Goal: Task Accomplishment & Management: Manage account settings

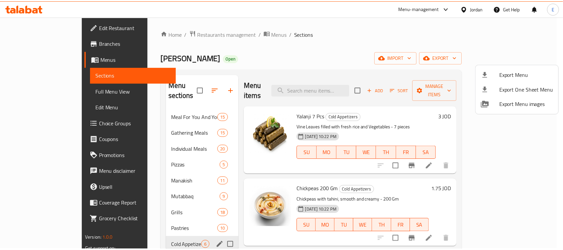
scroll to position [73, 0]
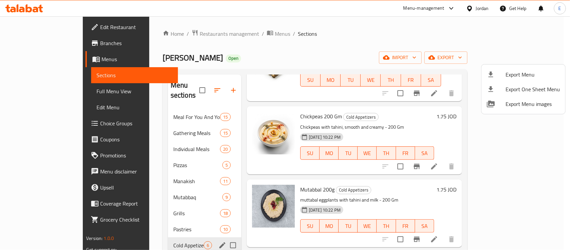
click at [478, 8] on div at bounding box center [285, 125] width 570 height 250
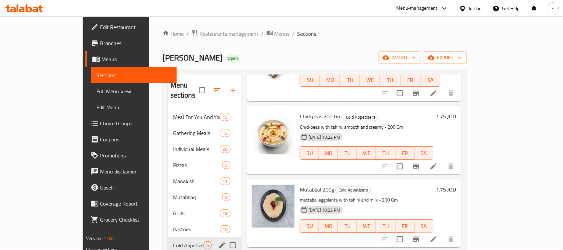
click at [469, 9] on div "Jordan" at bounding box center [475, 8] width 13 height 7
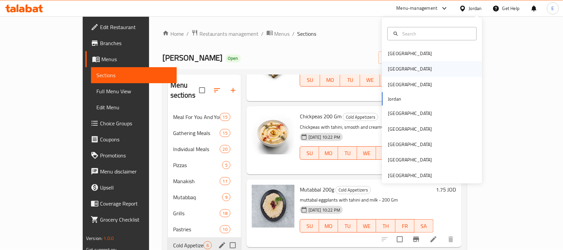
click at [413, 62] on div "[GEOGRAPHIC_DATA]" at bounding box center [433, 68] width 100 height 15
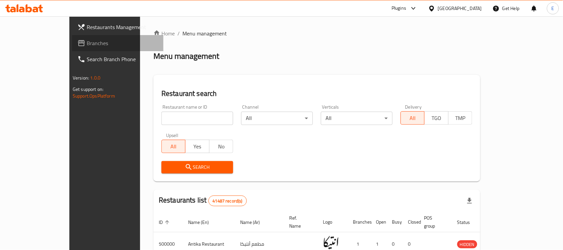
click at [87, 43] on span "Branches" at bounding box center [122, 43] width 71 height 8
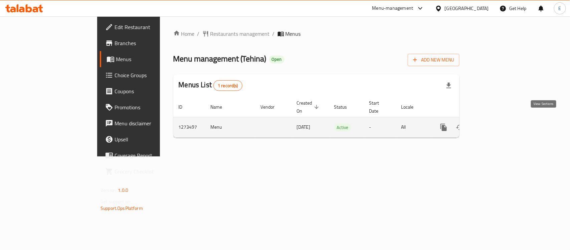
click at [496, 123] on icon "enhanced table" at bounding box center [492, 127] width 8 height 8
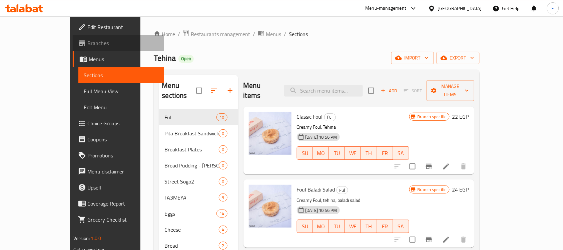
click at [87, 41] on span "Branches" at bounding box center [122, 43] width 71 height 8
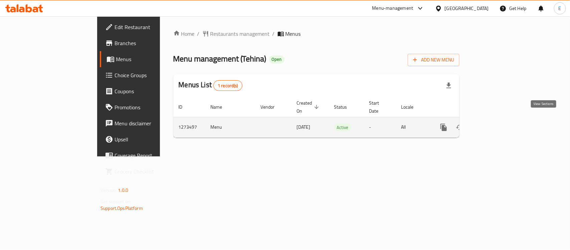
click at [500, 121] on link "enhanced table" at bounding box center [492, 127] width 16 height 16
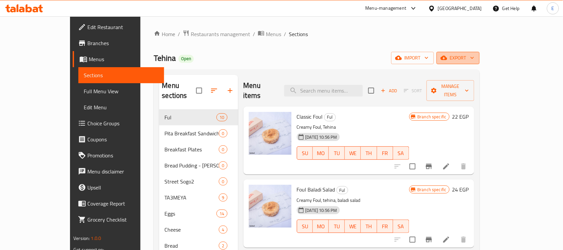
click at [475, 57] on span "export" at bounding box center [458, 58] width 32 height 8
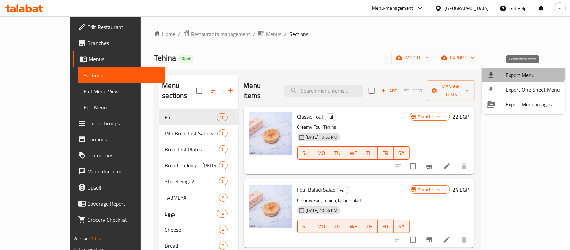
click at [516, 71] on span "Export Menu" at bounding box center [532, 75] width 54 height 8
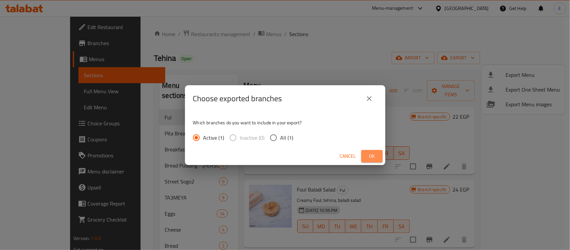
click at [373, 157] on span "Ok" at bounding box center [372, 156] width 11 height 8
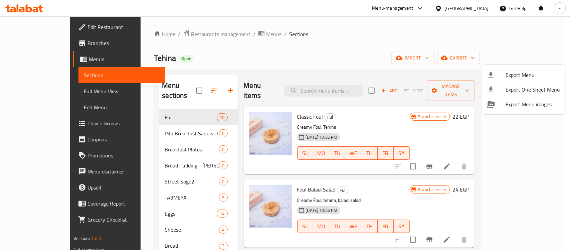
click at [358, 114] on div at bounding box center [285, 125] width 570 height 250
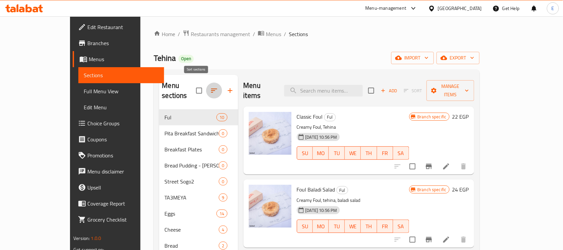
click at [210, 86] on icon "button" at bounding box center [214, 90] width 8 height 8
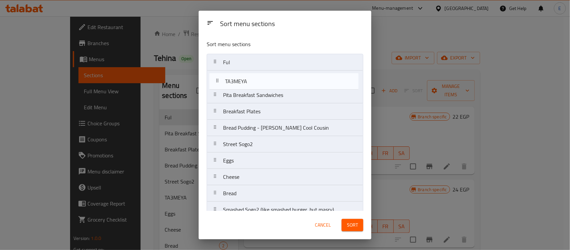
drag, startPoint x: 232, startPoint y: 147, endPoint x: 234, endPoint y: 80, distance: 67.1
click at [234, 80] on nav "Ful Pita Breakfast Sandwiches Breakfast Plates Bread Pudding - Om Ali's Cool Co…" at bounding box center [285, 185] width 157 height 262
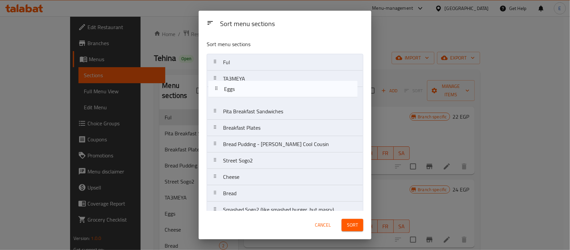
drag, startPoint x: 229, startPoint y: 164, endPoint x: 230, endPoint y: 89, distance: 74.4
click at [230, 89] on nav "Ful TA3MEYA Pita Breakfast Sandwiches Breakfast Plates Bread Pudding - Om Ali's…" at bounding box center [285, 185] width 157 height 262
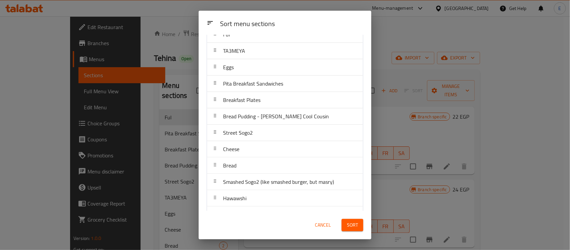
scroll to position [27, 0]
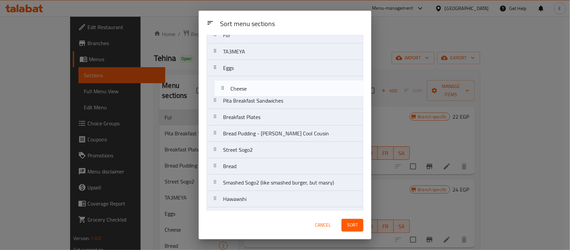
drag, startPoint x: 249, startPoint y: 156, endPoint x: 257, endPoint y: 86, distance: 69.9
click at [257, 86] on nav "Ful TA3MEYA Eggs Pita Breakfast Sandwiches Breakfast Plates Bread Pudding - Om …" at bounding box center [285, 158] width 157 height 262
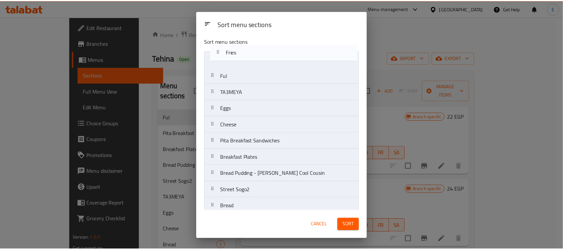
scroll to position [0, 0]
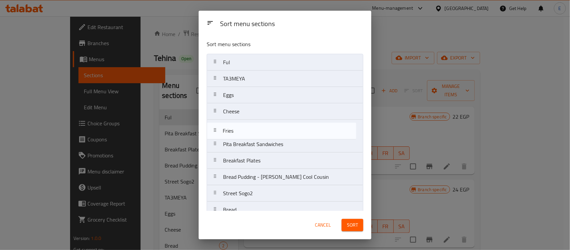
drag, startPoint x: 239, startPoint y: 156, endPoint x: 239, endPoint y: 128, distance: 28.0
click at [239, 128] on nav "Ful TA3MEYA Eggs Cheese Pita Breakfast Sandwiches Breakfast Plates Bread Puddin…" at bounding box center [285, 185] width 157 height 262
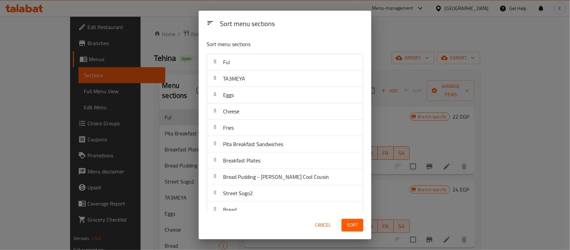
click at [345, 226] on button "Sort" at bounding box center [352, 225] width 22 height 12
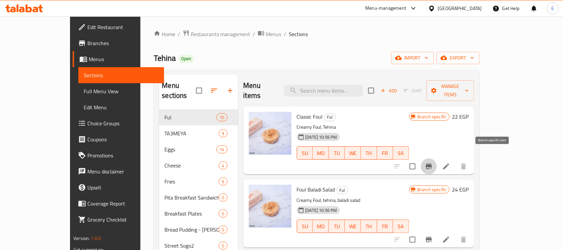
click at [437, 158] on button "Branch-specific-item" at bounding box center [429, 166] width 16 height 16
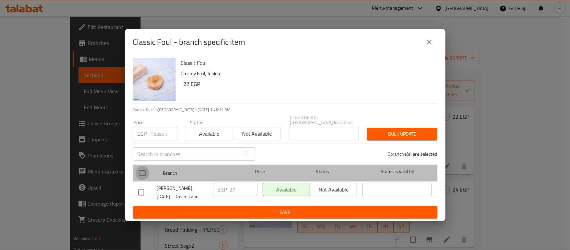
click at [146, 166] on input "checkbox" at bounding box center [143, 173] width 14 height 14
checkbox input "true"
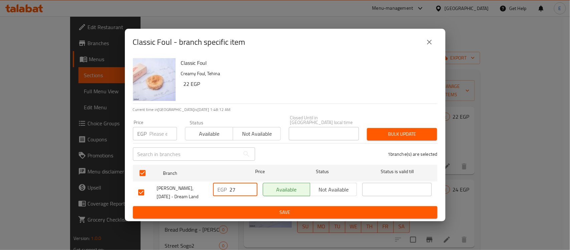
drag, startPoint x: 245, startPoint y: 191, endPoint x: 178, endPoint y: 186, distance: 67.9
click at [178, 186] on div "Tehina, 6th of October - Dream Land EGP 27 ​ Available Not available ​" at bounding box center [285, 192] width 299 height 25
type input "35"
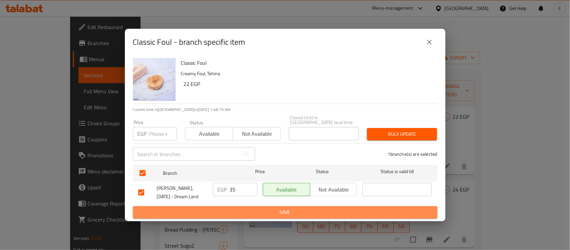
click at [303, 208] on span "Save" at bounding box center [285, 212] width 294 height 8
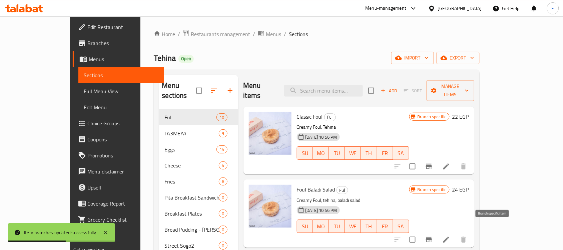
click at [433, 235] on icon "Branch-specific-item" at bounding box center [429, 239] width 8 height 8
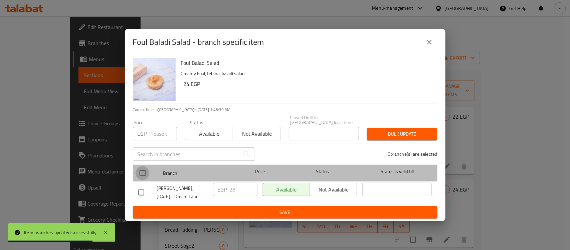
click at [147, 169] on input "checkbox" at bounding box center [143, 173] width 14 height 14
checkbox input "true"
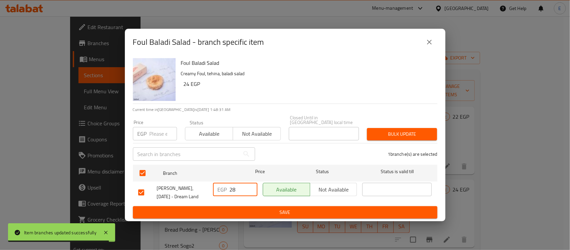
drag, startPoint x: 242, startPoint y: 184, endPoint x: 217, endPoint y: 187, distance: 25.5
click at [217, 187] on div "EGP 28 ​" at bounding box center [235, 189] width 44 height 13
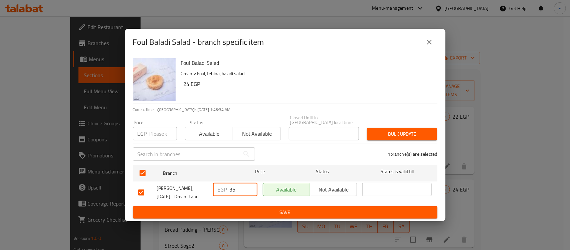
type input "35"
click at [271, 216] on button "Save" at bounding box center [285, 212] width 304 height 12
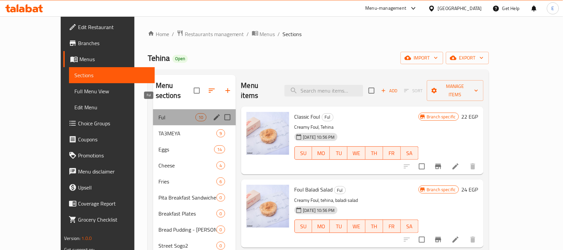
click at [159, 113] on span "Ful" at bounding box center [177, 117] width 37 height 8
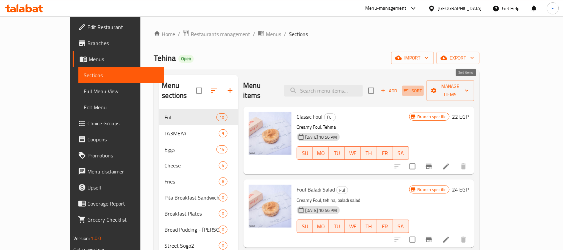
click at [423, 87] on span "Sort" at bounding box center [413, 91] width 18 height 8
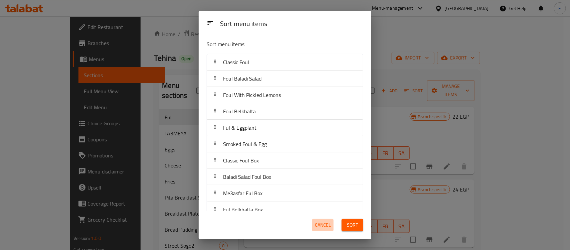
click at [327, 226] on span "Cancel" at bounding box center [323, 225] width 16 height 8
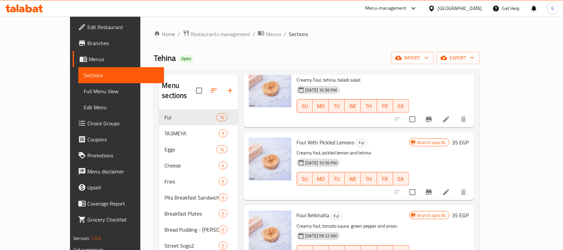
scroll to position [110, 0]
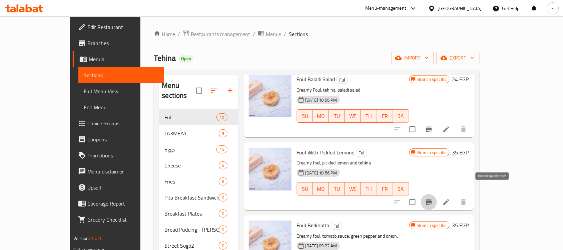
click at [432, 199] on icon "Branch-specific-item" at bounding box center [429, 201] width 6 height 5
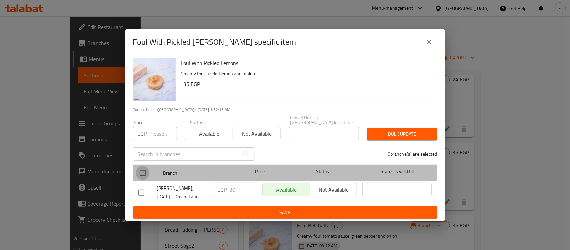
click at [141, 172] on input "checkbox" at bounding box center [143, 173] width 14 height 14
checkbox input "true"
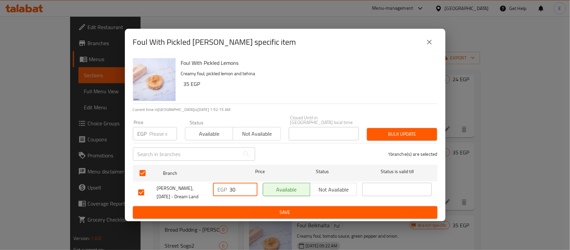
drag, startPoint x: 244, startPoint y: 183, endPoint x: 211, endPoint y: 186, distance: 32.9
click at [211, 186] on div "EGP 30 ​" at bounding box center [235, 192] width 50 height 25
type input "35"
click at [261, 208] on span "Save" at bounding box center [285, 212] width 294 height 8
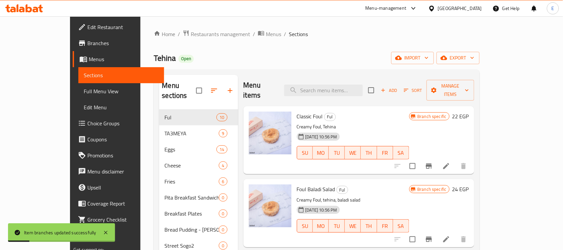
scroll to position [0, 0]
click at [409, 89] on icon "button" at bounding box center [406, 90] width 5 height 3
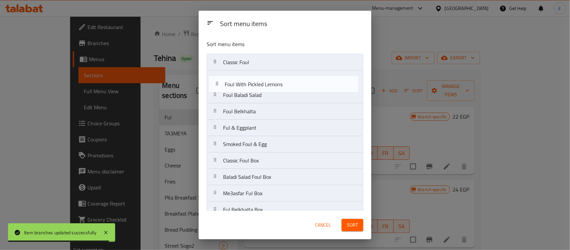
drag, startPoint x: 275, startPoint y: 95, endPoint x: 276, endPoint y: 82, distance: 13.5
click at [276, 82] on nav "Classic Foul Foul Baladi Salad Foul With Pickled Lemons Foul Belkhalta Ful & Eg…" at bounding box center [285, 136] width 157 height 164
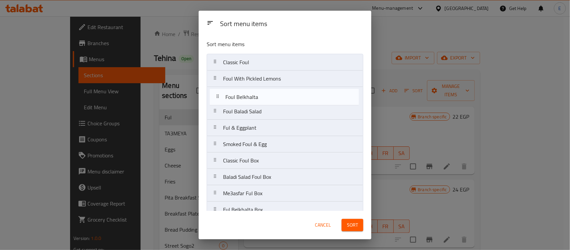
drag, startPoint x: 254, startPoint y: 114, endPoint x: 256, endPoint y: 97, distance: 16.9
click at [256, 97] on nav "Classic Foul Foul With Pickled Lemons Foul Baladi Salad Foul Belkhalta Ful & Eg…" at bounding box center [285, 136] width 157 height 164
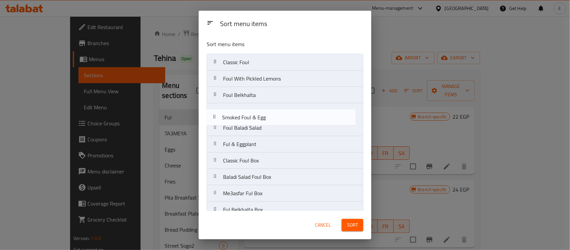
drag, startPoint x: 245, startPoint y: 144, endPoint x: 244, endPoint y: 111, distance: 33.4
click at [244, 111] on nav "Classic Foul Foul With Pickled Lemons Foul Belkhalta Foul Baladi Salad Ful & Eg…" at bounding box center [285, 136] width 157 height 164
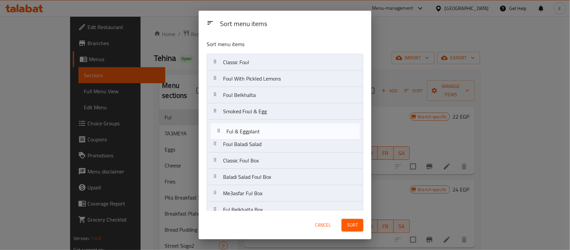
drag, startPoint x: 239, startPoint y: 145, endPoint x: 244, endPoint y: 129, distance: 16.0
click at [244, 129] on nav "Classic Foul Foul With Pickled Lemons Foul Belkhalta Smoked Foul & Egg Foul Bal…" at bounding box center [285, 136] width 157 height 164
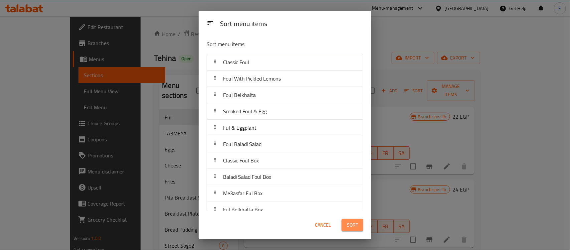
click at [351, 224] on span "Sort" at bounding box center [352, 225] width 11 height 8
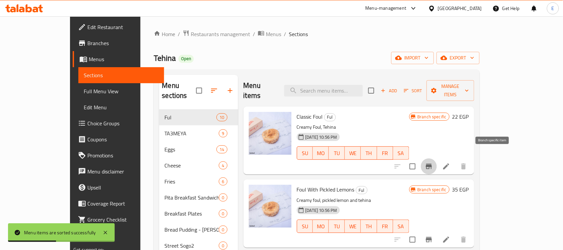
click at [432, 164] on icon "Branch-specific-item" at bounding box center [429, 166] width 6 height 5
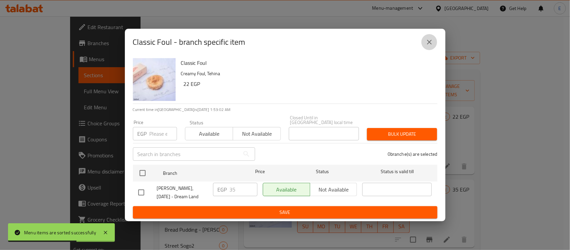
click at [431, 46] on icon "close" at bounding box center [429, 42] width 8 height 8
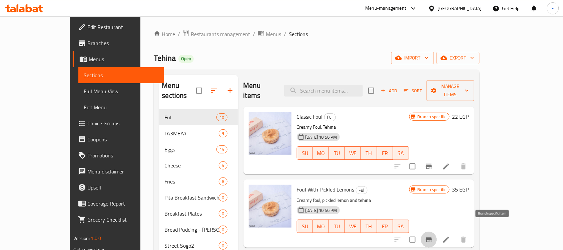
click at [437, 231] on button "Branch-specific-item" at bounding box center [429, 239] width 16 height 16
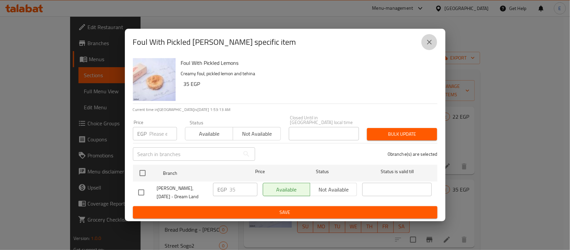
click at [430, 50] on button "close" at bounding box center [429, 42] width 16 height 16
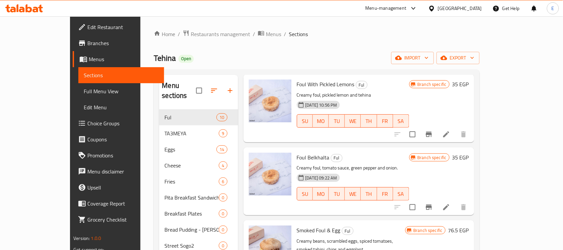
scroll to position [107, 0]
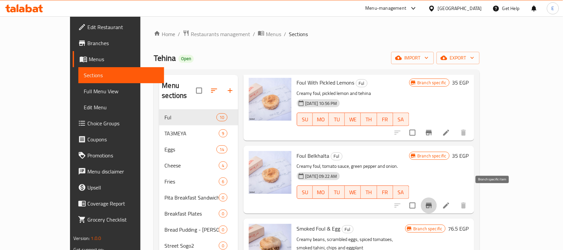
click at [433, 201] on icon "Branch-specific-item" at bounding box center [429, 205] width 8 height 8
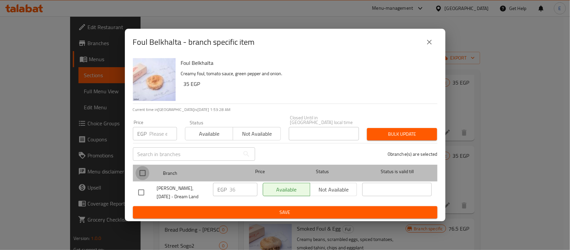
click at [142, 171] on input "checkbox" at bounding box center [143, 173] width 14 height 14
checkbox input "true"
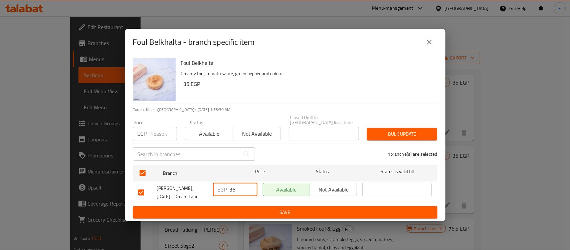
click at [239, 184] on input "36" at bounding box center [244, 189] width 28 height 13
type input "35"
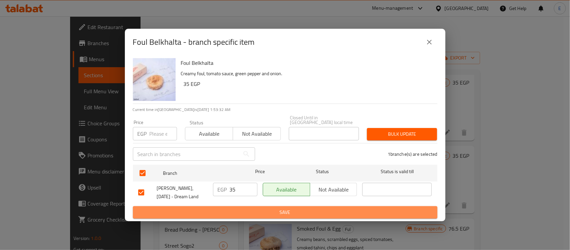
click at [261, 209] on span "Save" at bounding box center [285, 212] width 294 height 8
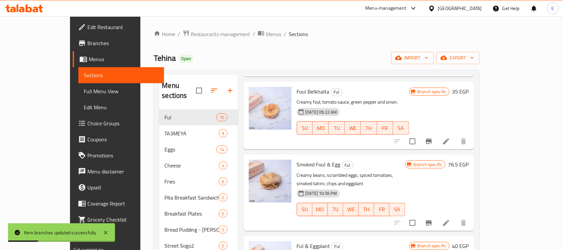
scroll to position [172, 0]
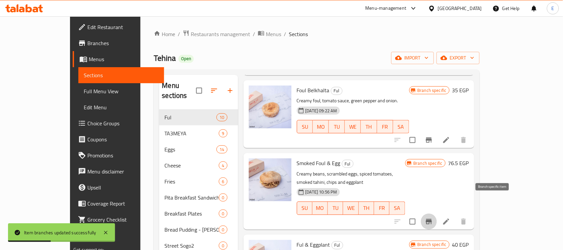
click at [432, 219] on icon "Branch-specific-item" at bounding box center [429, 221] width 6 height 5
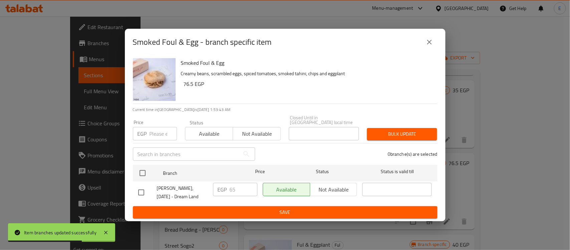
click at [427, 45] on icon "close" at bounding box center [429, 42] width 8 height 8
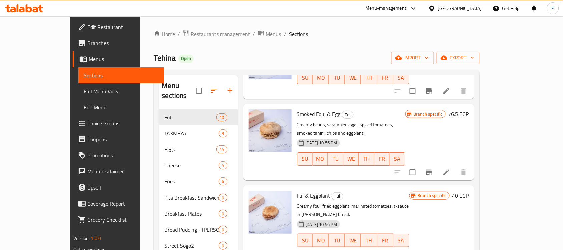
scroll to position [231, 0]
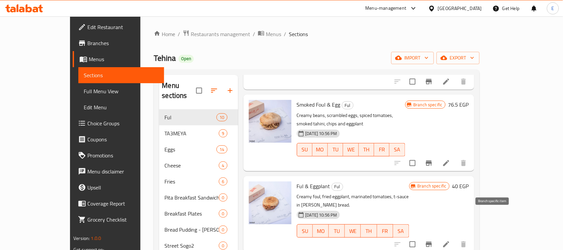
click at [433, 240] on icon "Branch-specific-item" at bounding box center [429, 244] width 8 height 8
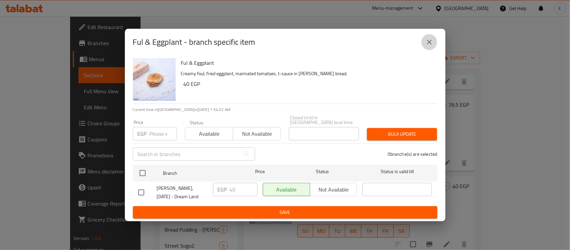
click at [431, 38] on button "close" at bounding box center [429, 42] width 16 height 16
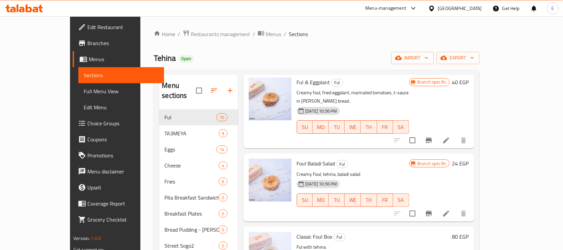
scroll to position [349, 0]
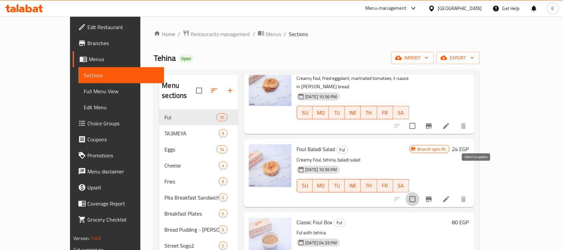
click at [420, 192] on input "checkbox" at bounding box center [413, 199] width 14 height 14
checkbox input "true"
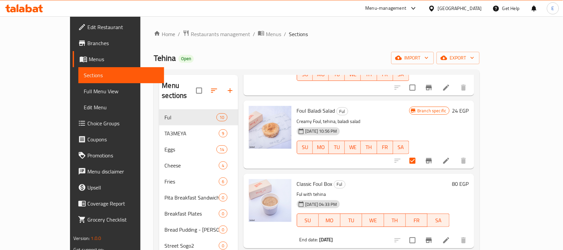
scroll to position [387, 0]
click at [420, 234] on input "checkbox" at bounding box center [413, 241] width 14 height 14
checkbox input "true"
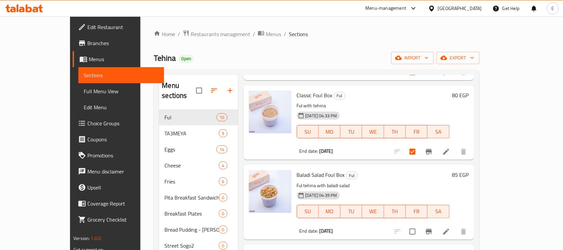
scroll to position [477, 0]
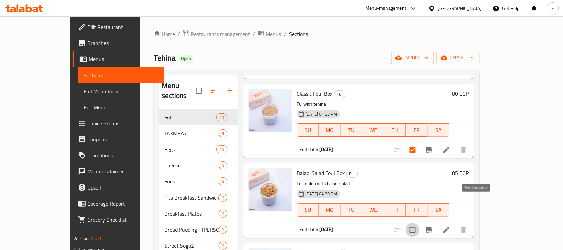
click at [420, 223] on input "checkbox" at bounding box center [413, 230] width 14 height 14
checkbox input "true"
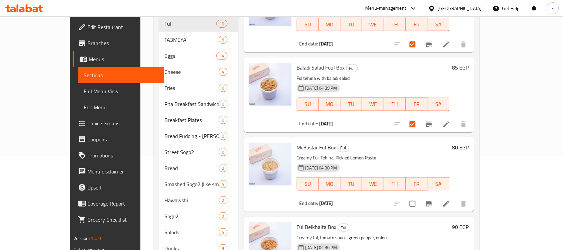
scroll to position [99, 0]
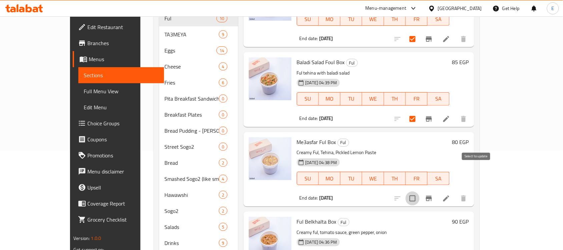
click at [420, 191] on input "checkbox" at bounding box center [413, 198] width 14 height 14
checkbox input "true"
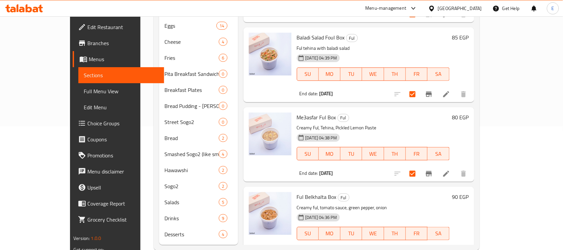
scroll to position [127, 0]
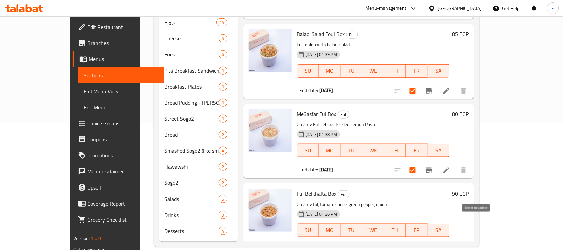
click at [420, 243] on input "checkbox" at bounding box center [413, 250] width 14 height 14
checkbox input "true"
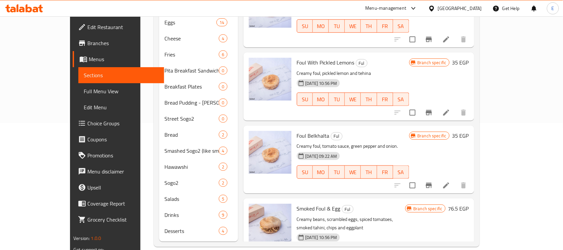
scroll to position [0, 0]
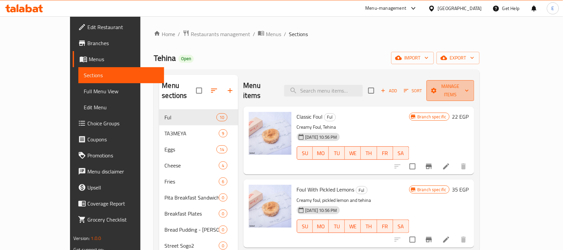
click at [469, 87] on span "Manage items" at bounding box center [450, 90] width 37 height 17
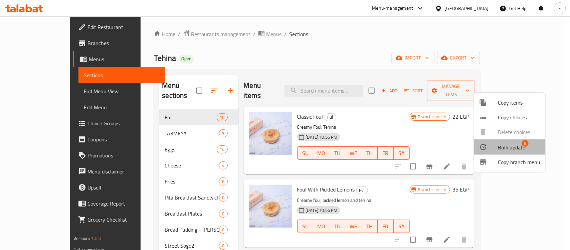
click at [507, 143] on span "Bulk update" at bounding box center [511, 147] width 27 height 8
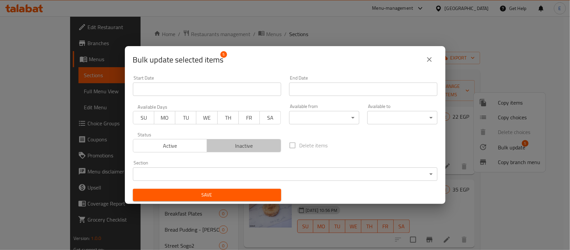
click at [255, 149] on span "Inactive" at bounding box center [244, 146] width 69 height 10
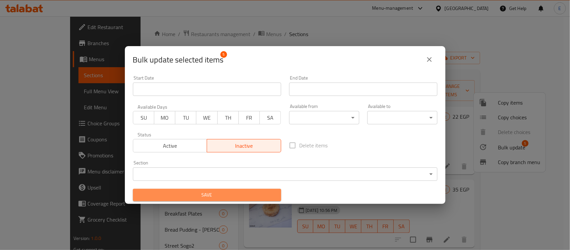
click at [225, 194] on span "Save" at bounding box center [207, 195] width 138 height 8
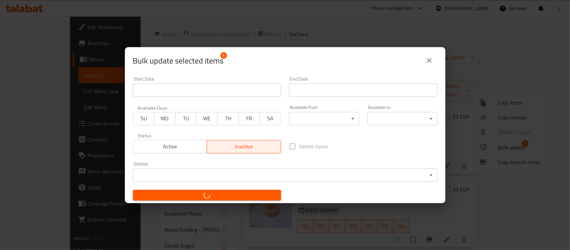
checkbox input "false"
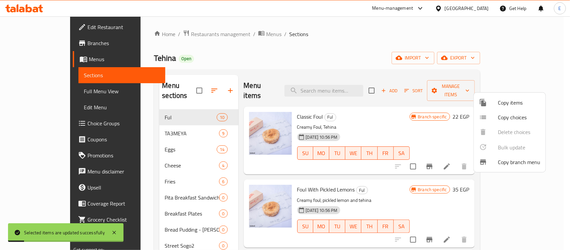
click at [157, 123] on div at bounding box center [285, 125] width 570 height 250
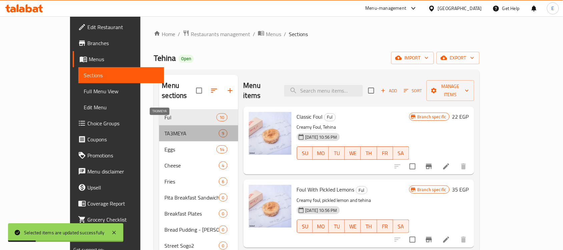
click at [165, 129] on span "TA3MEYA" at bounding box center [192, 133] width 54 height 8
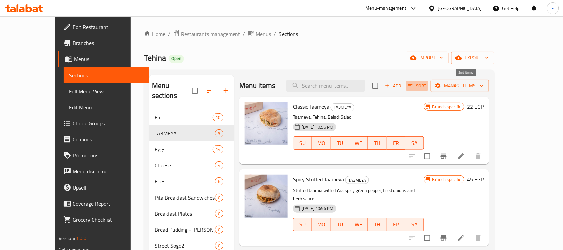
click at [427, 88] on span "Sort" at bounding box center [417, 86] width 18 height 8
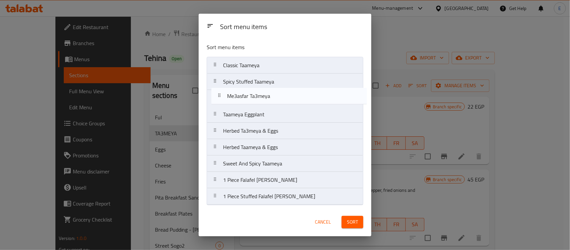
drag, startPoint x: 280, startPoint y: 122, endPoint x: 284, endPoint y: 100, distance: 22.2
click at [284, 100] on nav "Classic Taameya Spicy Stuffed Taameya Taameya Eggplant Me3asfar Ta3meya Herbed …" at bounding box center [285, 131] width 157 height 148
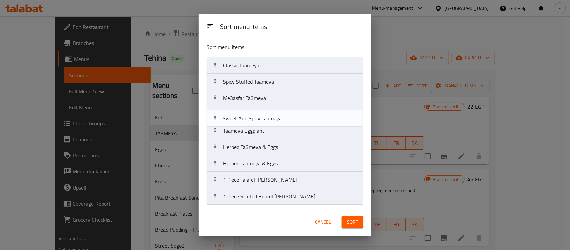
drag, startPoint x: 282, startPoint y: 170, endPoint x: 284, endPoint y: 114, distance: 56.4
click at [284, 114] on nav "Classic Taameya Spicy Stuffed Taameya Me3asfar Ta3meya Taameya Eggplant Herbed …" at bounding box center [285, 131] width 157 height 148
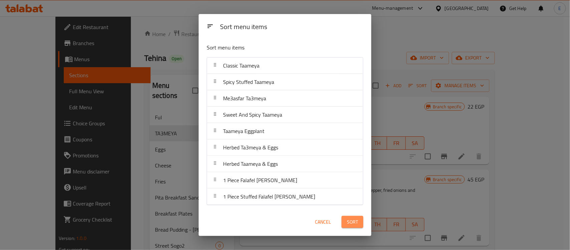
click at [352, 222] on span "Sort" at bounding box center [352, 222] width 11 height 8
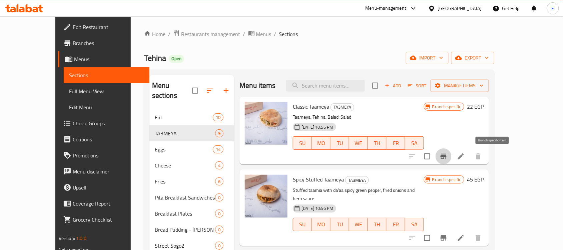
click at [447, 154] on icon "Branch-specific-item" at bounding box center [444, 156] width 6 height 5
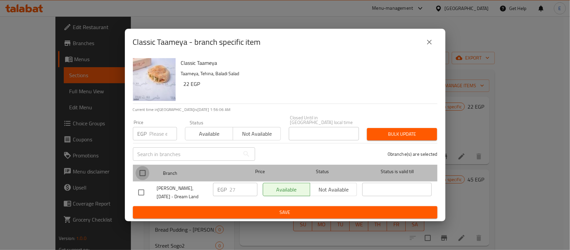
click at [144, 171] on input "checkbox" at bounding box center [143, 173] width 14 height 14
checkbox input "true"
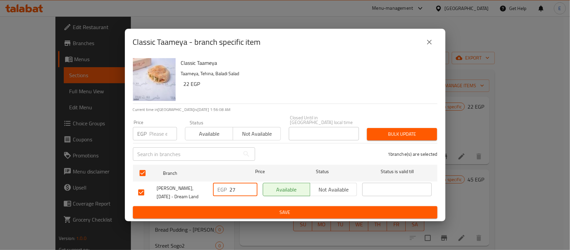
drag, startPoint x: 243, startPoint y: 188, endPoint x: 213, endPoint y: 184, distance: 30.7
click at [213, 184] on div "EGP 27 ​" at bounding box center [235, 189] width 44 height 13
type input "35"
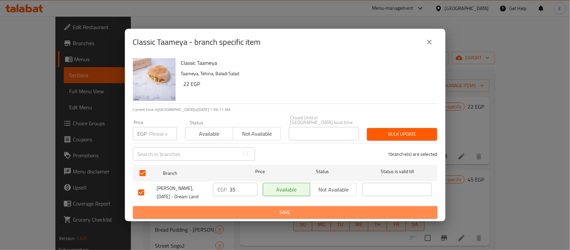
click at [238, 208] on span "Save" at bounding box center [285, 212] width 294 height 8
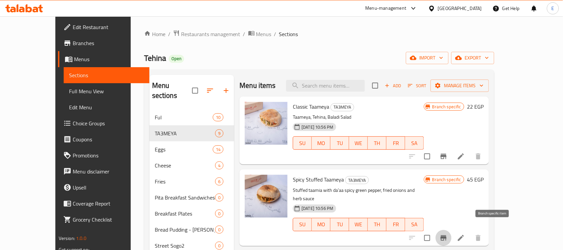
click at [447, 235] on icon "Branch-specific-item" at bounding box center [444, 237] width 6 height 5
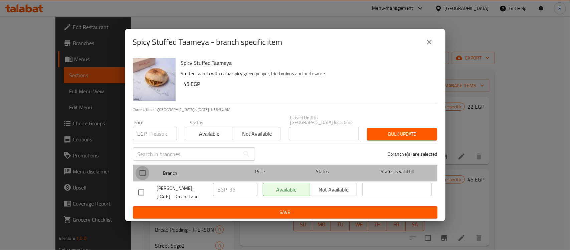
click at [141, 168] on input "checkbox" at bounding box center [143, 173] width 14 height 14
checkbox input "true"
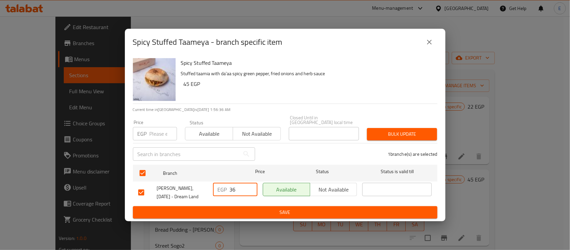
drag, startPoint x: 238, startPoint y: 190, endPoint x: 164, endPoint y: 180, distance: 74.8
click at [164, 180] on div "Tehina, 6th of October - Dream Land EGP 36 ​ Available Not available ​" at bounding box center [285, 192] width 299 height 25
type input "35"
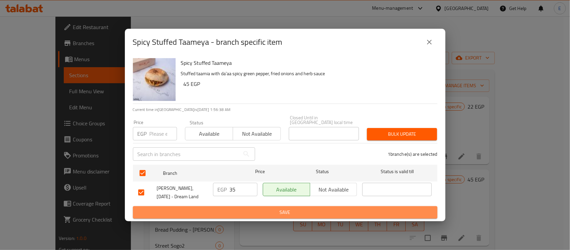
click at [233, 211] on span "Save" at bounding box center [285, 212] width 294 height 8
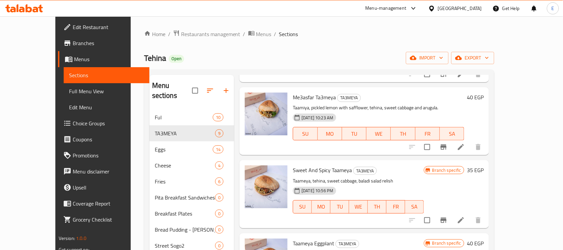
scroll to position [165, 0]
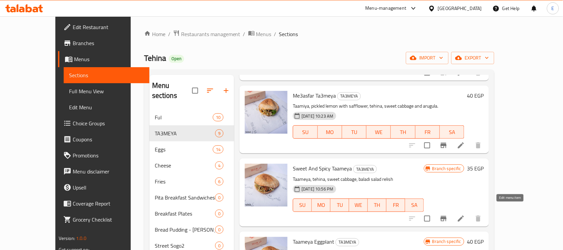
click at [465, 214] on icon at bounding box center [461, 218] width 8 height 8
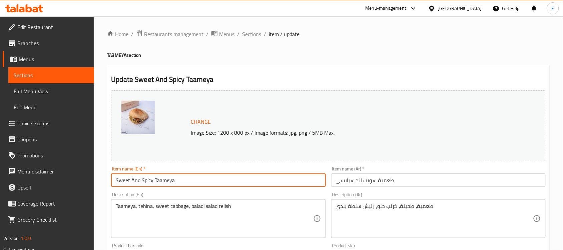
drag, startPoint x: 152, startPoint y: 181, endPoint x: 132, endPoint y: 181, distance: 20.0
click at [132, 181] on input "Sweet And Spicy Taameya" at bounding box center [218, 179] width 215 height 13
type input "Sweet Relish Taameya"
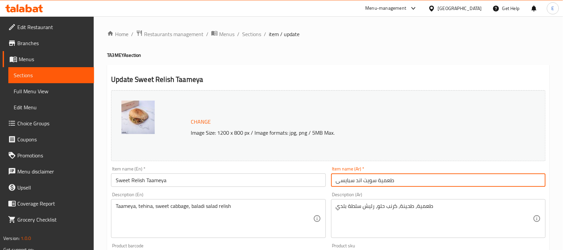
drag, startPoint x: 362, startPoint y: 181, endPoint x: 227, endPoint y: 187, distance: 135.3
click at [227, 187] on div "Change Image Size: 1200 x 800 px / Image formats: jpg, png / 5MB Max. Item name…" at bounding box center [328, 235] width 440 height 297
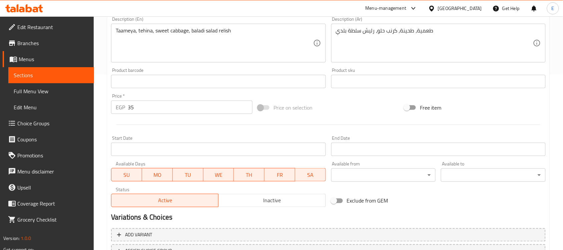
scroll to position [231, 0]
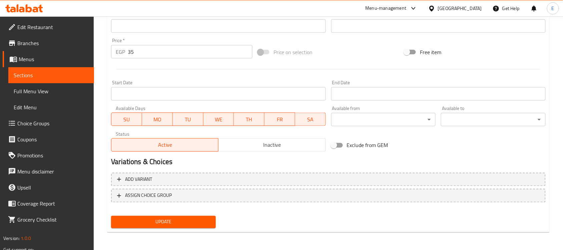
type input "طعمية سويت ريليش"
click at [173, 218] on span "Update" at bounding box center [163, 222] width 94 height 8
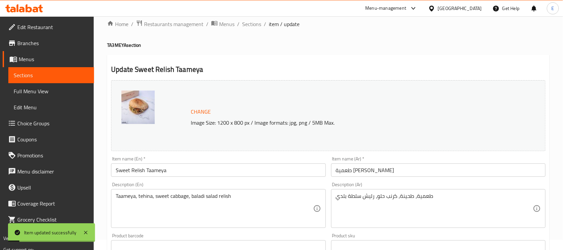
scroll to position [0, 0]
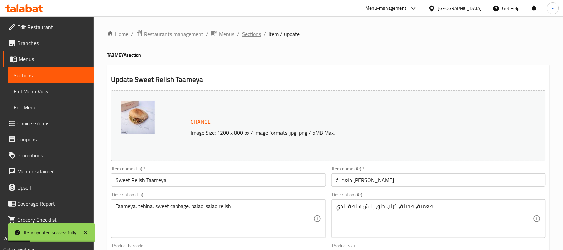
click at [258, 36] on span "Sections" at bounding box center [251, 34] width 19 height 8
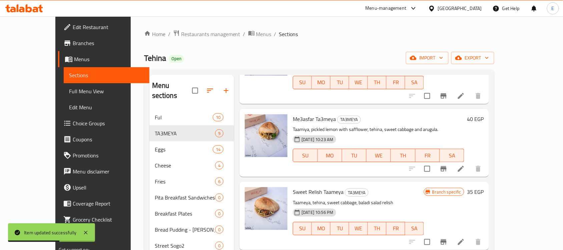
scroll to position [149, 0]
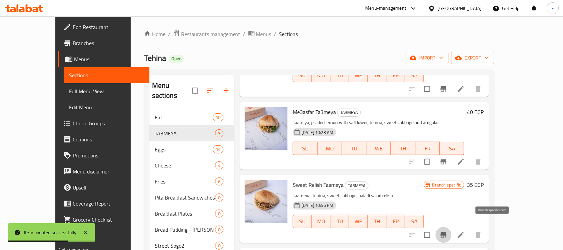
click at [452, 230] on button "Branch-specific-item" at bounding box center [444, 235] width 16 height 16
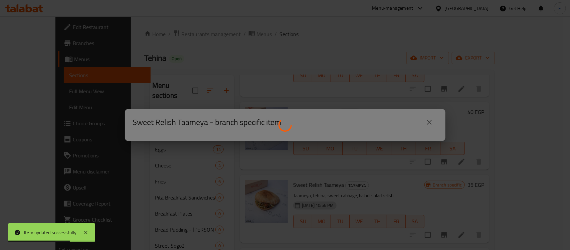
drag, startPoint x: 493, startPoint y: 230, endPoint x: 440, endPoint y: 212, distance: 56.2
click at [440, 212] on div "Sweet Relish Taameya - branch specific item" at bounding box center [285, 125] width 570 height 250
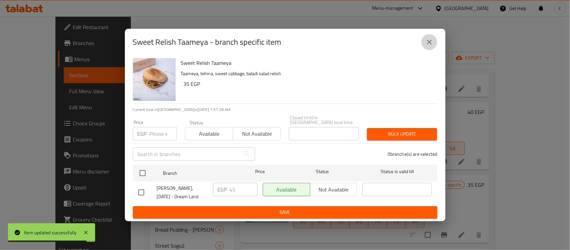
click at [432, 43] on icon "close" at bounding box center [429, 42] width 8 height 8
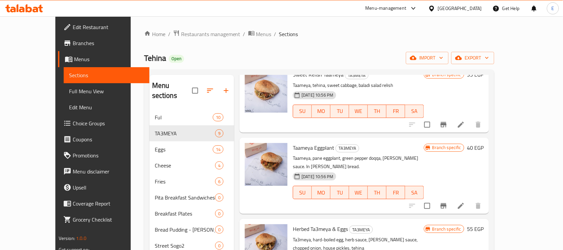
scroll to position [262, 0]
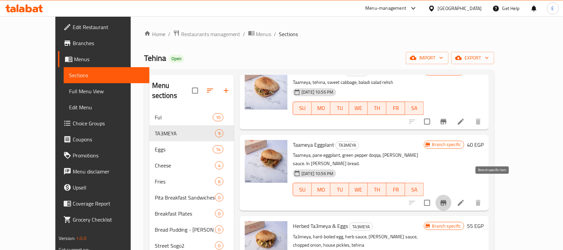
click at [452, 195] on button "Branch-specific-item" at bounding box center [444, 203] width 16 height 16
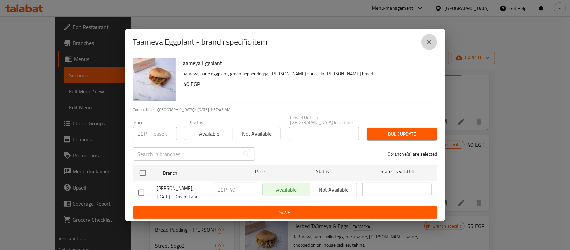
click at [431, 45] on icon "close" at bounding box center [429, 42] width 8 height 8
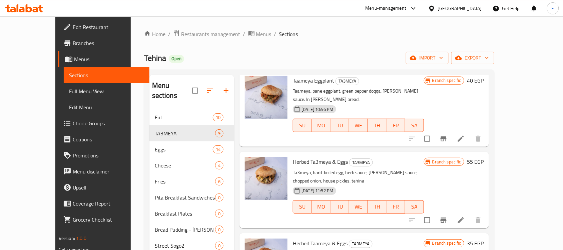
scroll to position [333, 0]
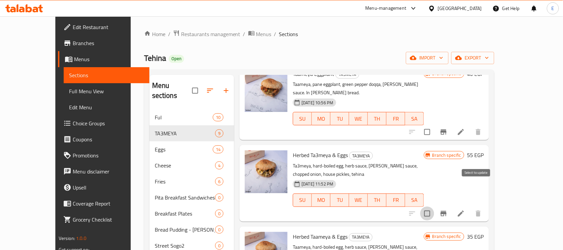
click at [435, 206] on input "checkbox" at bounding box center [428, 213] width 14 height 14
checkbox input "true"
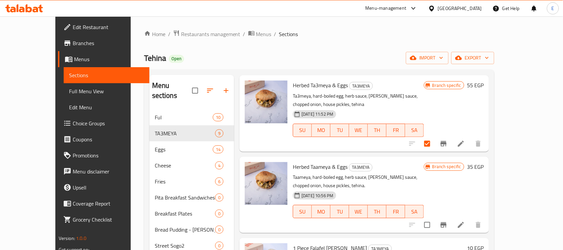
scroll to position [403, 0]
click at [435, 217] on input "checkbox" at bounding box center [428, 224] width 14 height 14
checkbox input "true"
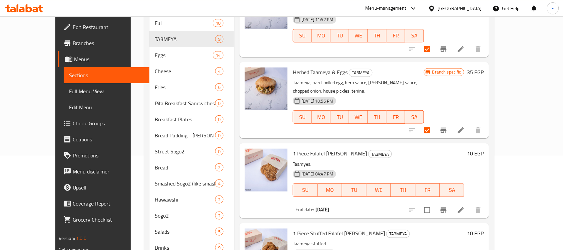
scroll to position [108, 0]
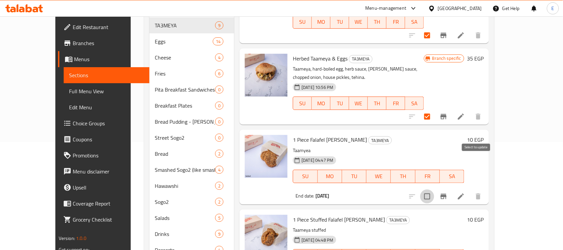
click at [435, 189] on input "checkbox" at bounding box center [428, 196] width 14 height 14
checkbox input "true"
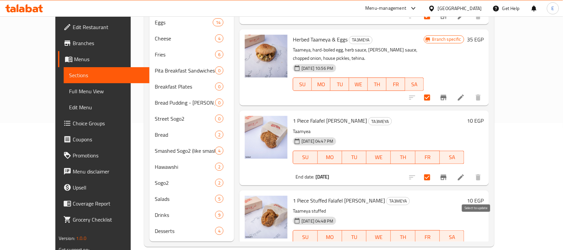
checkbox input "true"
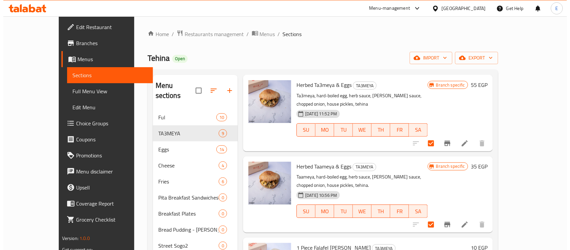
scroll to position [0, 0]
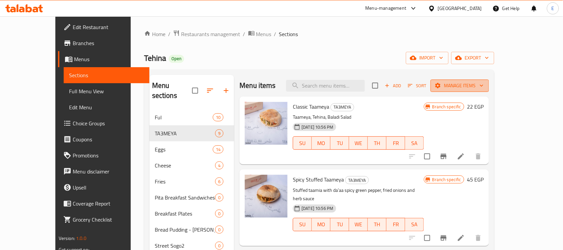
click at [484, 89] on span "Manage items" at bounding box center [460, 85] width 48 height 8
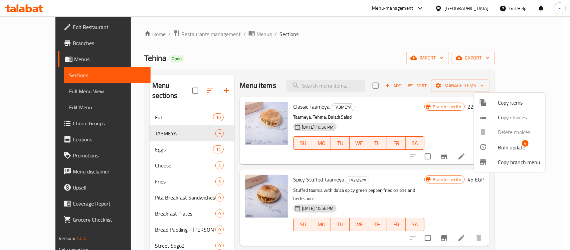
click at [498, 143] on span "Bulk update" at bounding box center [511, 147] width 27 height 8
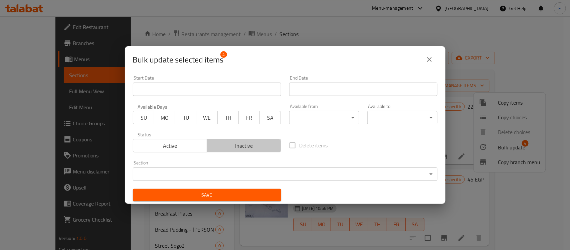
click at [251, 147] on span "Inactive" at bounding box center [244, 146] width 69 height 10
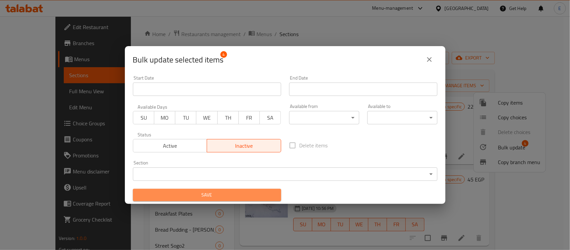
click at [213, 194] on span "Save" at bounding box center [207, 195] width 138 height 8
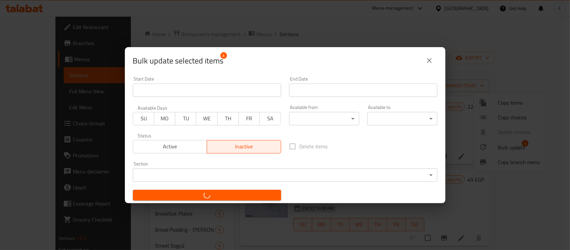
checkbox input "false"
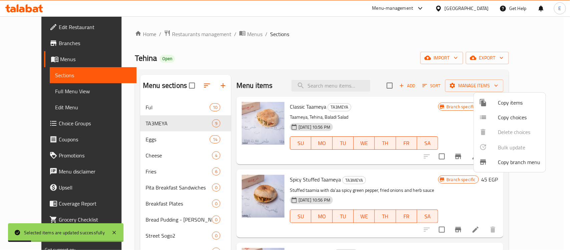
click at [151, 137] on div at bounding box center [285, 125] width 570 height 250
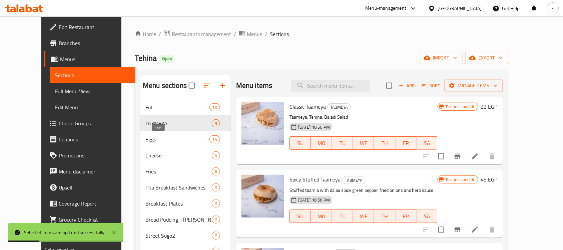
click at [151, 137] on span "Eggs" at bounding box center [178, 139] width 64 height 8
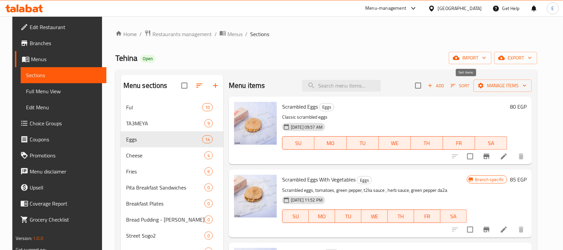
click at [457, 87] on icon "button" at bounding box center [454, 85] width 6 height 6
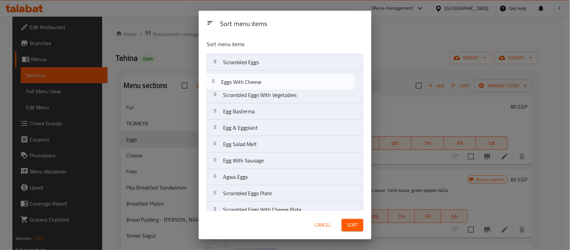
drag, startPoint x: 269, startPoint y: 99, endPoint x: 267, endPoint y: 84, distance: 15.2
click at [267, 84] on nav "Scrambled Eggs Scrambled Eggs With Vegetables Eggs With Cheese Egg Basterma Egg…" at bounding box center [285, 169] width 157 height 230
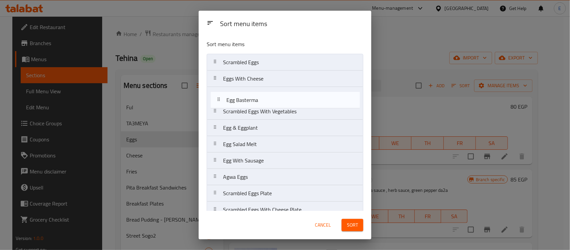
drag, startPoint x: 259, startPoint y: 112, endPoint x: 263, endPoint y: 96, distance: 16.4
click at [263, 96] on nav "Scrambled Eggs Eggs With Cheese Scrambled Eggs With Vegetables Egg Basterma Egg…" at bounding box center [285, 169] width 157 height 230
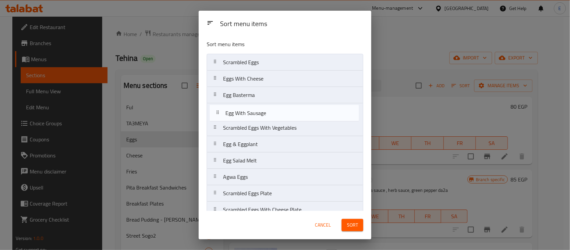
drag, startPoint x: 253, startPoint y: 167, endPoint x: 255, endPoint y: 117, distance: 49.5
click at [255, 117] on nav "Scrambled Eggs Eggs With Cheese Egg Basterma Scrambled Eggs With Vegetables Egg…" at bounding box center [285, 169] width 157 height 230
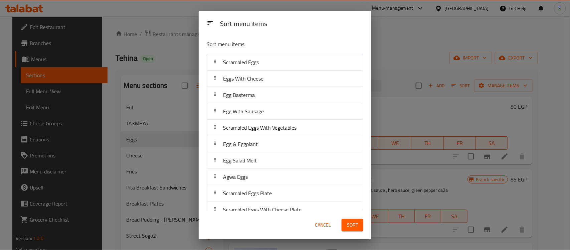
click at [352, 227] on span "Sort" at bounding box center [352, 225] width 11 height 8
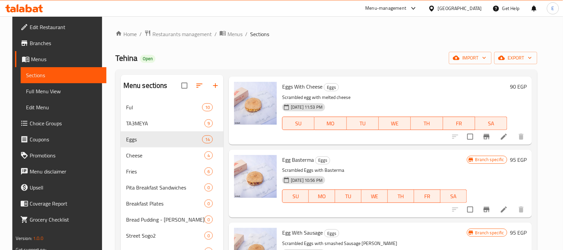
scroll to position [94, 0]
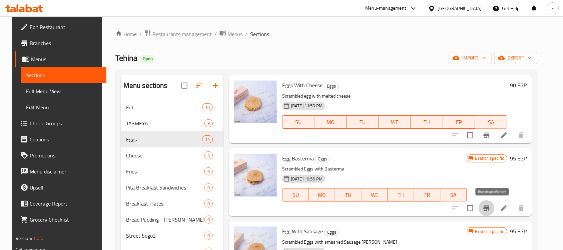
click at [493, 203] on button "Branch-specific-item" at bounding box center [487, 208] width 16 height 16
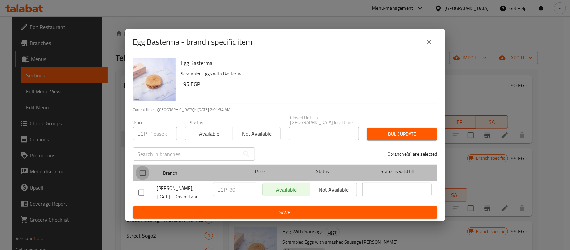
click at [144, 171] on input "checkbox" at bounding box center [143, 173] width 14 height 14
checkbox input "true"
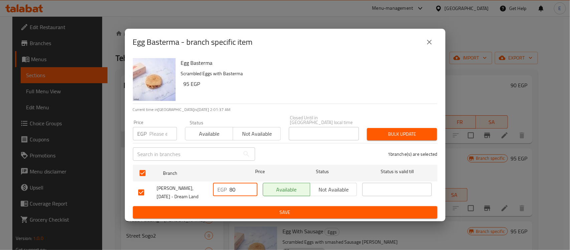
drag, startPoint x: 236, startPoint y: 183, endPoint x: 201, endPoint y: 186, distance: 34.9
click at [201, 186] on div "Tehina, 6th of October - Dream Land EGP 80 ​ Available Not available ​" at bounding box center [285, 192] width 299 height 25
type input "95"
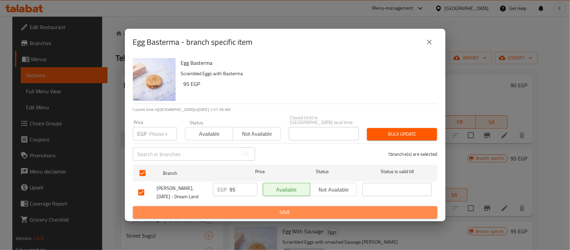
click at [295, 208] on span "Save" at bounding box center [285, 212] width 294 height 8
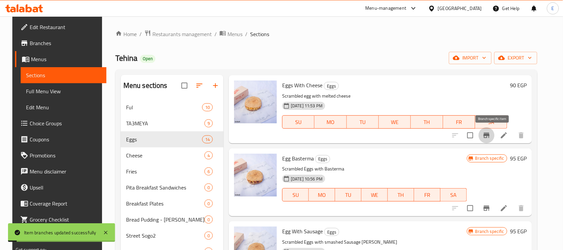
click at [490, 138] on icon "Branch-specific-item" at bounding box center [487, 135] width 6 height 5
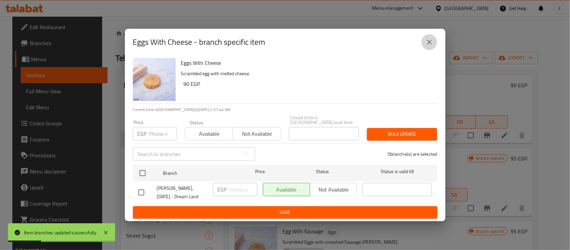
click at [428, 46] on icon "close" at bounding box center [429, 42] width 8 height 8
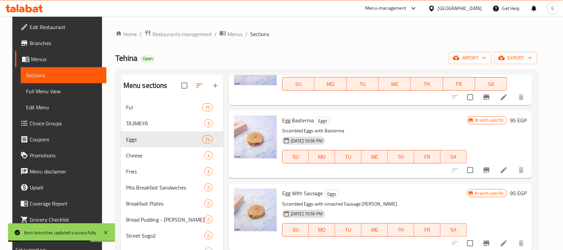
scroll to position [155, 0]
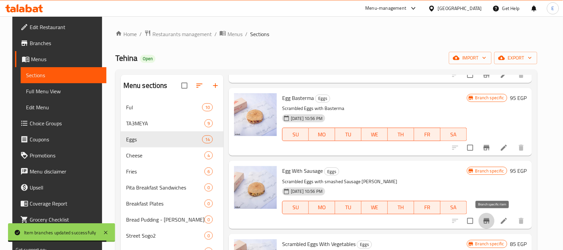
click at [490, 218] on icon "Branch-specific-item" at bounding box center [487, 220] width 6 height 5
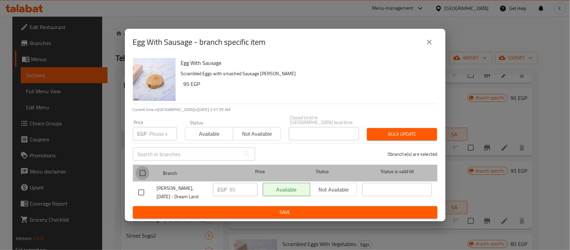
click at [141, 169] on input "checkbox" at bounding box center [143, 173] width 14 height 14
checkbox input "true"
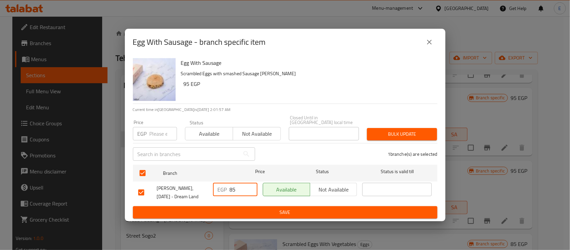
drag, startPoint x: 239, startPoint y: 184, endPoint x: 216, endPoint y: 186, distance: 23.1
click at [216, 186] on div "EGP 85 ​" at bounding box center [235, 189] width 44 height 13
type input "95"
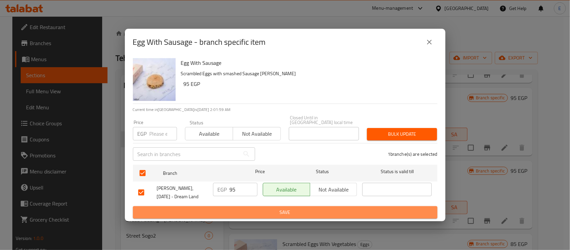
click at [286, 213] on span "Save" at bounding box center [285, 212] width 294 height 8
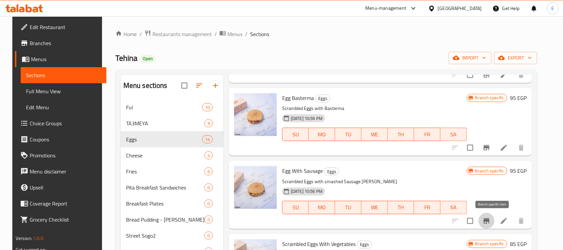
click at [489, 219] on icon "Branch-specific-item" at bounding box center [487, 221] width 8 height 8
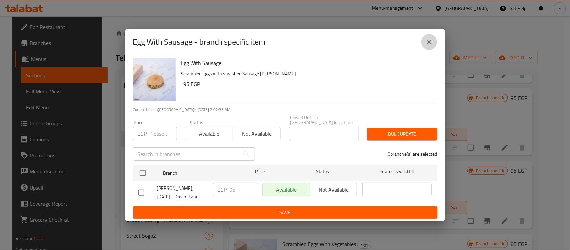
click at [432, 46] on icon "close" at bounding box center [429, 42] width 8 height 8
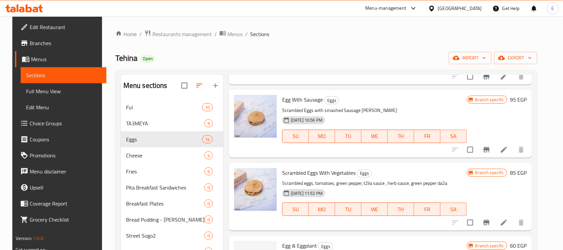
scroll to position [229, 0]
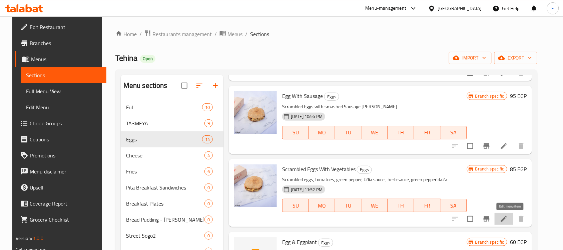
click at [507, 219] on icon at bounding box center [504, 219] width 8 height 8
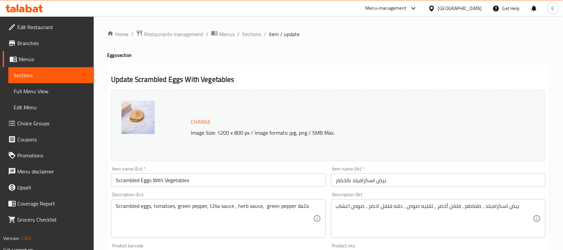
click at [251, 178] on input "Scrambled Eggs With Vegetables" at bounding box center [218, 179] width 215 height 13
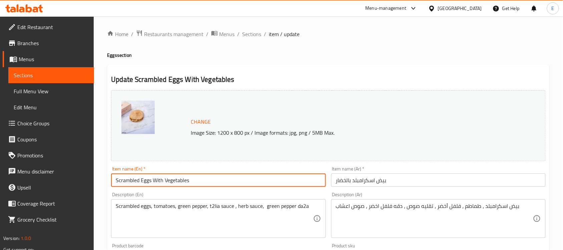
click at [251, 178] on input "Scrambled Eggs With Vegetables" at bounding box center [218, 179] width 215 height 13
type input "Shakshuka"
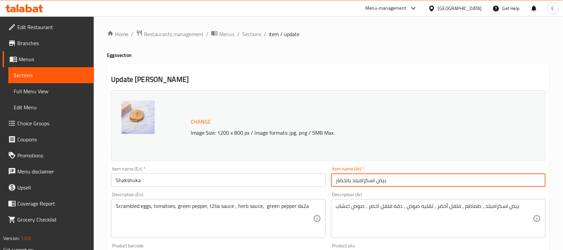
click at [372, 182] on input "بيض اسكرامبلد بالخضار" at bounding box center [438, 179] width 215 height 13
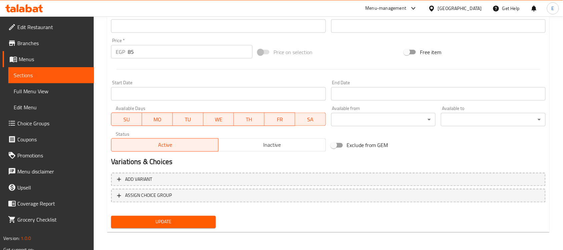
type input "شكشوكة"
click at [184, 223] on span "Update" at bounding box center [163, 222] width 94 height 8
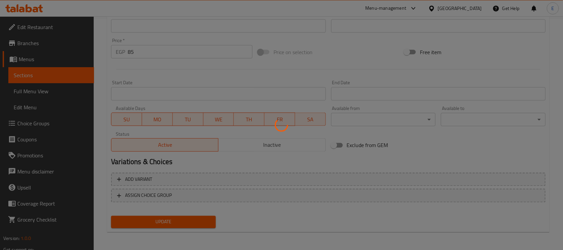
scroll to position [0, 0]
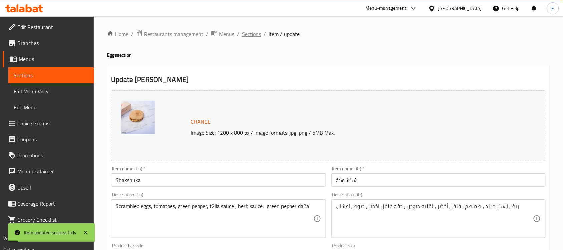
click at [255, 33] on span "Sections" at bounding box center [251, 34] width 19 height 8
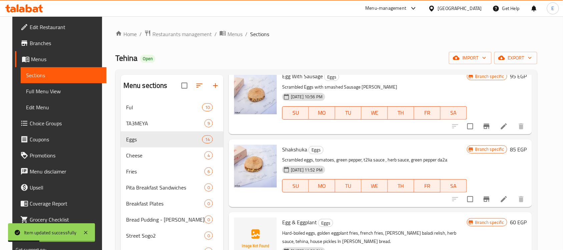
scroll to position [255, 0]
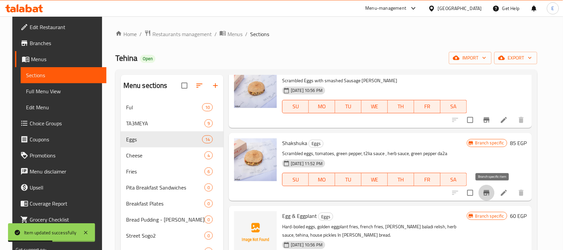
click at [490, 191] on icon "Branch-specific-item" at bounding box center [487, 192] width 6 height 5
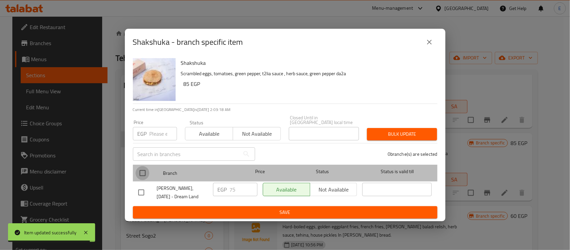
click at [143, 171] on input "checkbox" at bounding box center [143, 173] width 14 height 14
checkbox input "true"
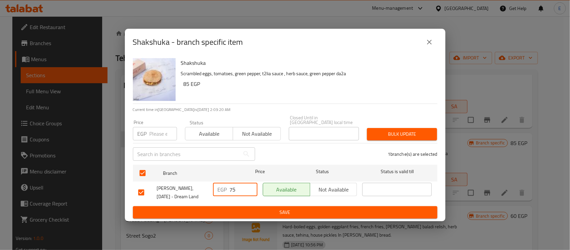
drag, startPoint x: 236, startPoint y: 186, endPoint x: 223, endPoint y: 186, distance: 13.4
click at [223, 186] on div "EGP 75 ​" at bounding box center [235, 189] width 44 height 13
type input "85"
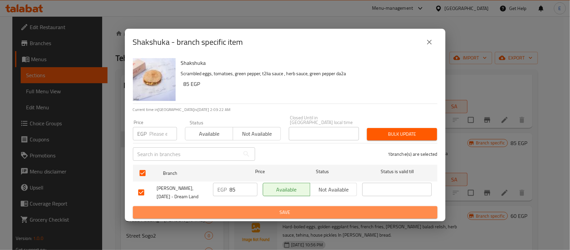
click at [266, 208] on span "Save" at bounding box center [285, 212] width 294 height 8
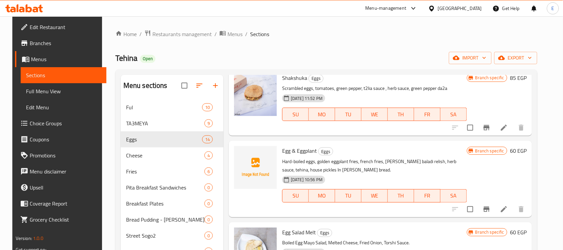
scroll to position [320, 0]
click at [508, 207] on icon at bounding box center [504, 210] width 8 height 8
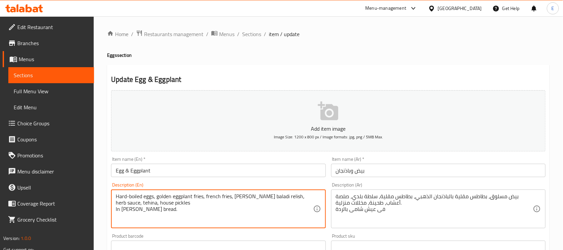
paste textarea "Boiled Egg Salad, Melted Cheese, Cripsy Onion, Harrisa"
click at [117, 204] on textarea "Boiled Egg Salad, Melted Cheese, Cripsy Onion, Harrisa" at bounding box center [214, 209] width 197 height 32
type textarea "Boiled Egg Salad, Melted Cheese, Cripsy Onion, and Harrisa"
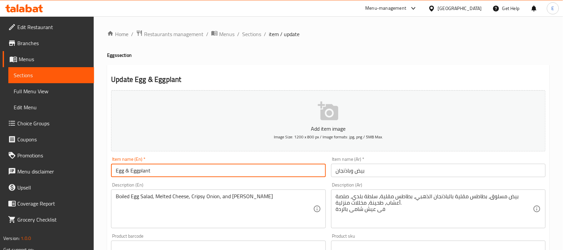
click at [140, 169] on input "Egg & Eggplant" at bounding box center [218, 170] width 215 height 13
type input "Egg Sando"
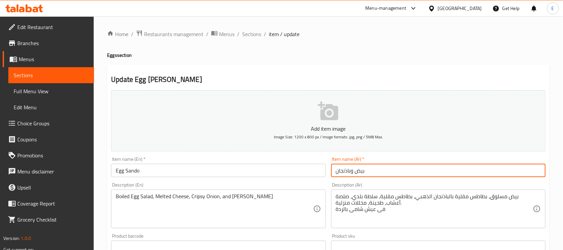
drag, startPoint x: 354, startPoint y: 171, endPoint x: 293, endPoint y: 169, distance: 61.1
click at [293, 169] on div "Add item image Image Size: 1200 x 800 px / Image formats: jpg, png / 5MB Max. I…" at bounding box center [328, 231] width 440 height 288
type input "بيض ساندو"
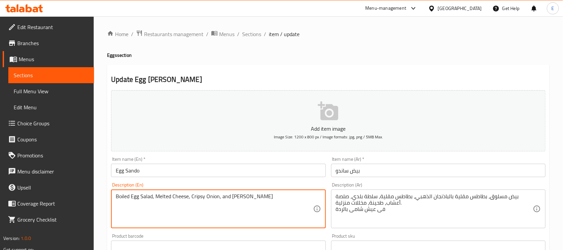
click at [199, 201] on textarea "Boiled Egg Salad, Melted Cheese, Cripsy Onion, and Harrisa" at bounding box center [214, 209] width 197 height 32
paste textarea "egg salad, melted cheese, cripsy onion, and h"
type textarea "Boiled egg salad, melted cheese, cripsy onion, and harrisa"
click at [362, 191] on div "بيض مسلوق، بطاطس مقلية بالباذنجان الذهبي، بطاطس مقلية، سلطة بلدي، صلصة أعشاب، ط…" at bounding box center [438, 208] width 215 height 39
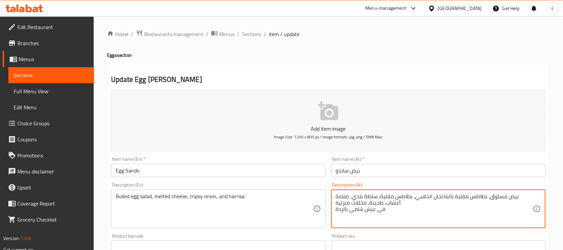
paste textarea "لطة بيض مسلوق، جبن ذائب، بصل مقرمش، وهريس"
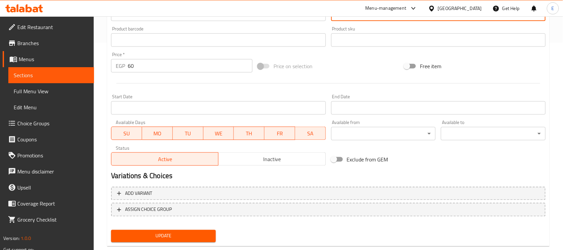
scroll to position [203, 0]
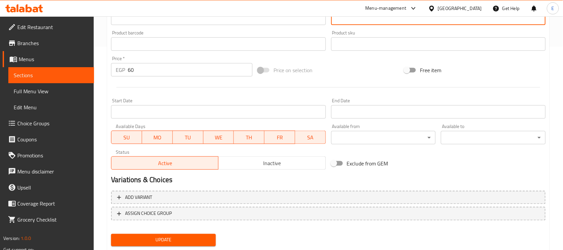
type textarea "سلطة بيض مسلوق، جبن ذائب، بصل مقرمش، وهريسة"
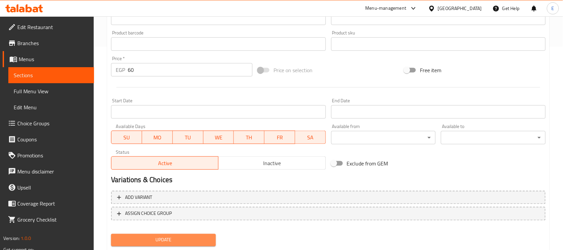
click at [174, 234] on button "Update" at bounding box center [163, 240] width 105 height 12
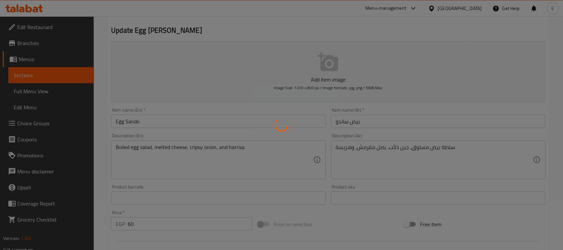
scroll to position [0, 0]
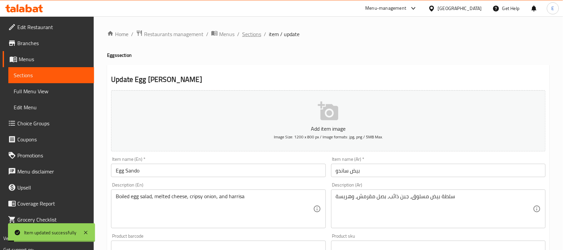
click at [249, 33] on span "Sections" at bounding box center [251, 34] width 19 height 8
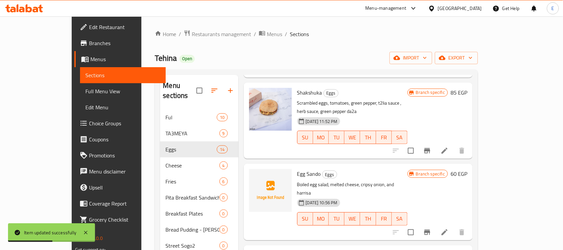
scroll to position [325, 0]
click at [432, 227] on icon "Branch-specific-item" at bounding box center [428, 231] width 8 height 8
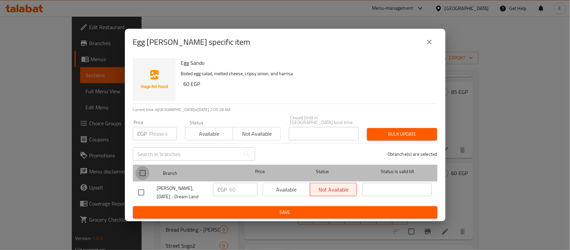
click at [141, 171] on input "checkbox" at bounding box center [143, 173] width 14 height 14
checkbox input "true"
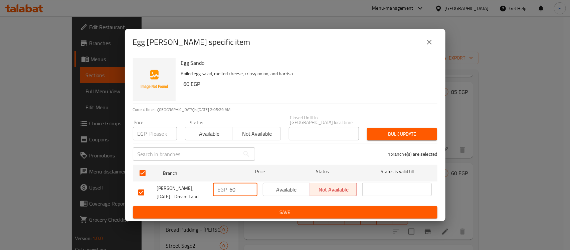
drag, startPoint x: 242, startPoint y: 186, endPoint x: 176, endPoint y: 187, distance: 66.4
click at [176, 187] on div "[PERSON_NAME], [DATE] - Dream Land EGP 60 ​ Available Not available ​" at bounding box center [285, 192] width 299 height 25
type input "80"
click at [281, 189] on span "Available" at bounding box center [287, 190] width 42 height 10
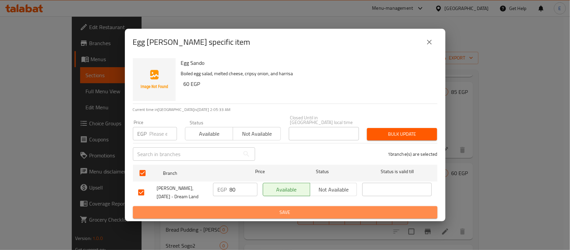
click at [276, 206] on button "Save" at bounding box center [285, 212] width 304 height 12
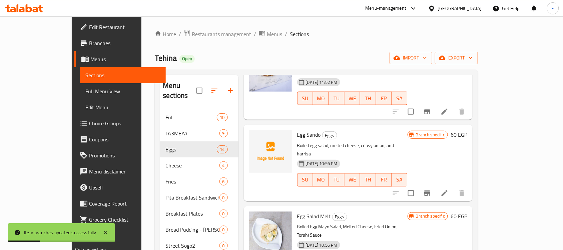
scroll to position [364, 0]
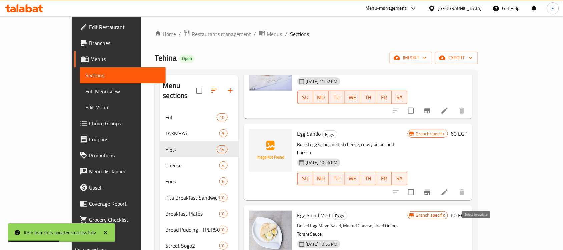
checkbox input "true"
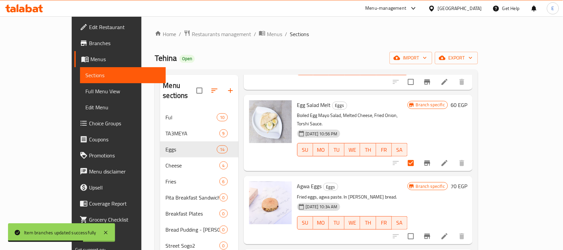
scroll to position [475, 0]
click at [418, 229] on input "checkbox" at bounding box center [411, 236] width 14 height 14
checkbox input "true"
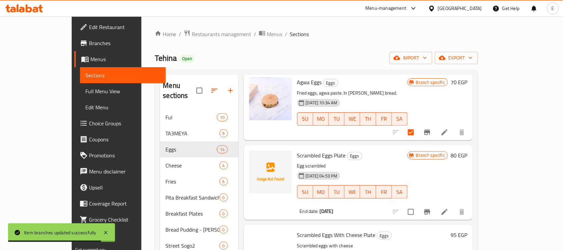
scroll to position [581, 0]
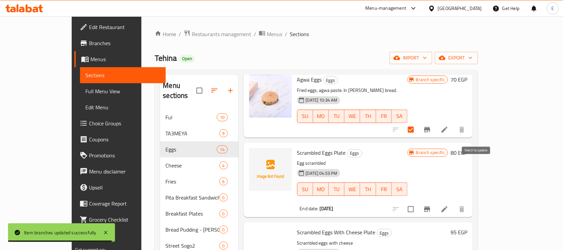
click at [418, 202] on input "checkbox" at bounding box center [411, 209] width 14 height 14
checkbox input "true"
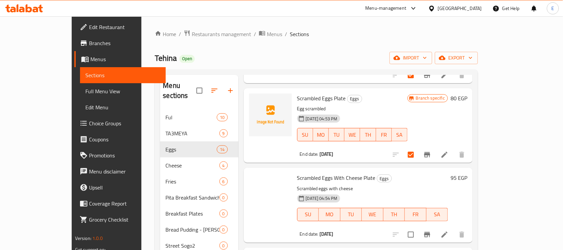
scroll to position [637, 0]
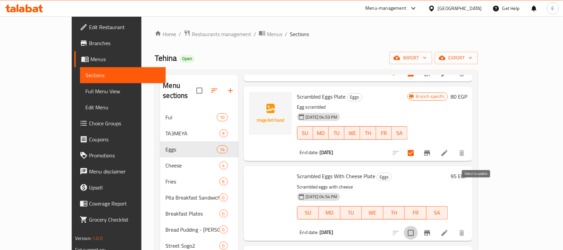
click at [418, 226] on input "checkbox" at bounding box center [411, 233] width 14 height 14
checkbox input "true"
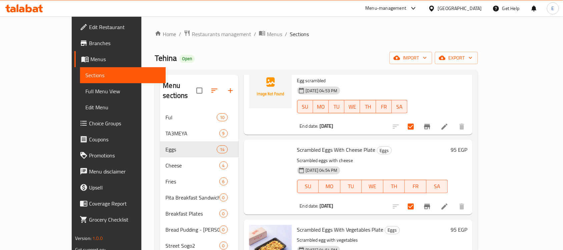
scroll to position [680, 0]
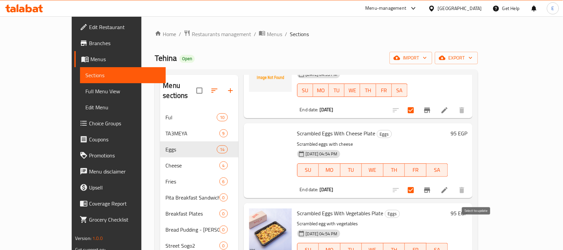
checkbox input "true"
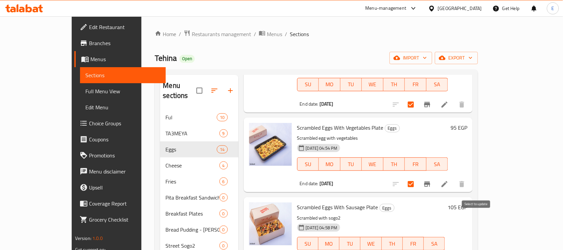
scroll to position [765, 0]
checkbox input "true"
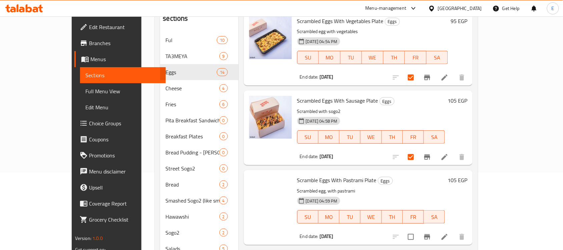
scroll to position [97, 0]
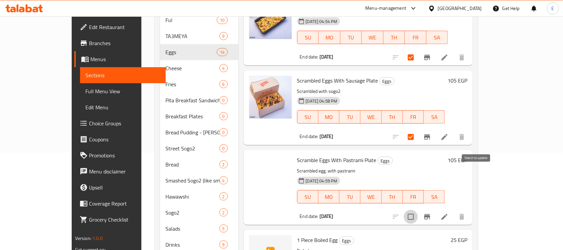
click at [418, 210] on input "checkbox" at bounding box center [411, 217] width 14 height 14
checkbox input "true"
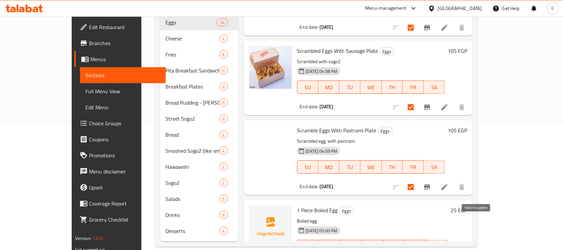
checkbox input "true"
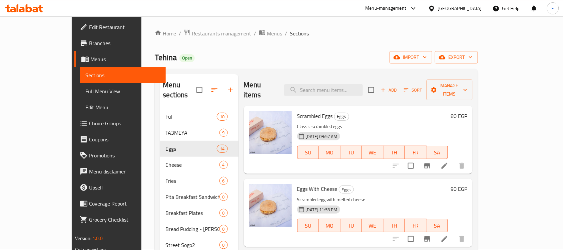
scroll to position [0, 0]
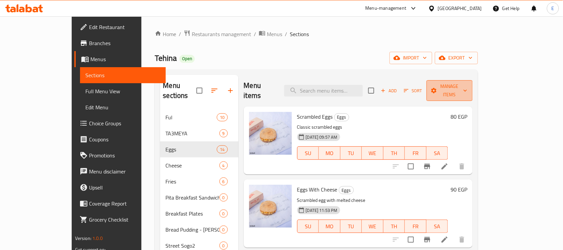
click at [468, 89] on span "Manage items" at bounding box center [449, 90] width 35 height 17
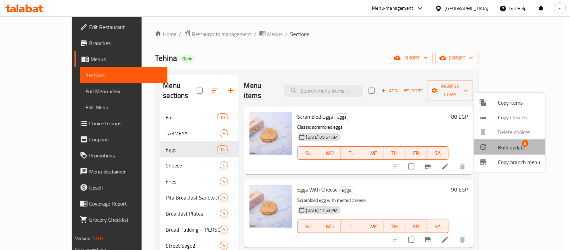
click at [506, 143] on span "Bulk update" at bounding box center [511, 147] width 27 height 8
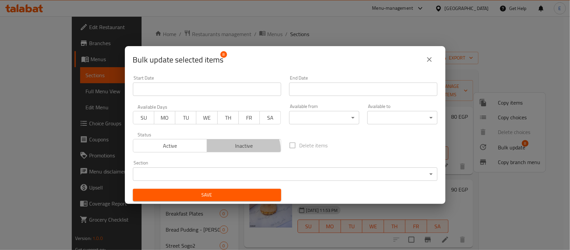
click at [239, 151] on button "Inactive" at bounding box center [244, 145] width 74 height 13
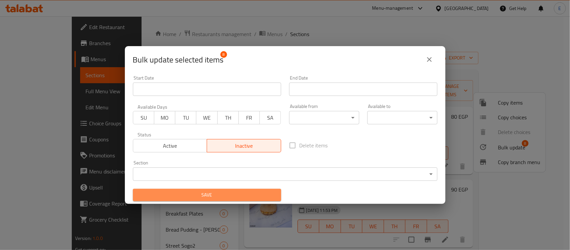
click at [222, 194] on span "Save" at bounding box center [207, 195] width 138 height 8
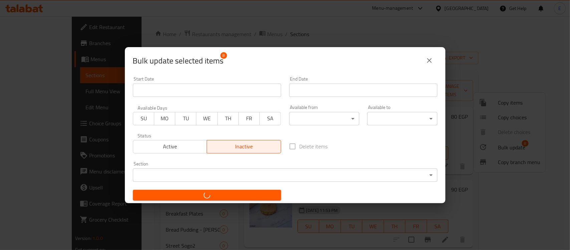
checkbox input "false"
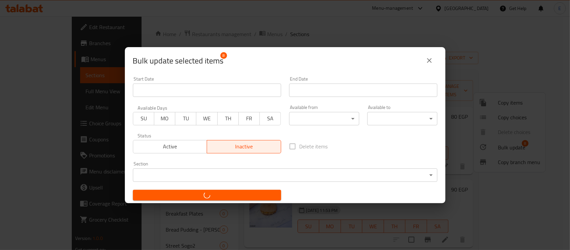
checkbox input "false"
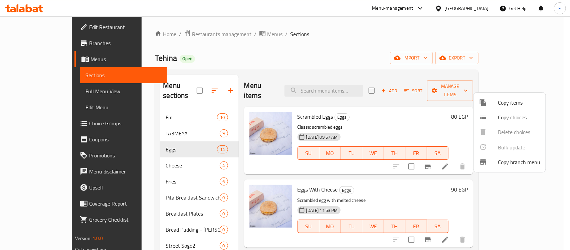
click at [173, 156] on div at bounding box center [285, 125] width 570 height 250
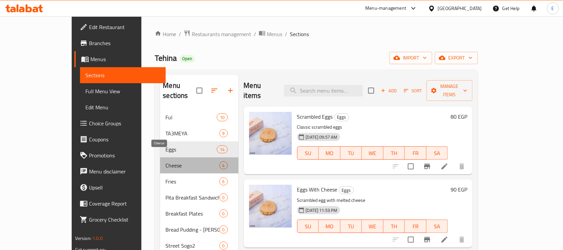
click at [173, 161] on span "Cheese" at bounding box center [193, 165] width 54 height 8
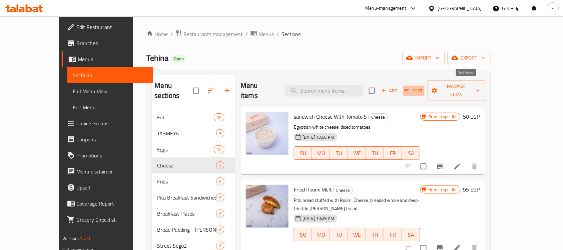
click at [423, 87] on span "Sort" at bounding box center [414, 91] width 18 height 8
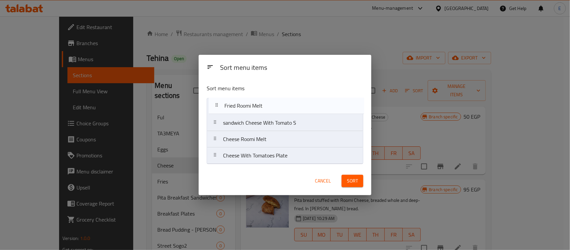
drag, startPoint x: 273, startPoint y: 126, endPoint x: 274, endPoint y: 107, distance: 18.7
click at [274, 107] on nav "sandwich Cheese With Tomato S Fried Roomi Melt Cheese Roomi Melt Cheese With To…" at bounding box center [285, 131] width 157 height 66
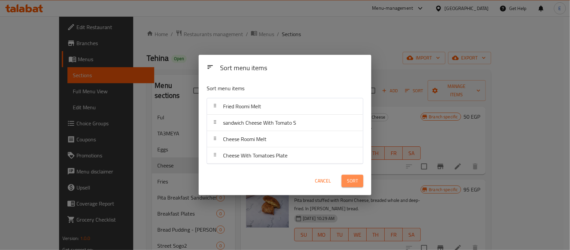
click at [353, 178] on span "Sort" at bounding box center [352, 181] width 11 height 8
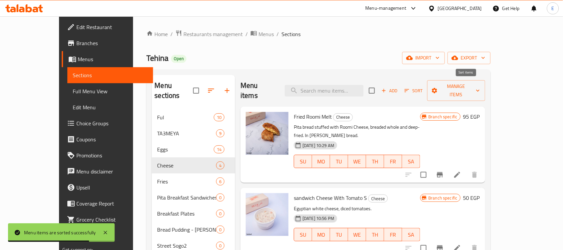
click at [410, 87] on icon "button" at bounding box center [407, 90] width 6 height 6
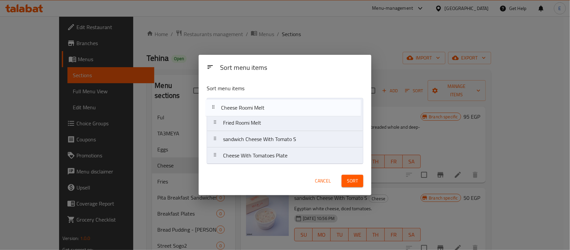
drag, startPoint x: 281, startPoint y: 144, endPoint x: 279, endPoint y: 110, distance: 33.8
click at [279, 110] on nav "Fried Roomi Melt sandwich Cheese With Tomato S Cheese Roomi Melt Cheese With To…" at bounding box center [285, 131] width 157 height 66
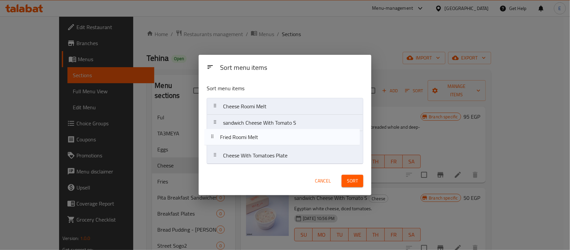
drag, startPoint x: 286, startPoint y: 121, endPoint x: 283, endPoint y: 140, distance: 19.4
click at [283, 140] on nav "Cheese Roomi Melt Fried Roomi Melt sandwich Cheese With Tomato S Cheese With To…" at bounding box center [285, 131] width 157 height 66
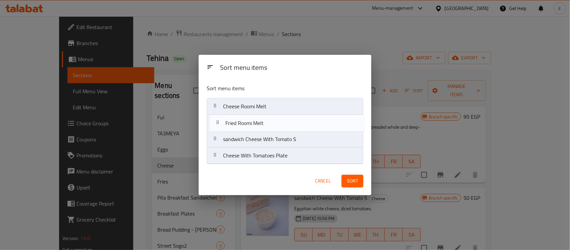
drag, startPoint x: 236, startPoint y: 140, endPoint x: 239, endPoint y: 121, distance: 18.5
click at [239, 121] on nav "Cheese Roomi Melt sandwich Cheese With Tomato S Fried Roomi Melt Cheese With To…" at bounding box center [285, 131] width 157 height 66
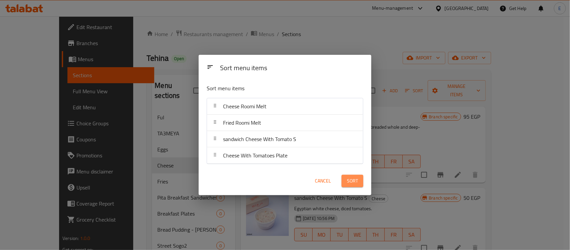
click at [352, 181] on span "Sort" at bounding box center [352, 181] width 11 height 8
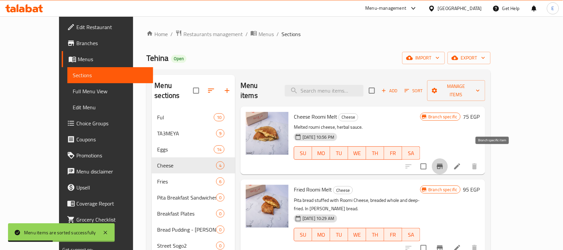
click at [448, 158] on button "Branch-specific-item" at bounding box center [440, 166] width 16 height 16
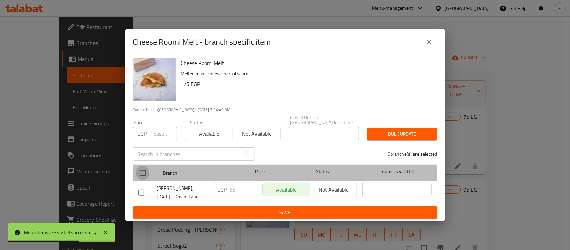
click at [144, 169] on input "checkbox" at bounding box center [143, 173] width 14 height 14
checkbox input "true"
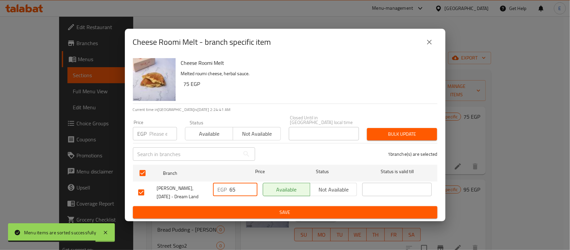
drag, startPoint x: 244, startPoint y: 186, endPoint x: 177, endPoint y: 186, distance: 66.8
click at [177, 186] on div "Tehina, 6th of October - Dream Land EGP 65 ​ Available Not available ​" at bounding box center [285, 192] width 299 height 25
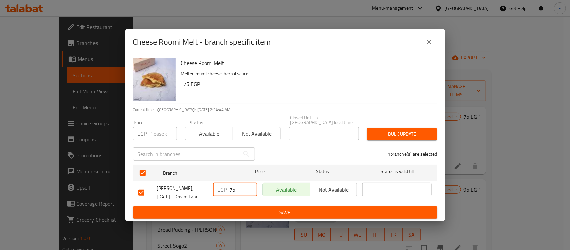
type input "75"
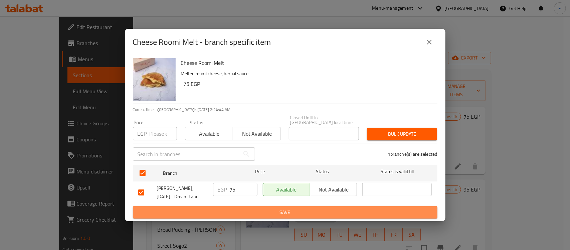
click at [234, 214] on span "Save" at bounding box center [285, 212] width 294 height 8
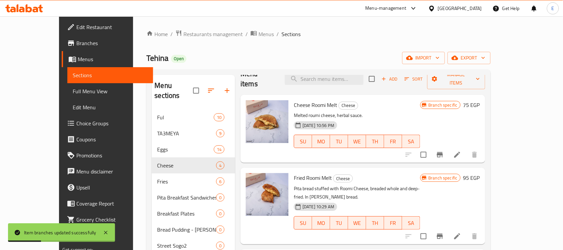
scroll to position [18, 0]
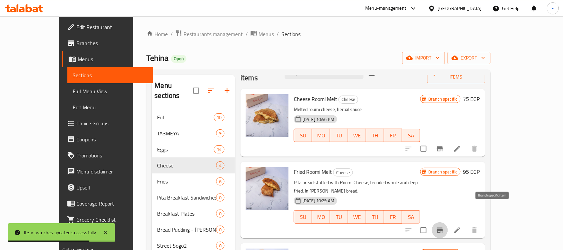
click at [443, 227] on icon "Branch-specific-item" at bounding box center [440, 229] width 6 height 5
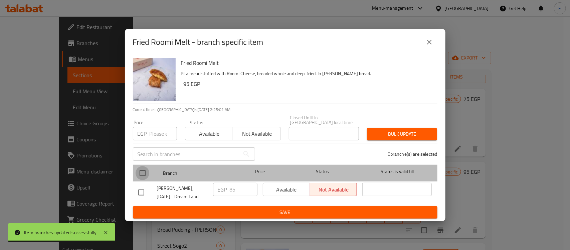
click at [144, 169] on input "checkbox" at bounding box center [143, 173] width 14 height 14
checkbox input "true"
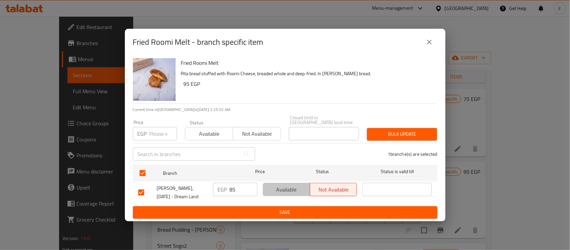
click at [276, 186] on span "Available" at bounding box center [287, 190] width 42 height 10
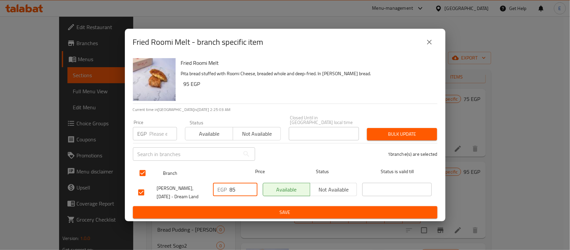
drag, startPoint x: 242, startPoint y: 185, endPoint x: 196, endPoint y: 174, distance: 47.5
click at [196, 174] on ul "Branch Price Status Status is valid till Tehina, 6th of October - Dream Land EG…" at bounding box center [285, 184] width 304 height 44
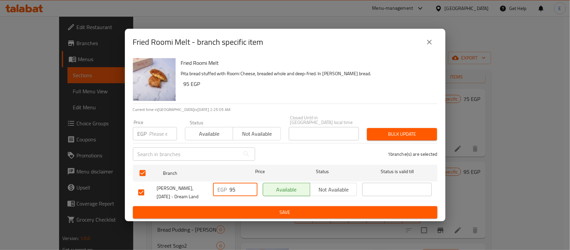
type input "95"
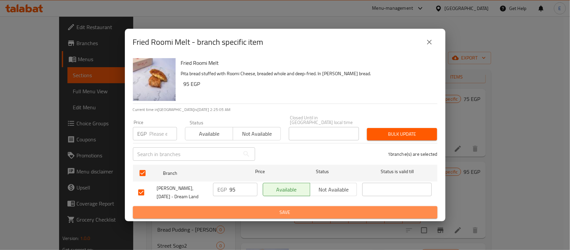
click at [240, 209] on span "Save" at bounding box center [285, 212] width 294 height 8
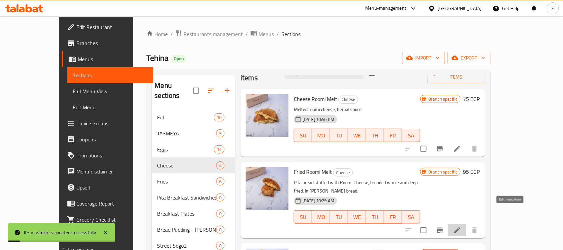
click at [462, 226] on icon at bounding box center [458, 230] width 8 height 8
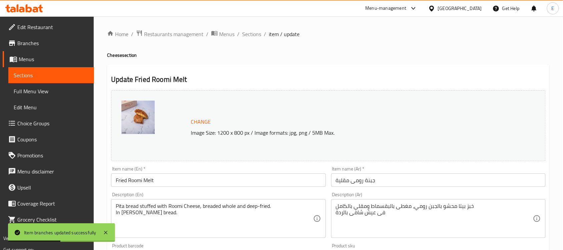
click at [137, 182] on input "Fried Roomi Melt" at bounding box center [218, 179] width 215 height 13
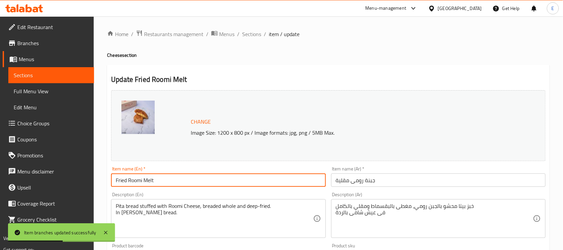
click at [137, 182] on input "Fried Roomi Melt" at bounding box center [218, 179] width 215 height 13
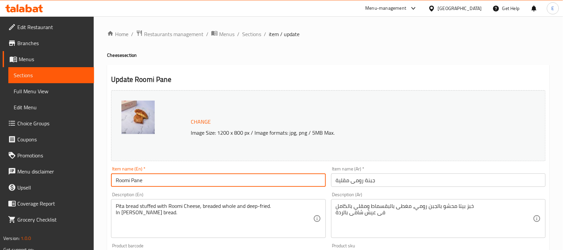
paste input "Fried"
type input "Roomi Pane Fried"
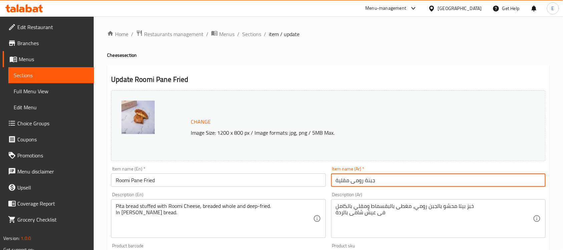
click at [358, 183] on input "جبنة رومى مقلية" at bounding box center [438, 179] width 215 height 13
type input "v"
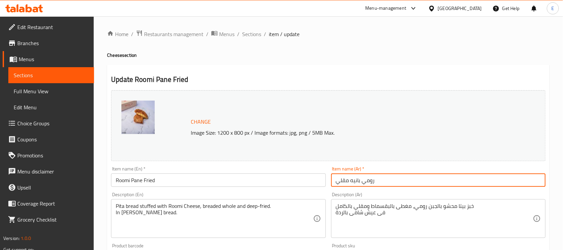
type input "رومي بانيه مقلي"
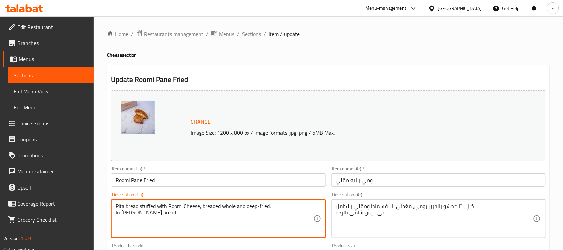
paste textarea "Roomi-stuffed Bread, breaded and fried whole"
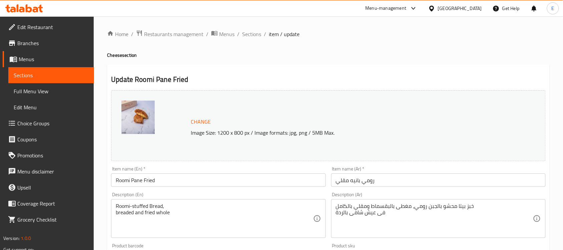
click at [114, 214] on div "Roomi-stuffed Bread, breaded and fried whole Description (En)" at bounding box center [218, 218] width 215 height 39
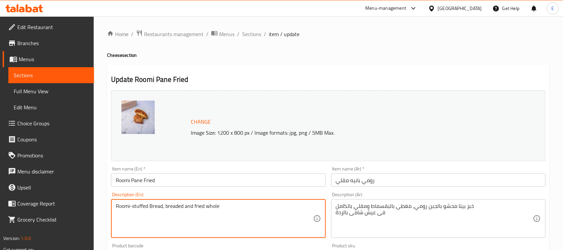
type textarea "Roomi-stuffed Bread, breaded and fried whole"
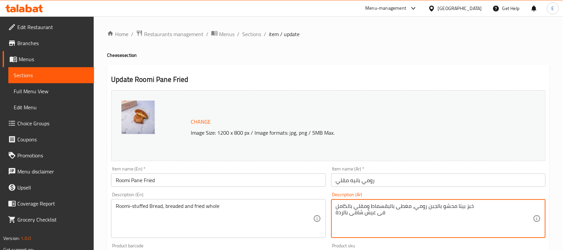
click at [375, 216] on textarea "خبز بيتا محشو بالجبن رومي، مغطى بالبقسماط ومقلي بالكامل فى عيش شامى بالردة" at bounding box center [434, 219] width 197 height 32
paste textarea "محشو بالرومي، مغطى بالبقسماط ومقلي بالكامل"
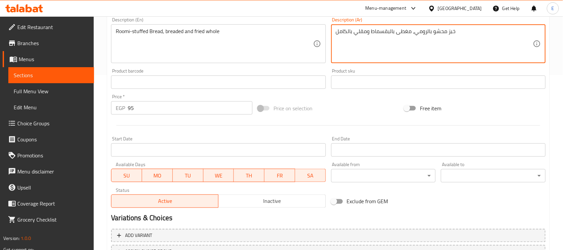
scroll to position [231, 0]
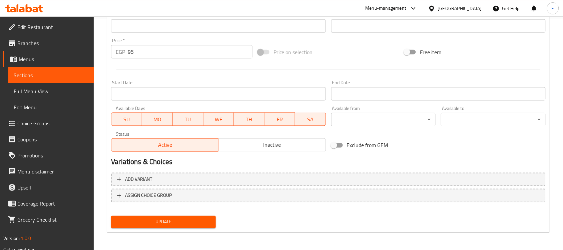
type textarea "خبز محشو بالرومي، مغطى بالبقسماط ومقلي بالكامل"
click at [183, 224] on span "Update" at bounding box center [163, 222] width 94 height 8
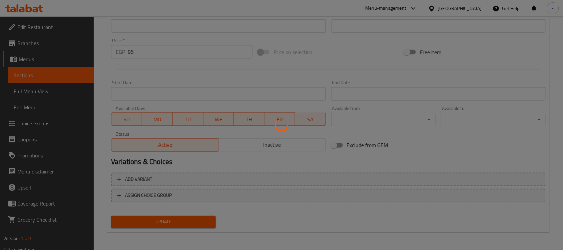
scroll to position [0, 0]
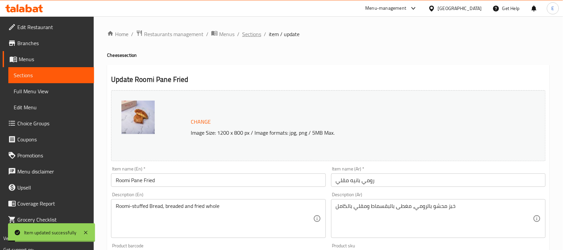
click at [252, 34] on span "Sections" at bounding box center [251, 34] width 19 height 8
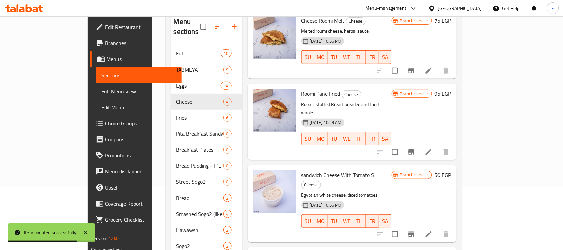
scroll to position [98, 0]
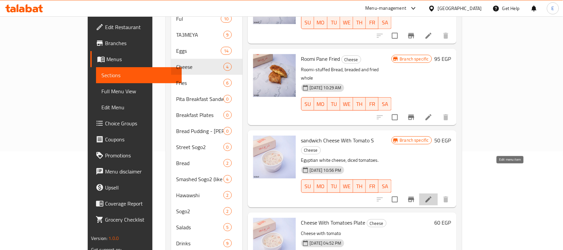
click at [432, 196] on icon at bounding box center [429, 199] width 6 height 6
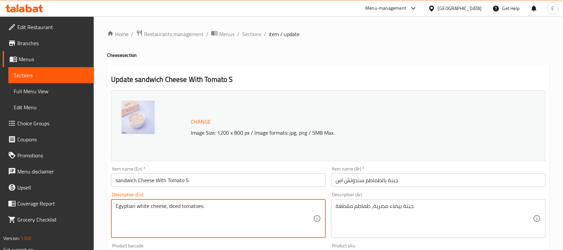
paste textarea "Creamy White Cheese, Diced Tomatoes, Herbs"
click at [116, 211] on textarea "Creamy White Cheese, Diced Tomatoes, Herbs" at bounding box center [214, 219] width 197 height 32
type textarea "Creamy White Cheese, Diced Tomatoes, Herbs"
click at [155, 179] on input "sandwich Cheese With Tomato S" at bounding box center [218, 179] width 215 height 13
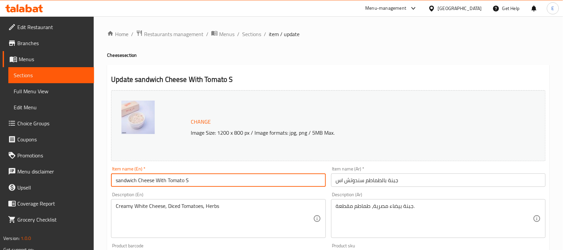
click at [155, 179] on input "sandwich Cheese With Tomato S" at bounding box center [218, 179] width 215 height 13
type input "لأثلاىش فخةفشفخ"
type input "[PERSON_NAME]"
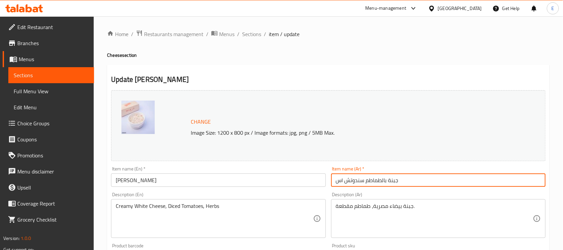
drag, startPoint x: 123, startPoint y: 181, endPoint x: 367, endPoint y: 181, distance: 244.3
click at [367, 181] on input "جبنة بالطماطم سندوتش اس" at bounding box center [438, 179] width 215 height 13
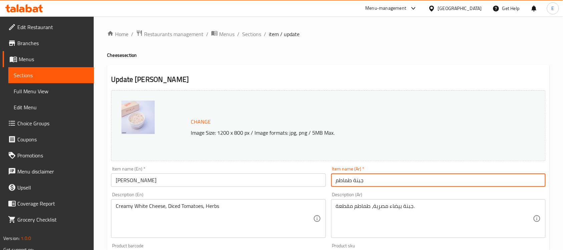
type input "جبنة طماطم"
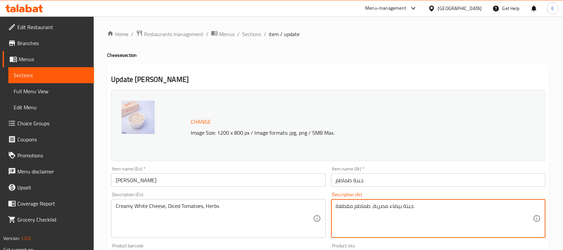
drag, startPoint x: 374, startPoint y: 206, endPoint x: 388, endPoint y: 206, distance: 14.4
click at [418, 207] on textarea "جبنة بيضاء كريمي، طماطم مقطعة." at bounding box center [434, 219] width 197 height 32
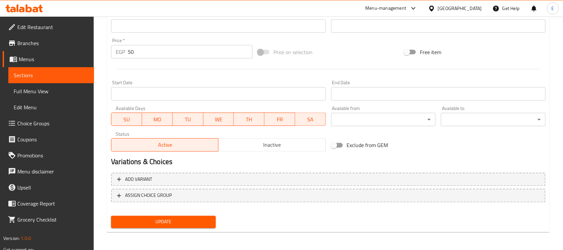
type textarea "جبنة بيضاء كريمي، طماطم مقطعة وتوابل."
click at [204, 219] on span "Update" at bounding box center [163, 222] width 94 height 8
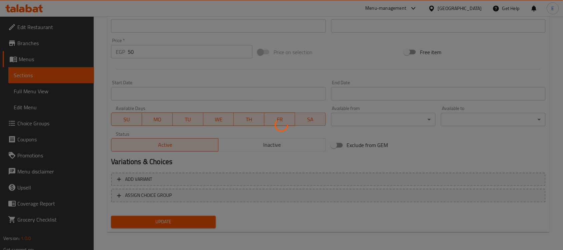
scroll to position [0, 0]
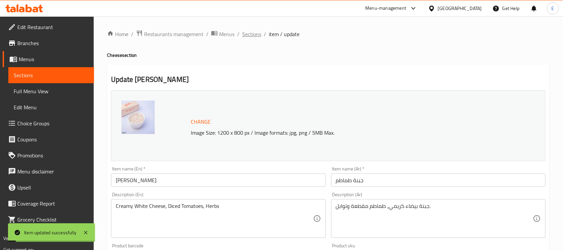
click at [244, 32] on span "Sections" at bounding box center [251, 34] width 19 height 8
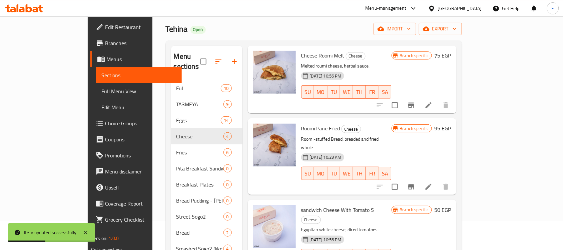
scroll to position [86, 0]
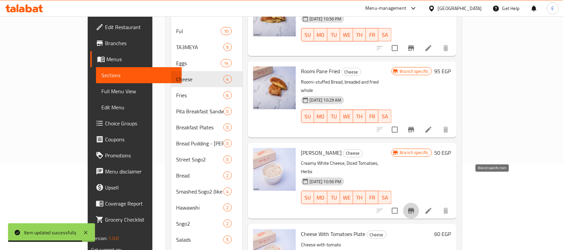
click at [416, 207] on icon "Branch-specific-item" at bounding box center [412, 211] width 8 height 8
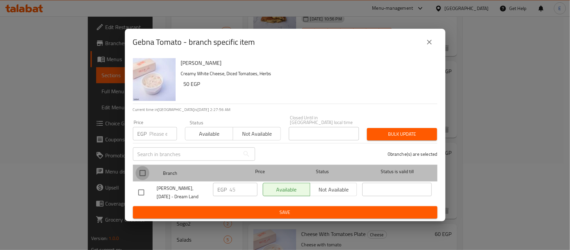
click at [143, 166] on input "checkbox" at bounding box center [143, 173] width 14 height 14
checkbox input "true"
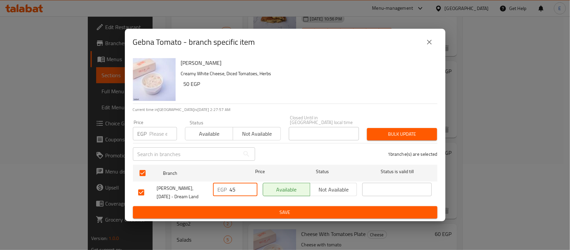
drag, startPoint x: 234, startPoint y: 189, endPoint x: 217, endPoint y: 184, distance: 17.8
click at [217, 184] on div "EGP 45 ​" at bounding box center [235, 189] width 44 height 13
type input "60"
click at [302, 212] on span "Save" at bounding box center [285, 212] width 294 height 8
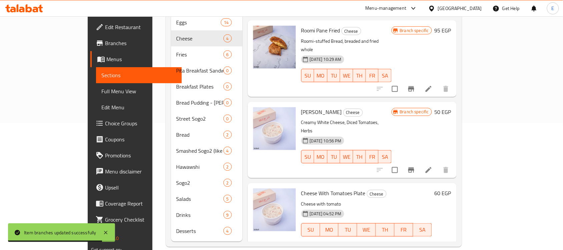
scroll to position [0, 0]
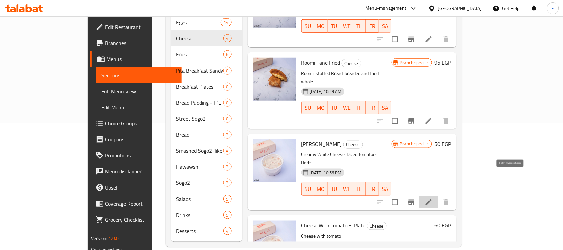
click at [433, 198] on icon at bounding box center [429, 202] width 8 height 8
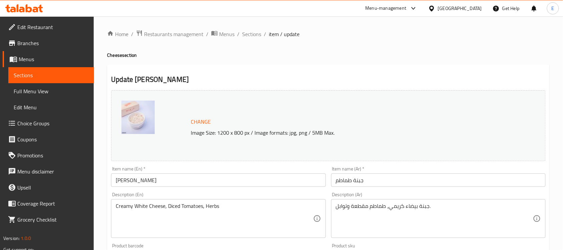
click at [147, 115] on img at bounding box center [138, 116] width 33 height 33
click at [206, 124] on span "Change" at bounding box center [201, 122] width 20 height 10
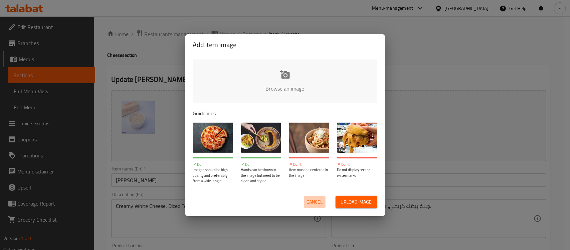
click at [320, 199] on span "Cancel" at bounding box center [315, 202] width 16 height 8
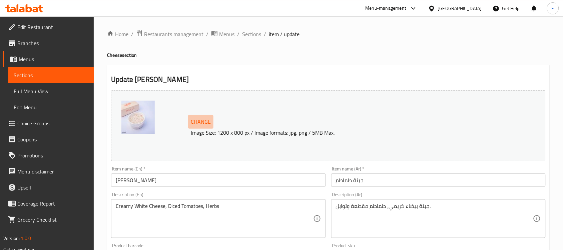
click at [195, 121] on span "Change" at bounding box center [201, 122] width 20 height 10
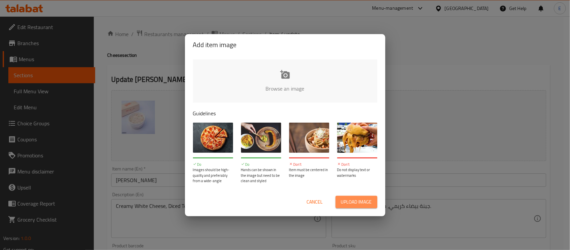
click at [355, 199] on span "Upload image" at bounding box center [356, 202] width 31 height 8
click at [315, 196] on button "Cancel" at bounding box center [314, 202] width 21 height 12
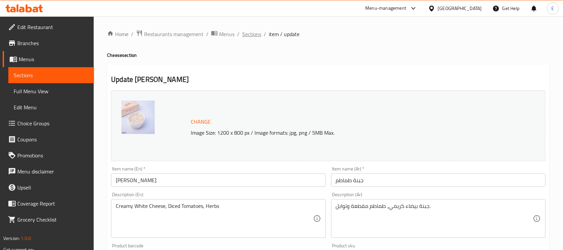
click at [247, 31] on span "Sections" at bounding box center [251, 34] width 19 height 8
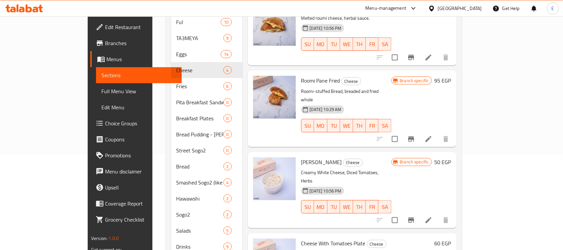
scroll to position [11, 0]
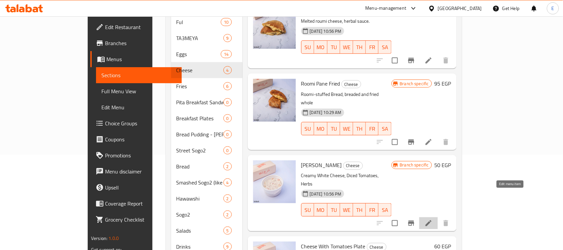
click at [432, 220] on icon at bounding box center [429, 223] width 6 height 6
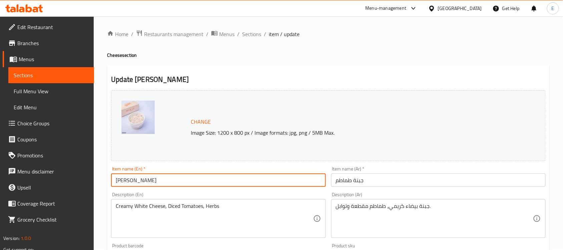
click at [126, 185] on input "[PERSON_NAME]" at bounding box center [218, 179] width 215 height 13
click at [151, 200] on div "Creamy White Cheese, Diced Tomatoes, Herbs Description (En)" at bounding box center [218, 218] width 215 height 39
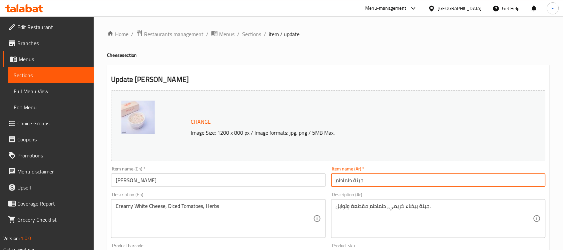
click at [340, 181] on input "جبنة طماطم" at bounding box center [438, 179] width 215 height 13
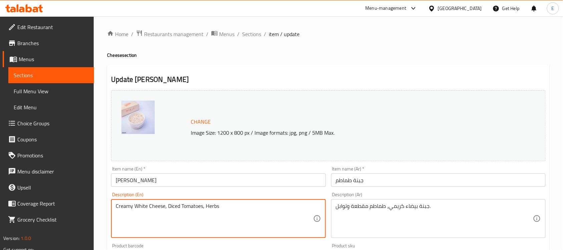
drag, startPoint x: 166, startPoint y: 206, endPoint x: 100, endPoint y: 203, distance: 66.2
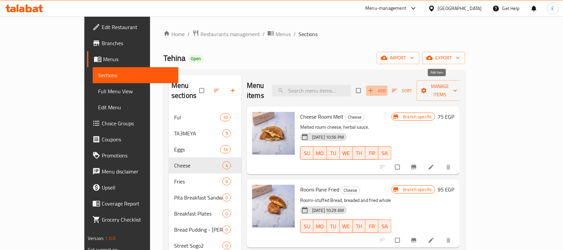
click at [386, 87] on span "Add" at bounding box center [377, 91] width 18 height 8
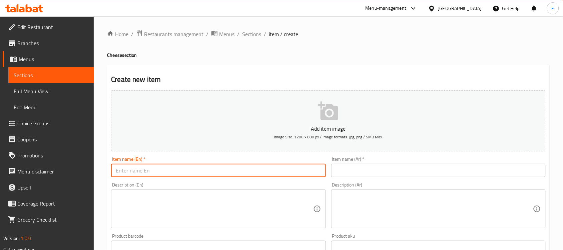
click at [152, 167] on input "text" at bounding box center [218, 170] width 215 height 13
paste input "[PERSON_NAME]"
type input "[PERSON_NAME]"
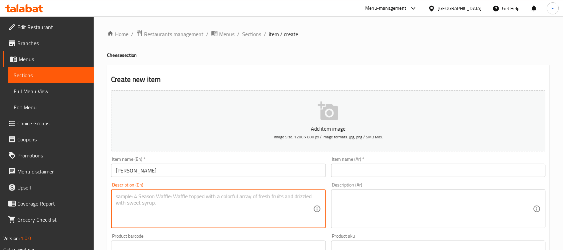
click at [126, 212] on textarea at bounding box center [214, 209] width 197 height 32
paste textarea "Creamy White Cheese, Diced Tomatoes, Herbs"
type textarea "Creamy White Cheese, Diced Tomatoes, Herbs"
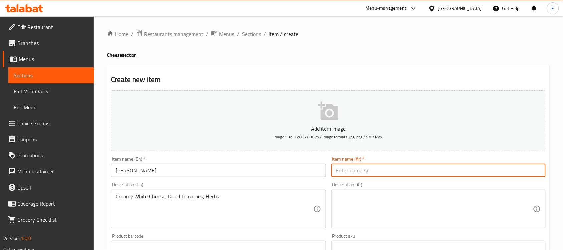
click at [346, 171] on input "text" at bounding box center [438, 170] width 215 height 13
paste input "جبنة طماطم"
type input "جبنة طماطم"
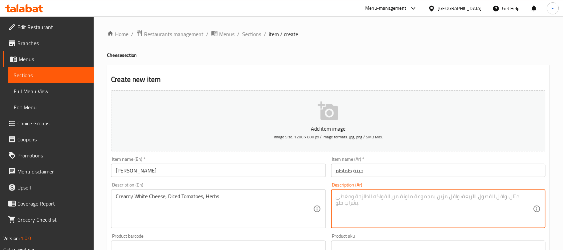
click at [358, 196] on textarea at bounding box center [434, 209] width 197 height 32
paste textarea "جبنة بيضاء كريمي، طماطم مقطعة وتوابل."
type textarea "جبنة بيضاء كريمي، طماطم مقطعة وتوابل."
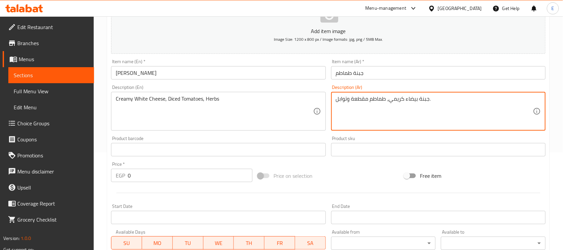
scroll to position [221, 0]
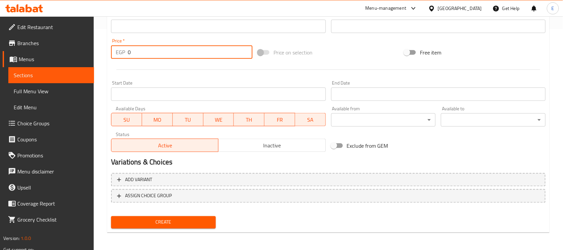
drag, startPoint x: 152, startPoint y: 56, endPoint x: 85, endPoint y: 39, distance: 68.7
click at [85, 39] on div "Edit Restaurant Branches Menus Sections Full Menu View Edit Menu Choice Groups …" at bounding box center [281, 23] width 563 height 455
type input "50"
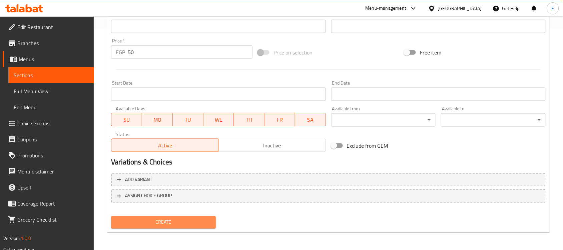
click at [157, 218] on span "Create" at bounding box center [163, 222] width 94 height 8
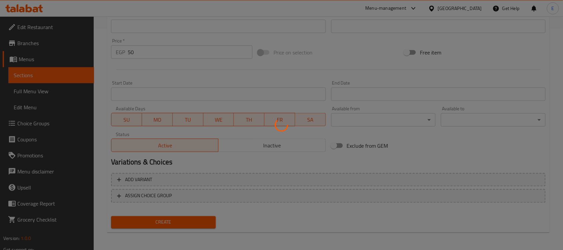
type input "0"
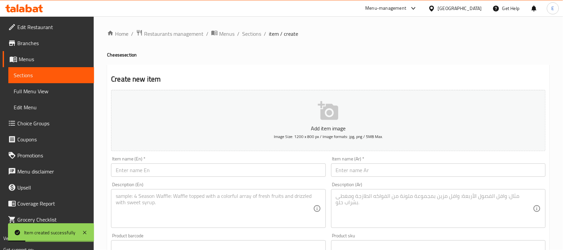
scroll to position [0, 0]
click at [194, 166] on input "text" at bounding box center [218, 170] width 215 height 13
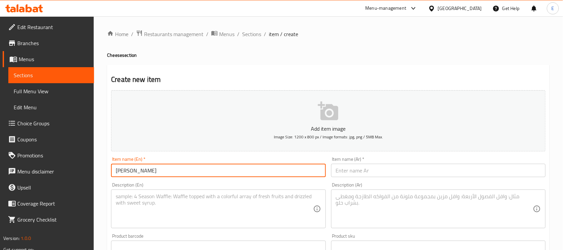
type input "[PERSON_NAME]"
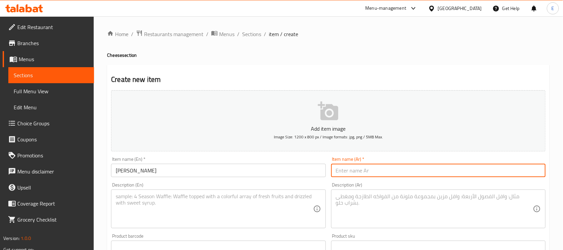
click at [351, 170] on input "text" at bounding box center [438, 170] width 215 height 13
type input "[PERSON_NAME]"
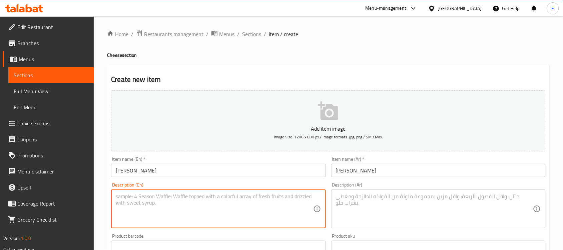
click at [189, 195] on textarea at bounding box center [214, 209] width 197 height 32
paste textarea "Creamy White Cheese,"
click at [191, 196] on textarea "Creamy White Cheese, and kalamata olive" at bounding box center [214, 209] width 197 height 32
type textarea "Creamy White Cheese, and kalamta olive paste"
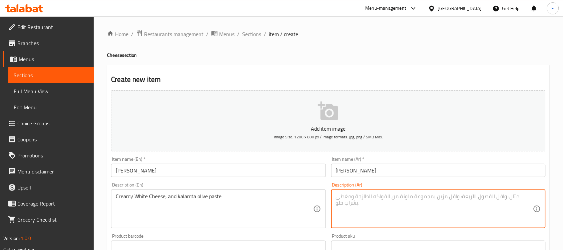
click at [387, 207] on textarea at bounding box center [434, 209] width 197 height 32
click at [351, 197] on textarea at bounding box center [434, 209] width 197 height 32
paste textarea "جبنة بيضاء كريمية ومعجون زيتون كالاماتا"
type textarea "جبنة بيضاء كريمية ومعجون زيتون كالاماتا"
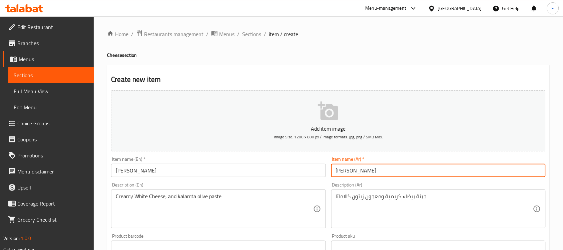
click at [343, 171] on input "[PERSON_NAME]" at bounding box center [438, 170] width 215 height 13
type input "جبنة زيتون"
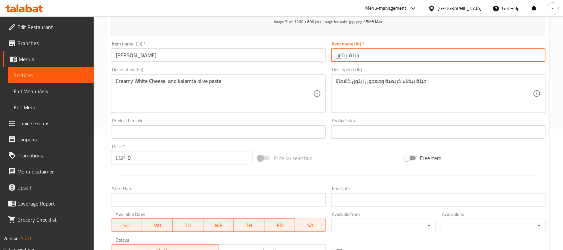
scroll to position [221, 0]
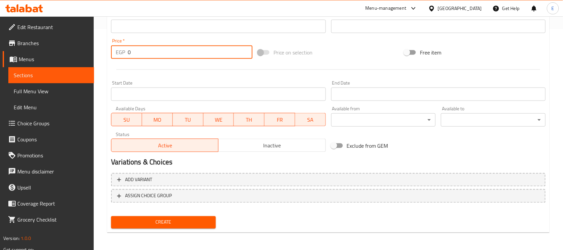
drag, startPoint x: 163, startPoint y: 55, endPoint x: 104, endPoint y: 46, distance: 59.5
click at [104, 46] on div "Home / Restaurants management / Menus / Sections / item / create Cheese section…" at bounding box center [329, 23] width 470 height 455
type input "60"
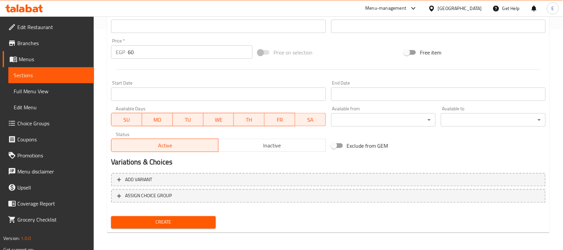
click at [176, 213] on div "Create" at bounding box center [163, 222] width 110 height 18
click at [174, 218] on span "Create" at bounding box center [163, 222] width 94 height 8
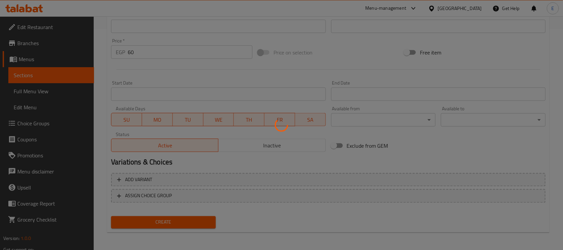
type input "0"
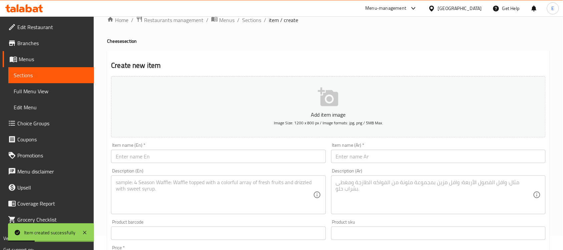
scroll to position [0, 0]
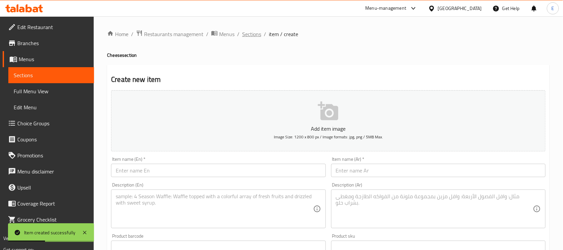
click at [256, 32] on span "Sections" at bounding box center [251, 34] width 19 height 8
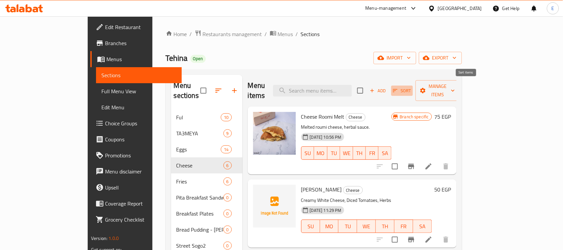
click at [413, 90] on button "Sort" at bounding box center [403, 90] width 22 height 10
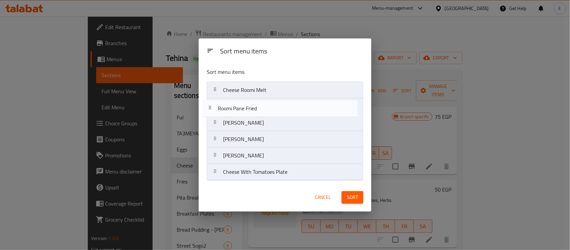
drag, startPoint x: 260, startPoint y: 138, endPoint x: 254, endPoint y: 102, distance: 36.2
click at [254, 102] on nav "Cheese Roomi Melt Gebna Tomato Gebna Zatoon Roomi Pane Fried Gebna Tomato Chees…" at bounding box center [285, 130] width 157 height 99
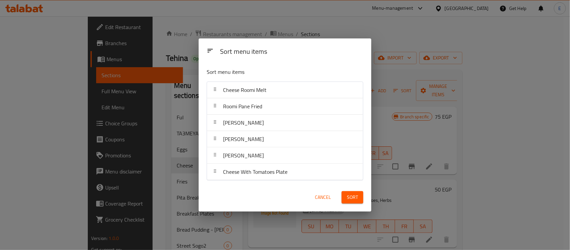
click at [356, 199] on span "Sort" at bounding box center [352, 197] width 11 height 8
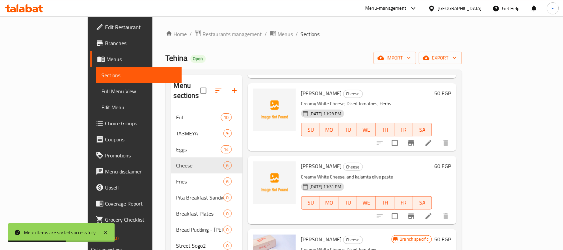
scroll to position [127, 0]
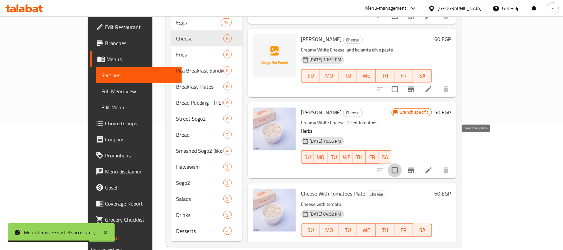
click at [402, 163] on input "checkbox" at bounding box center [395, 170] width 14 height 14
checkbox input "true"
click at [402, 243] on input "checkbox" at bounding box center [395, 250] width 14 height 14
checkbox input "true"
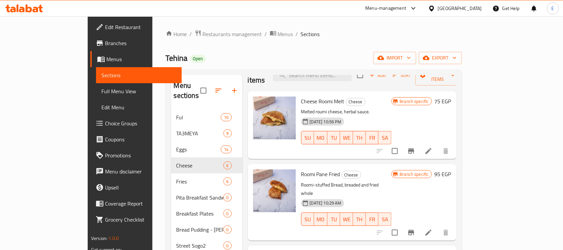
scroll to position [0, 0]
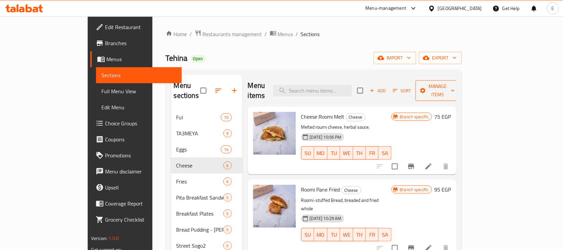
click at [455, 86] on span "Manage items" at bounding box center [438, 90] width 34 height 17
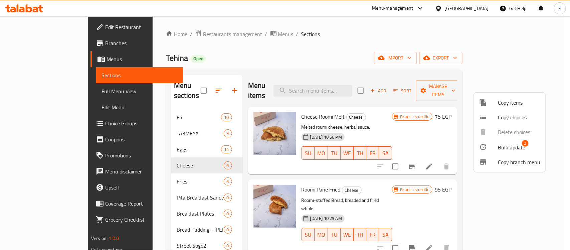
click at [518, 144] on span "Bulk update" at bounding box center [511, 147] width 27 height 8
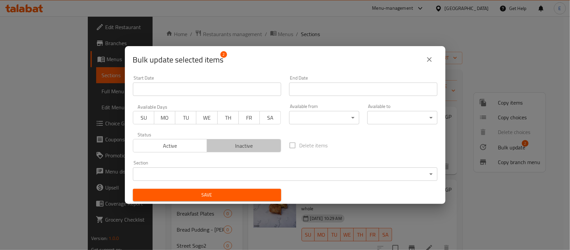
click at [265, 143] on span "Inactive" at bounding box center [244, 146] width 69 height 10
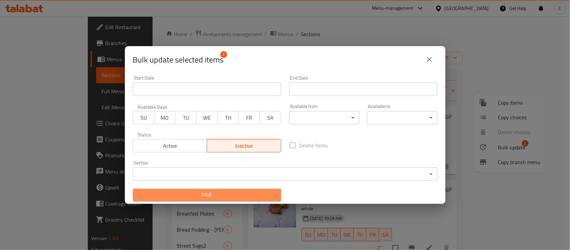
click at [232, 192] on span "Save" at bounding box center [207, 195] width 138 height 8
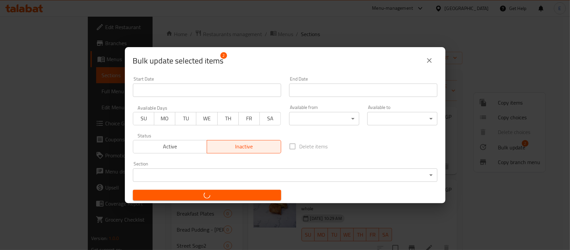
checkbox input "false"
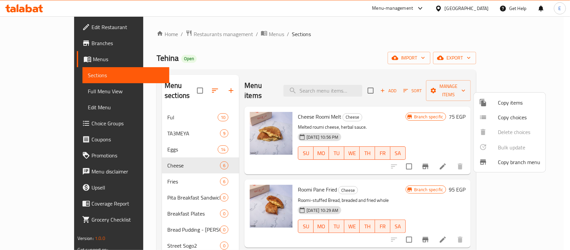
click at [176, 177] on div at bounding box center [285, 125] width 570 height 250
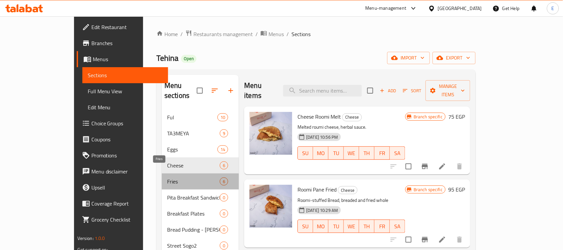
click at [177, 177] on span "Fries" at bounding box center [193, 181] width 53 height 8
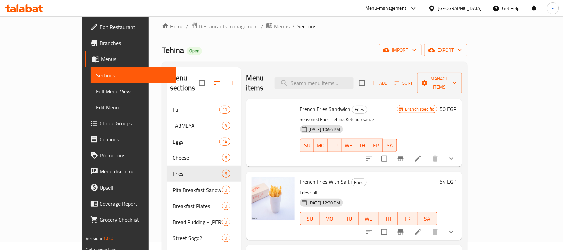
scroll to position [6, 0]
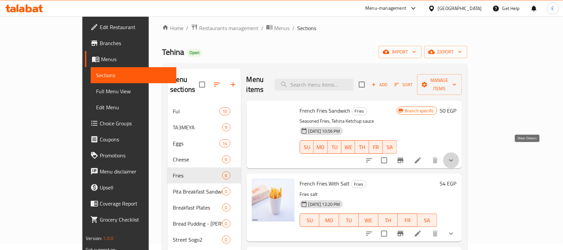
click at [454, 159] on icon "show more" at bounding box center [452, 160] width 4 height 2
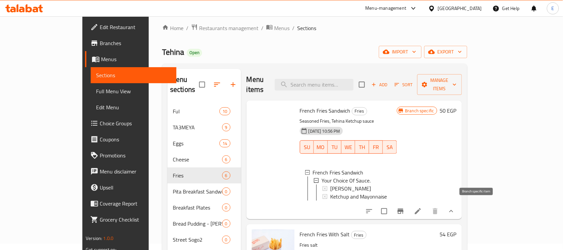
click at [404, 208] on icon "Branch-specific-item" at bounding box center [401, 210] width 6 height 5
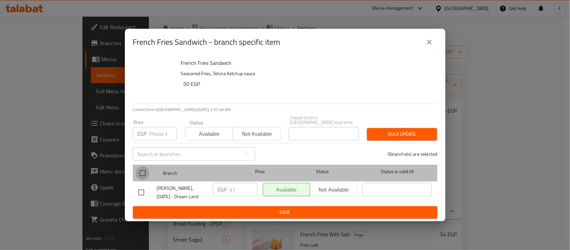
click at [145, 169] on input "checkbox" at bounding box center [143, 173] width 14 height 14
checkbox input "true"
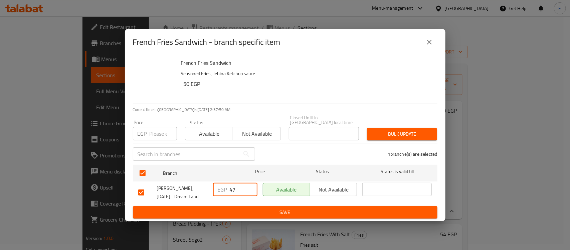
drag, startPoint x: 239, startPoint y: 188, endPoint x: 184, endPoint y: 179, distance: 55.5
click at [184, 180] on div "[PERSON_NAME], [DATE] - Dream Land EGP 47 ​ Available Not available ​" at bounding box center [285, 192] width 299 height 25
type input "50"
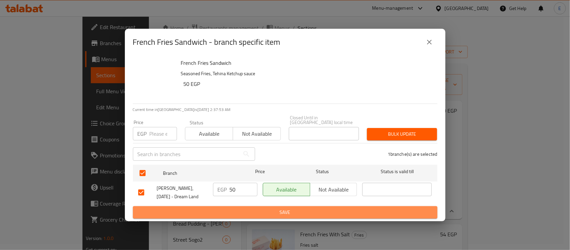
click at [331, 208] on span "Save" at bounding box center [285, 212] width 294 height 8
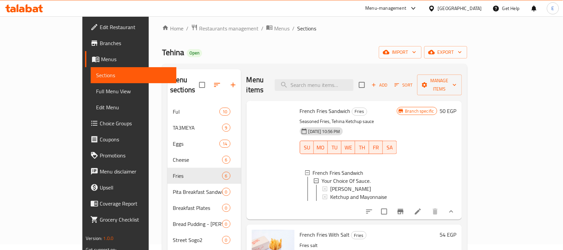
scroll to position [0, 0]
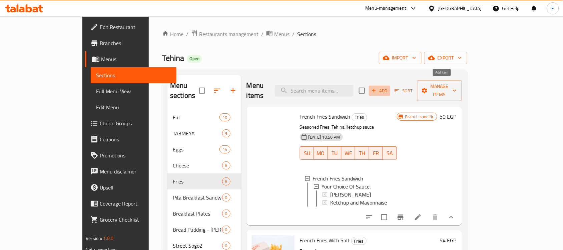
click at [389, 87] on span "Add" at bounding box center [380, 91] width 18 height 8
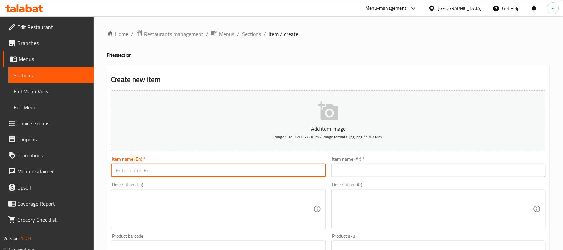
click at [264, 171] on input "text" at bounding box center [218, 170] width 215 height 13
click at [124, 174] on input "[PERSON_NAME]" at bounding box center [218, 170] width 215 height 13
type input "Da2a Fries"
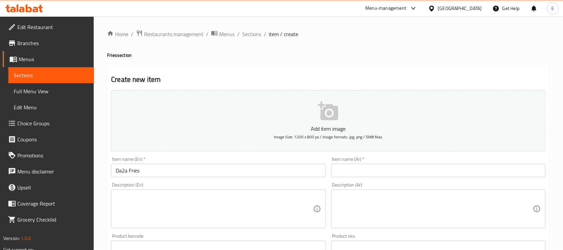
click at [194, 181] on div "Description (En) Description (En)" at bounding box center [218, 205] width 220 height 51
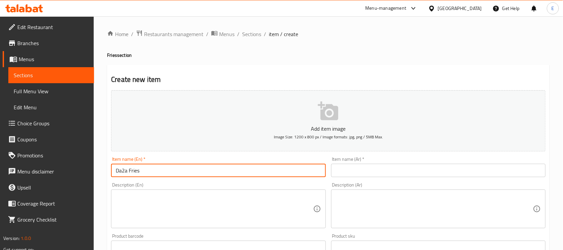
click at [181, 169] on input "Da2a Fries" at bounding box center [218, 170] width 215 height 13
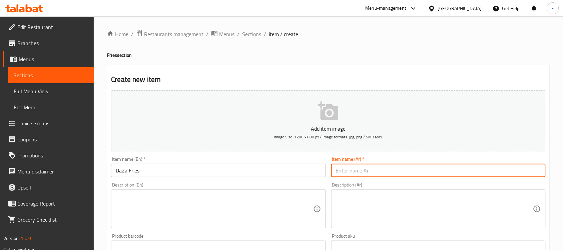
click at [365, 170] on input "text" at bounding box center [438, 170] width 215 height 13
type input "بطاطس دقة"
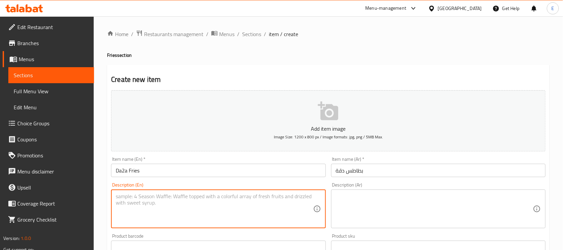
click at [207, 206] on textarea at bounding box center [214, 209] width 197 height 32
paste textarea "Fries, Green Pepper, Garlic, Vinegar"
type textarea "Fries, Green Pepper, Garlic, and Vinegar"
click at [408, 190] on div "Description (Ar)" at bounding box center [438, 208] width 215 height 39
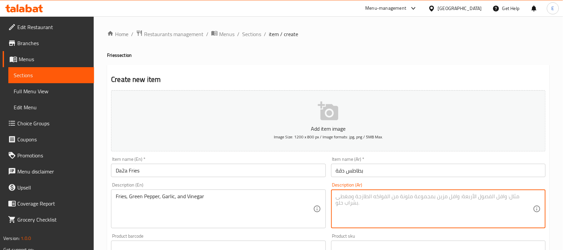
paste textarea "بطاطس مقلية، فلفل أخضر، ثوم، وخل"
type textarea "بطاطس مقلية، فلفل أخضر، ثوم، وخل"
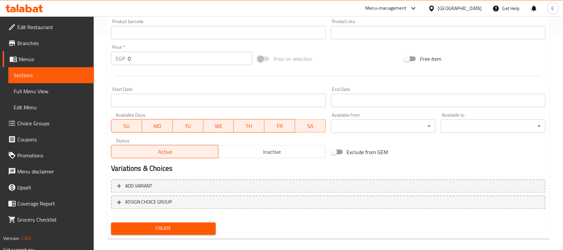
scroll to position [220, 0]
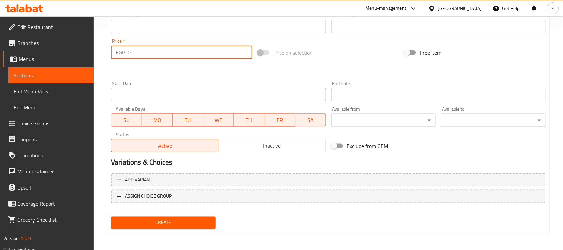
drag, startPoint x: 144, startPoint y: 52, endPoint x: 64, endPoint y: 62, distance: 80.1
click at [64, 62] on div "Edit Restaurant Branches Menus Sections Full Menu View Edit Menu Choice Groups …" at bounding box center [281, 23] width 563 height 455
type input "55"
click at [111, 216] on button "Create" at bounding box center [163, 222] width 105 height 12
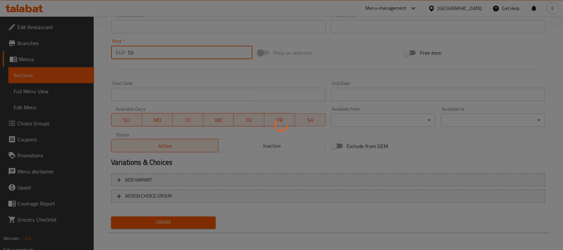
type input "0"
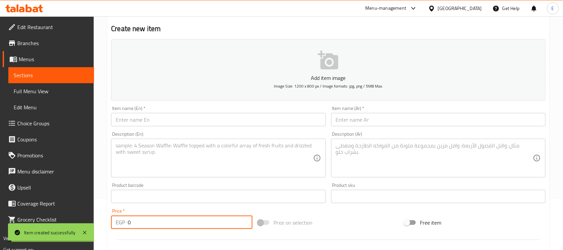
scroll to position [0, 0]
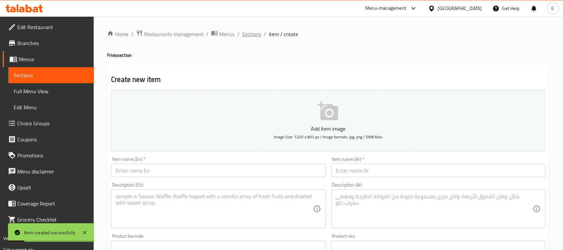
click at [251, 38] on span "Sections" at bounding box center [251, 34] width 19 height 8
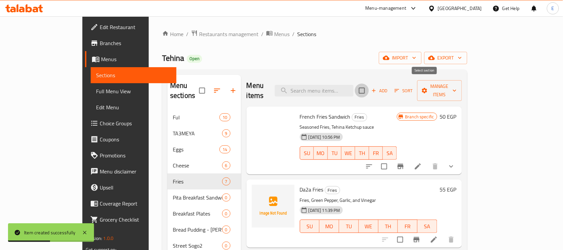
click at [369, 88] on input "checkbox" at bounding box center [362, 90] width 14 height 14
checkbox input "true"
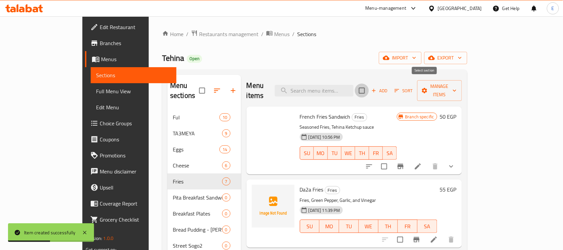
checkbox input "true"
click at [392, 159] on input "checkbox" at bounding box center [385, 166] width 14 height 14
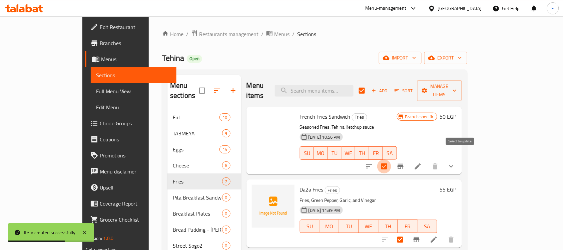
checkbox input "false"
click at [408, 232] on input "checkbox" at bounding box center [401, 239] width 14 height 14
checkbox input "false"
click at [457, 87] on span "Manage items" at bounding box center [440, 90] width 34 height 17
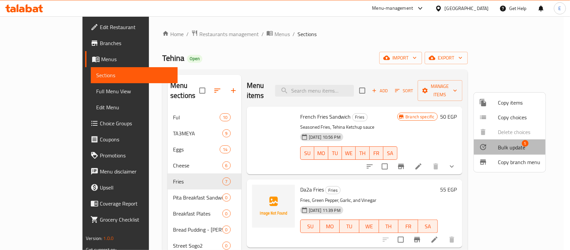
click at [495, 140] on li "Bulk update 5" at bounding box center [510, 146] width 72 height 15
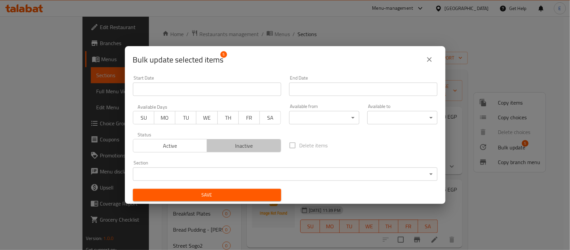
click at [262, 150] on span "Inactive" at bounding box center [244, 146] width 69 height 10
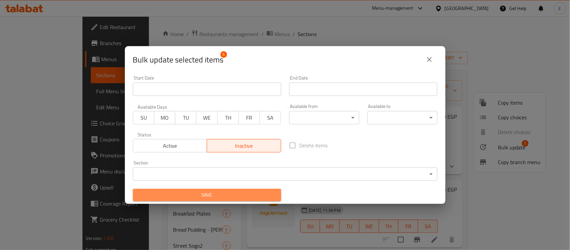
click at [261, 196] on span "Save" at bounding box center [207, 195] width 138 height 8
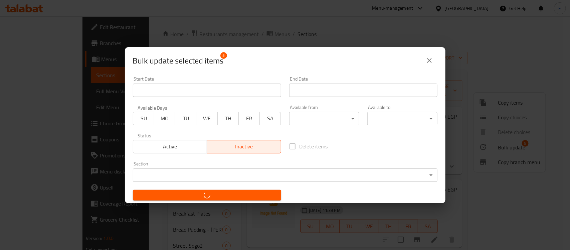
checkbox input "false"
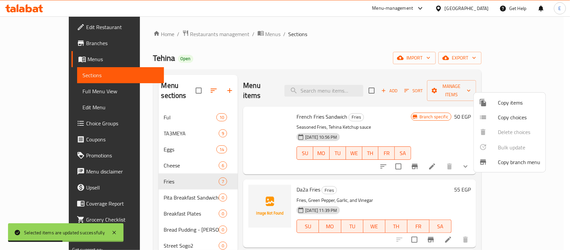
click at [225, 151] on div at bounding box center [285, 125] width 570 height 250
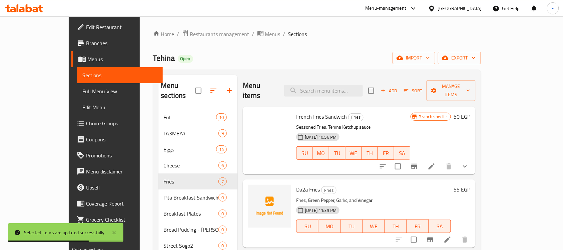
click at [238, 171] on div "Menu items Add Sort Manage items French Fries Sandwich Fries Seasoned Fries, Te…" at bounding box center [357, 221] width 238 height 293
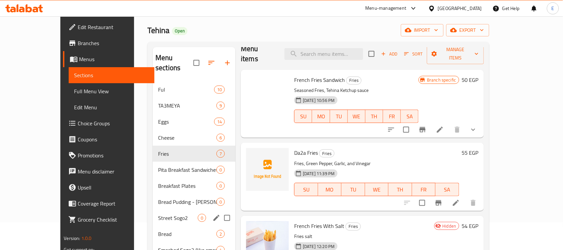
scroll to position [27, 0]
click at [180, 182] on span "Breakfast Plates" at bounding box center [178, 186] width 40 height 8
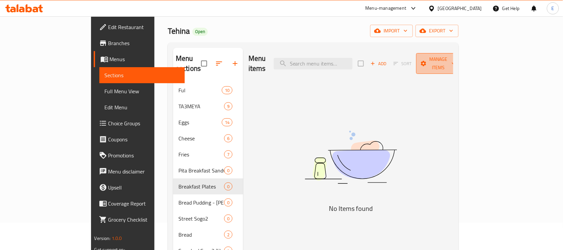
click at [456, 55] on span "Manage items" at bounding box center [439, 63] width 34 height 17
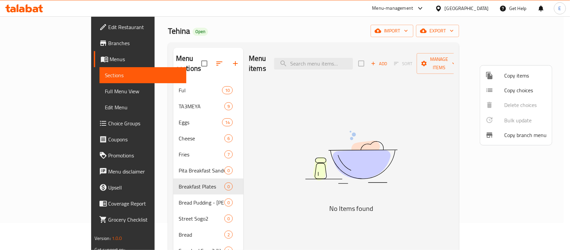
click at [144, 78] on div at bounding box center [285, 125] width 570 height 250
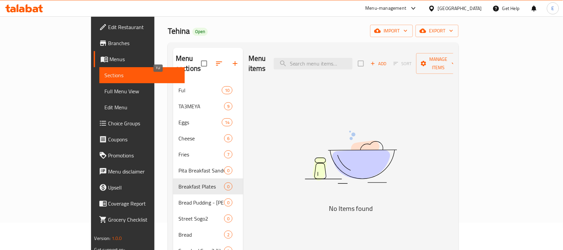
click at [179, 86] on span "Ful" at bounding box center [200, 90] width 43 height 8
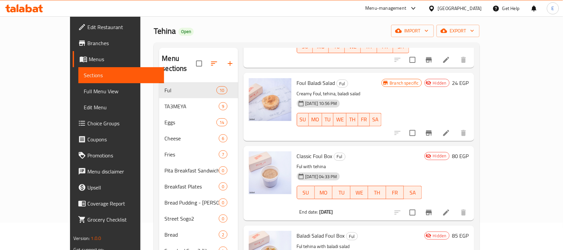
scroll to position [389, 0]
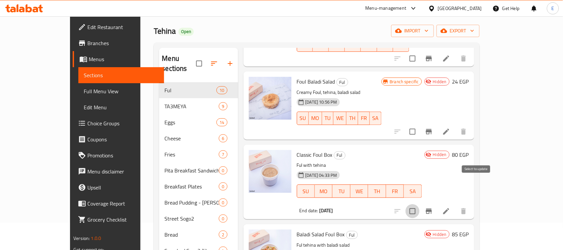
click at [420, 204] on input "checkbox" at bounding box center [413, 211] width 14 height 14
checkbox input "true"
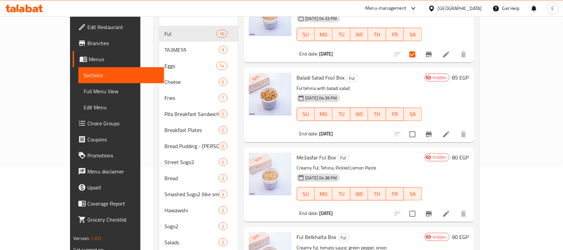
scroll to position [84, 0]
click at [420, 206] on input "checkbox" at bounding box center [413, 213] width 14 height 14
checkbox input "true"
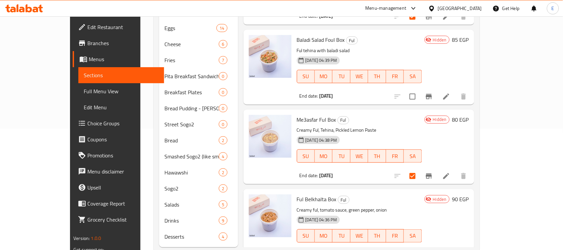
scroll to position [127, 0]
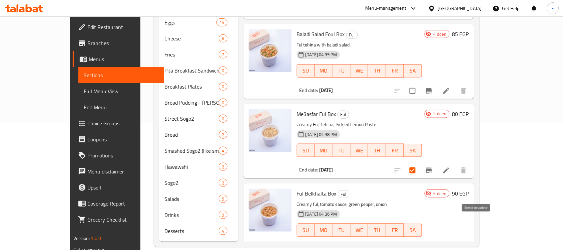
click at [420, 243] on input "checkbox" at bounding box center [413, 250] width 14 height 14
checkbox input "true"
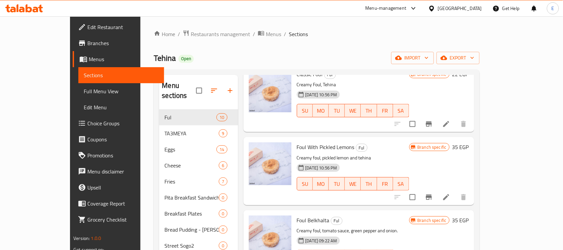
scroll to position [0, 0]
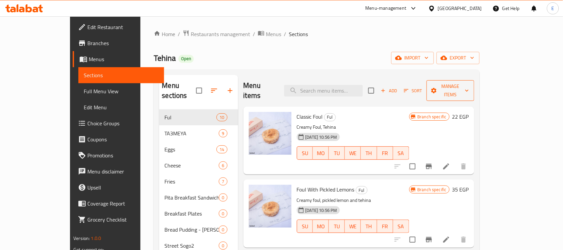
click at [469, 87] on span "Manage items" at bounding box center [450, 90] width 37 height 17
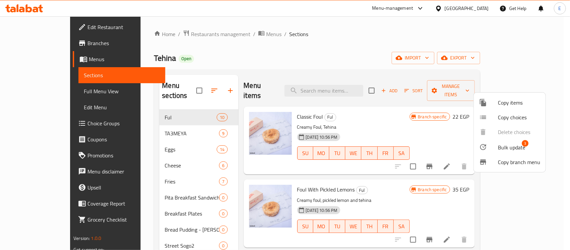
click at [500, 145] on span "Bulk update" at bounding box center [511, 147] width 27 height 8
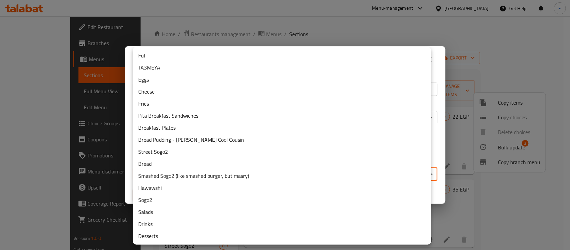
click at [291, 176] on body "​ Menu-management [GEOGRAPHIC_DATA] Get Help E Edit Restaurant Branches Menus S…" at bounding box center [285, 132] width 570 height 233
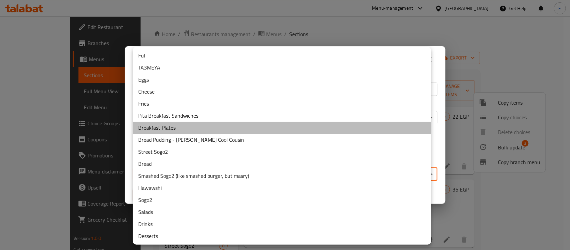
click at [198, 129] on li "Breakfast Plates" at bounding box center [282, 128] width 298 height 12
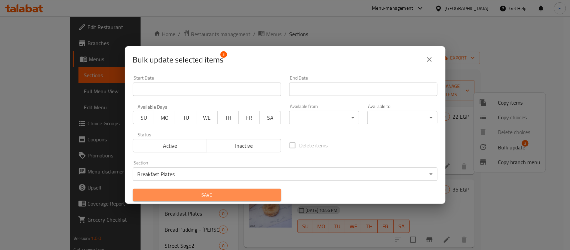
click at [238, 195] on span "Save" at bounding box center [207, 195] width 138 height 8
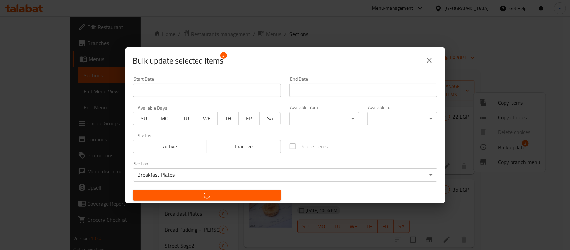
checkbox input "false"
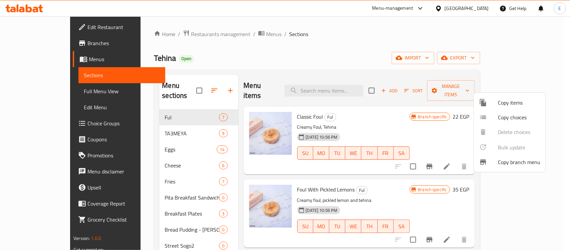
click at [388, 156] on div at bounding box center [285, 125] width 570 height 250
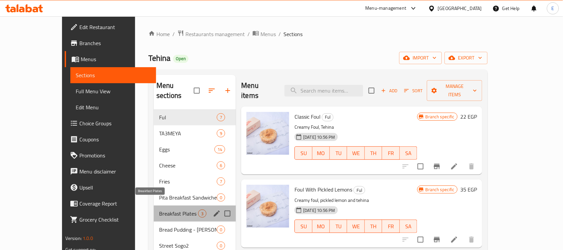
click at [160, 209] on span "Breakfast Plates" at bounding box center [178, 213] width 39 height 8
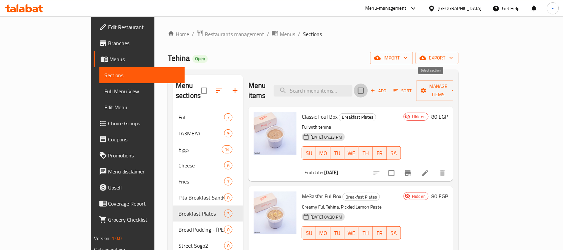
click at [368, 85] on input "checkbox" at bounding box center [361, 90] width 14 height 14
checkbox input "true"
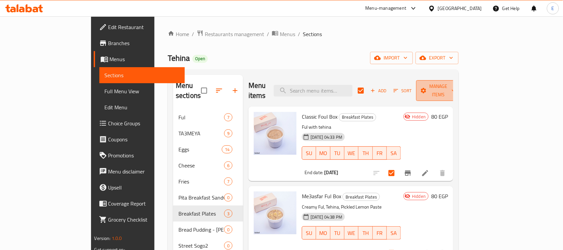
click at [427, 87] on icon "button" at bounding box center [424, 90] width 7 height 7
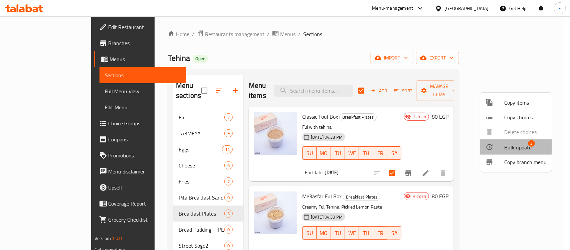
click at [498, 146] on div at bounding box center [494, 147] width 19 height 8
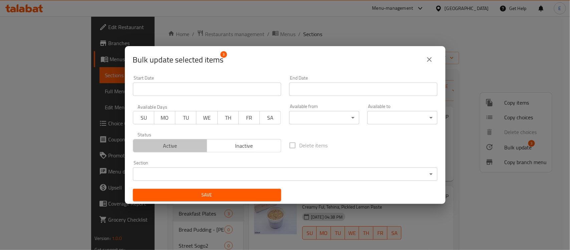
click at [194, 140] on button "Active" at bounding box center [170, 145] width 74 height 13
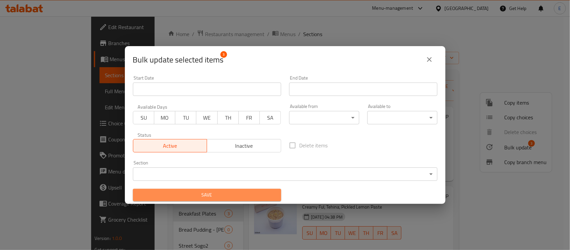
click at [229, 196] on span "Save" at bounding box center [207, 195] width 138 height 8
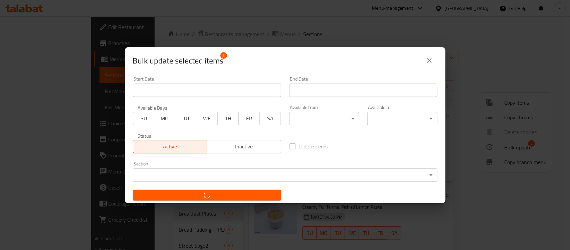
checkbox input "false"
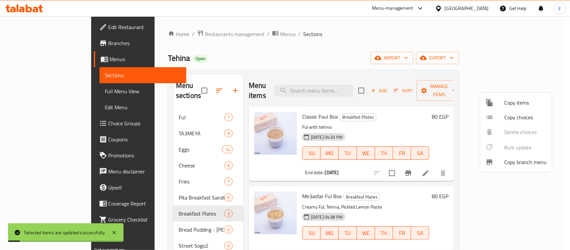
click at [474, 184] on div at bounding box center [285, 125] width 570 height 250
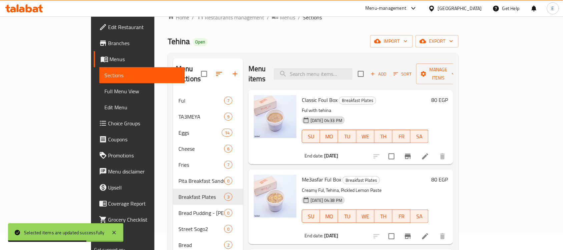
scroll to position [12, 0]
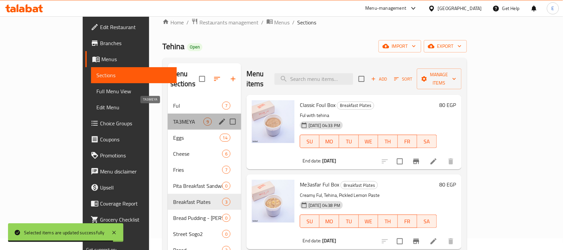
click at [173, 117] on span "TA3MEYA" at bounding box center [188, 121] width 30 height 8
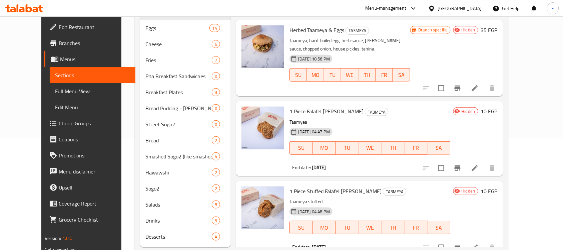
scroll to position [112, 0]
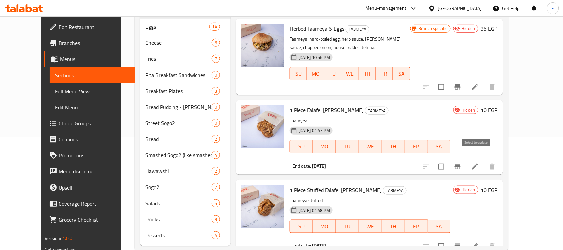
click at [449, 160] on input "checkbox" at bounding box center [442, 167] width 14 height 14
checkbox input "true"
click at [449, 239] on input "checkbox" at bounding box center [442, 246] width 14 height 14
checkbox input "true"
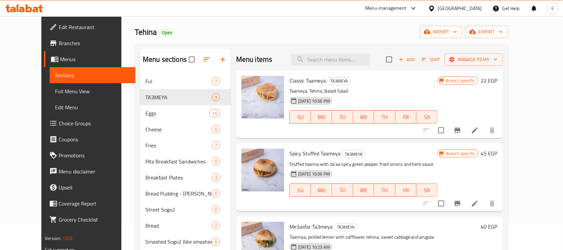
scroll to position [0, 0]
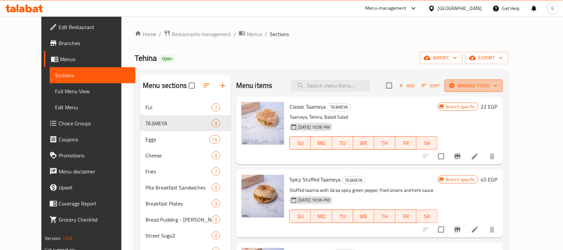
click at [492, 86] on span "Manage items" at bounding box center [474, 85] width 48 height 8
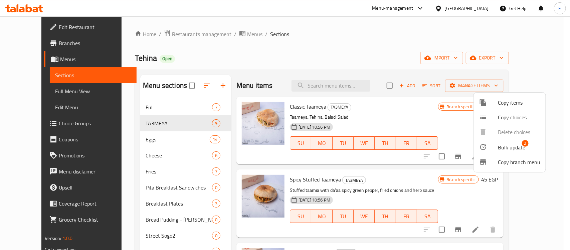
click at [488, 144] on div at bounding box center [488, 147] width 19 height 8
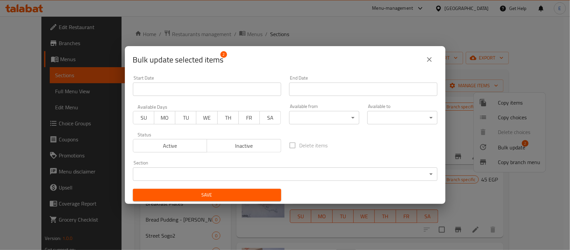
click at [220, 174] on body "​ Menu-management [GEOGRAPHIC_DATA] Get Help E Edit Restaurant Branches Menus S…" at bounding box center [285, 132] width 570 height 233
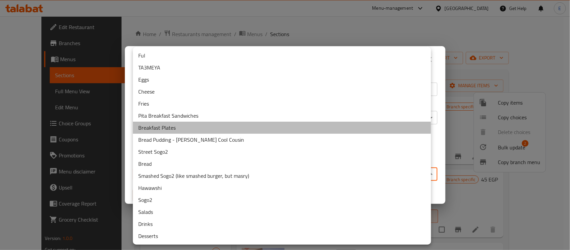
click at [204, 126] on li "Breakfast Plates" at bounding box center [282, 128] width 298 height 12
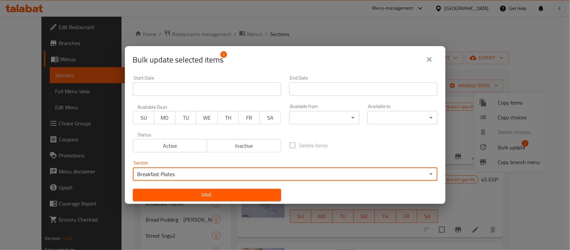
click at [211, 192] on span "Save" at bounding box center [207, 195] width 138 height 8
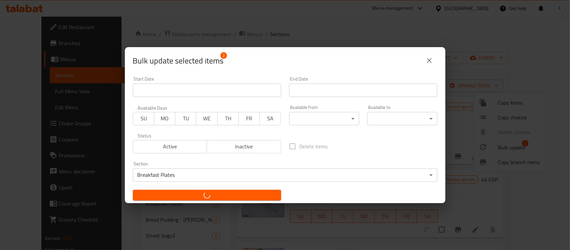
checkbox input "false"
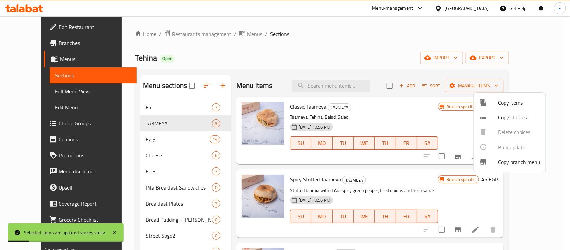
click at [157, 201] on div at bounding box center [285, 125] width 570 height 250
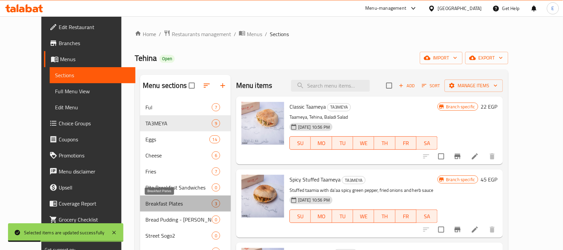
click at [157, 201] on span "Breakfast Plates" at bounding box center [179, 203] width 66 height 8
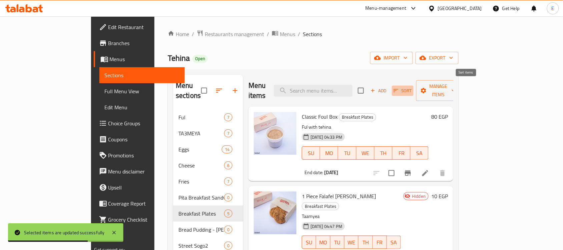
click at [399, 87] on icon "button" at bounding box center [396, 90] width 6 height 6
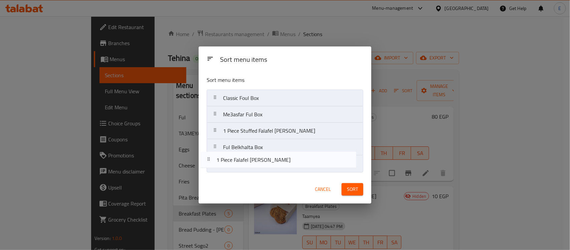
drag, startPoint x: 258, startPoint y: 121, endPoint x: 251, endPoint y: 171, distance: 50.9
click at [251, 171] on nav "Classic Foul Box 1 Piece Falafel [PERSON_NAME] Me3asfar Ful Box 1 Piece Stuffed…" at bounding box center [285, 130] width 157 height 82
drag, startPoint x: 256, startPoint y: 133, endPoint x: 251, endPoint y: 170, distance: 38.1
click at [251, 170] on nav "Classic Foul Box Me3asfar Ful Box 1 Piece Stuffed Falafel [PERSON_NAME] Ful Bel…" at bounding box center [285, 130] width 157 height 82
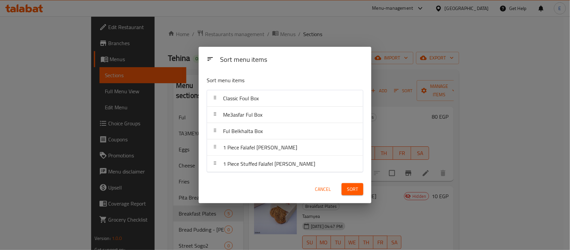
click at [354, 192] on span "Sort" at bounding box center [352, 189] width 11 height 8
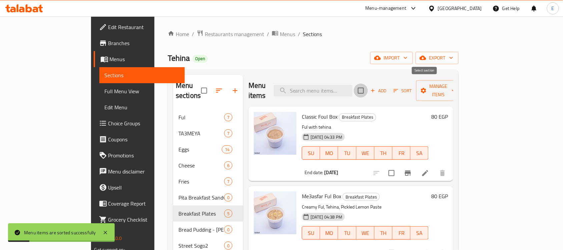
click at [368, 86] on input "checkbox" at bounding box center [361, 90] width 14 height 14
checkbox input "true"
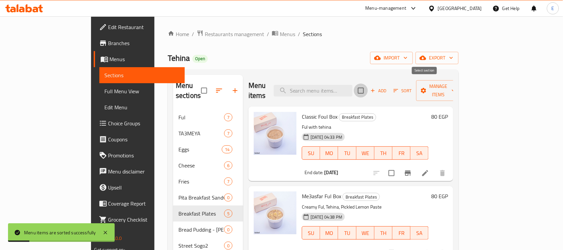
checkbox input "true"
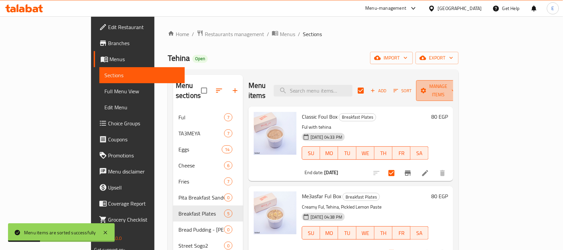
click at [456, 86] on span "Manage items" at bounding box center [439, 90] width 34 height 17
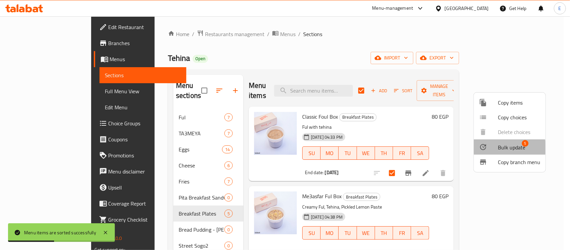
click at [480, 149] on icon at bounding box center [483, 147] width 8 height 8
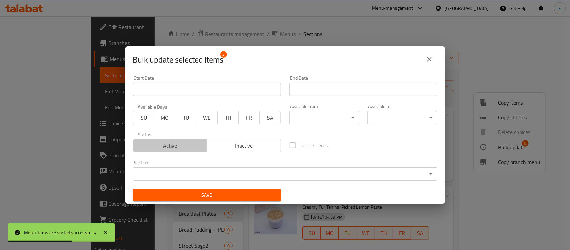
click at [173, 144] on span "Active" at bounding box center [170, 146] width 69 height 10
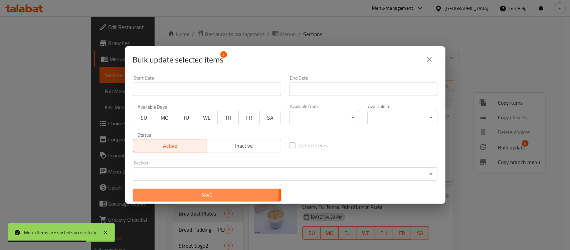
click at [200, 192] on span "Save" at bounding box center [207, 195] width 138 height 8
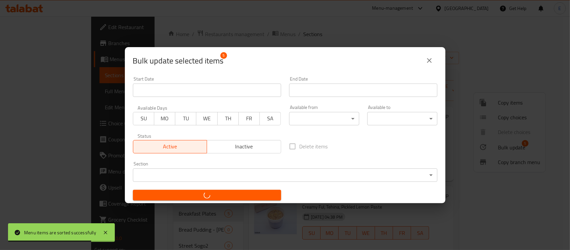
checkbox input "false"
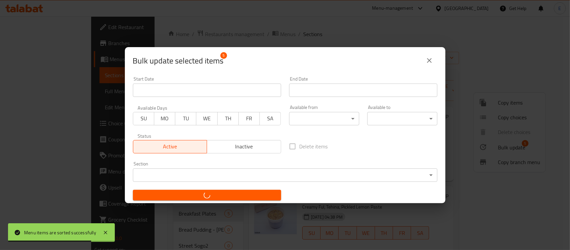
checkbox input "false"
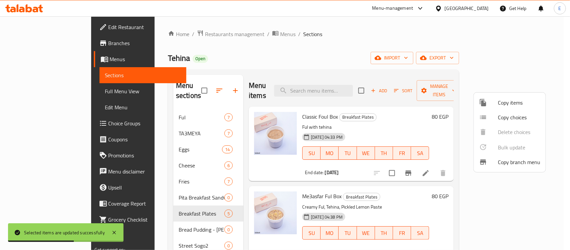
click at [397, 158] on div at bounding box center [285, 125] width 570 height 250
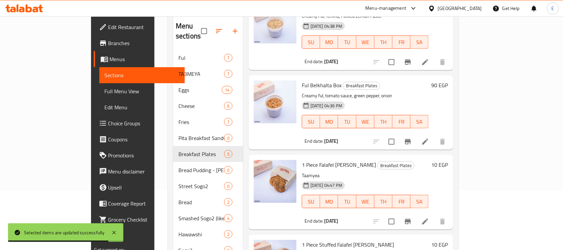
scroll to position [127, 0]
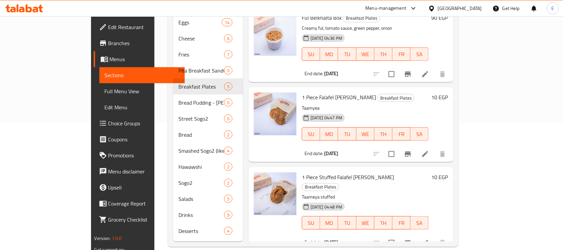
click at [448, 172] on h6 "10 EGP" at bounding box center [440, 176] width 17 height 9
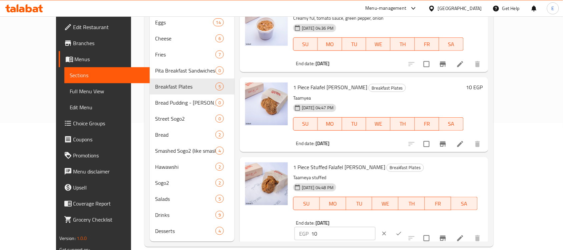
click at [376, 227] on input "10" at bounding box center [343, 233] width 64 height 13
type input "15"
click at [403, 230] on icon "ok" at bounding box center [399, 233] width 7 height 7
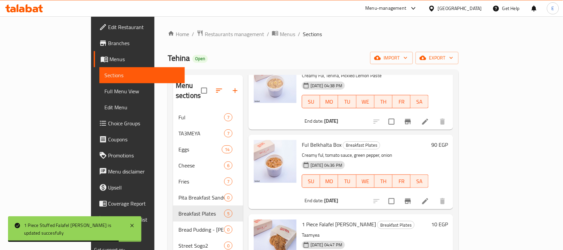
scroll to position [0, 0]
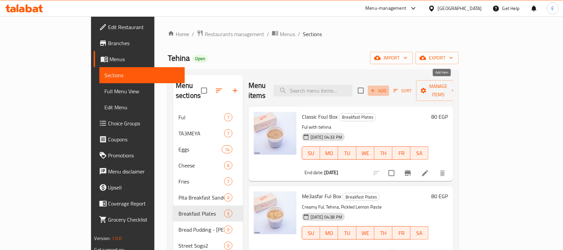
click at [388, 87] on span "Add" at bounding box center [379, 91] width 18 height 8
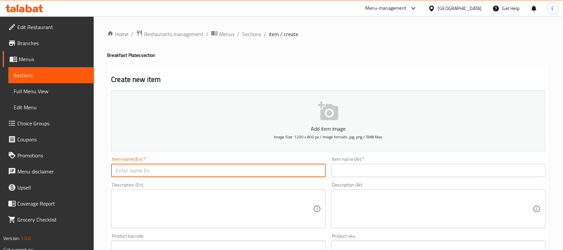
click at [238, 168] on input "text" at bounding box center [218, 170] width 215 height 13
paste input "Ta3meya Batter, for frying at home"
type input "Ta3meya Batter, for frying at home"
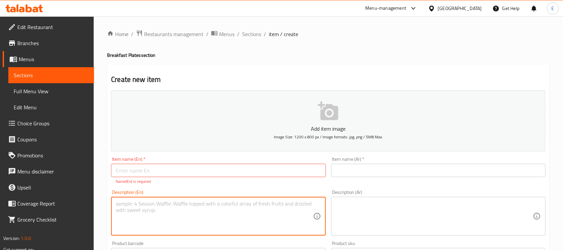
paste textarea "Ta3meya Batter, for frying at home"
type textarea "Ta3meya Batter, for frying at home"
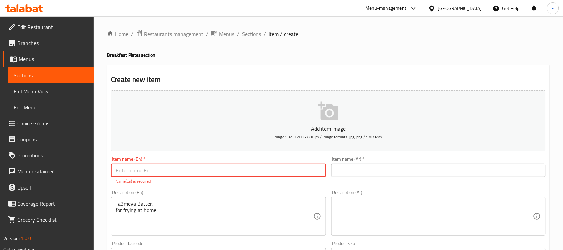
click at [180, 171] on input "text" at bounding box center [218, 170] width 215 height 13
type input "Raw Ta3meya"
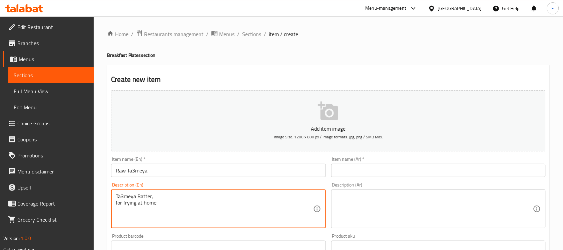
click at [116, 201] on textarea "Ta3meya Batter, for frying at home" at bounding box center [214, 209] width 197 height 32
type textarea "Ta3meya Batter, for frying at home"
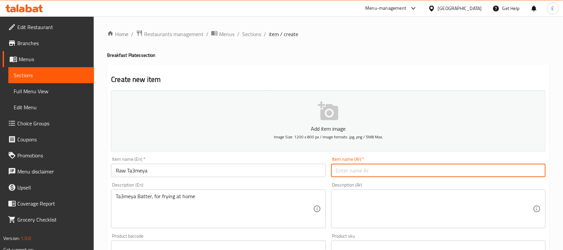
click at [366, 174] on input "text" at bounding box center [438, 170] width 215 height 13
type input "طعمية ناية"
click at [364, 203] on textarea at bounding box center [434, 209] width 197 height 32
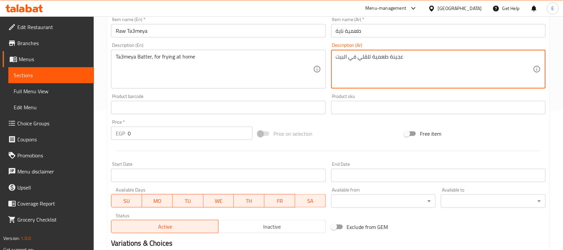
scroll to position [140, 0]
type textarea "عجينة طعمية للقلي في البيت"
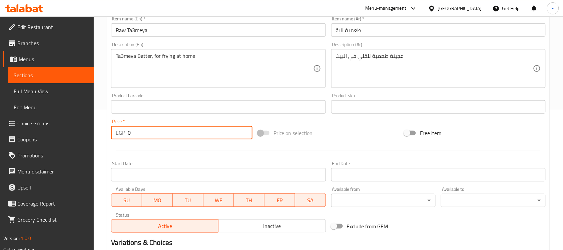
drag, startPoint x: 140, startPoint y: 133, endPoint x: 92, endPoint y: 135, distance: 47.8
click at [92, 135] on div "Edit Restaurant Branches Menus Sections Full Menu View Edit Menu Choice Groups …" at bounding box center [281, 103] width 563 height 455
type input "55"
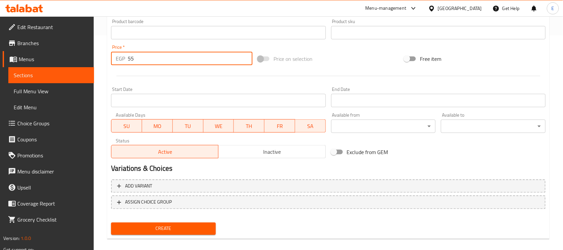
scroll to position [221, 0]
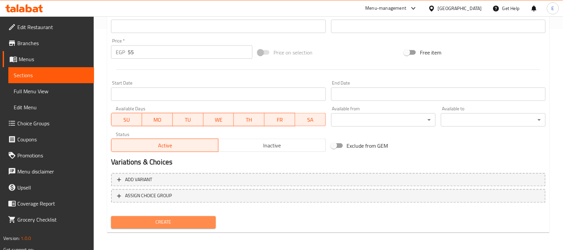
click at [176, 226] on button "Create" at bounding box center [163, 222] width 105 height 12
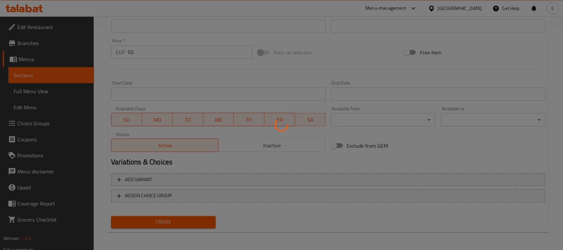
type input "0"
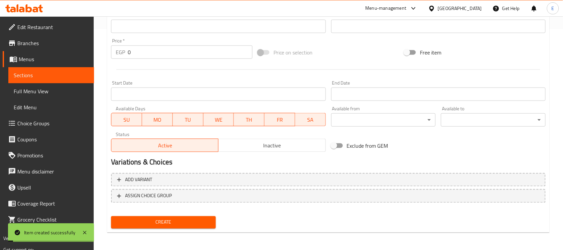
scroll to position [0, 0]
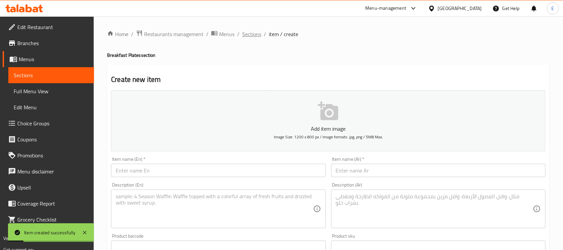
click at [254, 32] on span "Sections" at bounding box center [251, 34] width 19 height 8
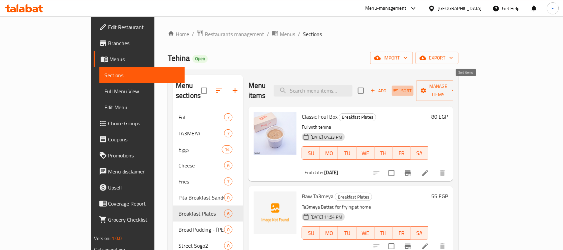
click at [412, 87] on span "Sort" at bounding box center [403, 91] width 18 height 8
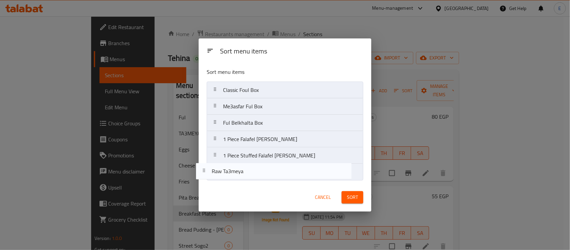
drag, startPoint x: 289, startPoint y: 112, endPoint x: 277, endPoint y: 179, distance: 67.5
click at [277, 179] on nav "Classic Foul Box Raw Ta3meya Me3asfar Ful Box Ful Belkhalta Box 1 Piece Falafel…" at bounding box center [285, 130] width 157 height 99
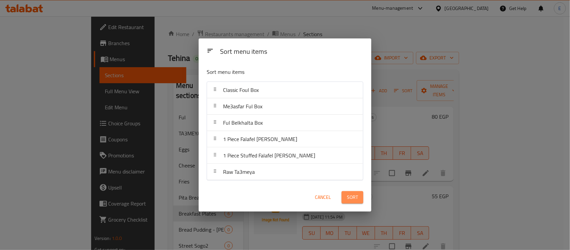
click at [351, 196] on span "Sort" at bounding box center [352, 197] width 11 height 8
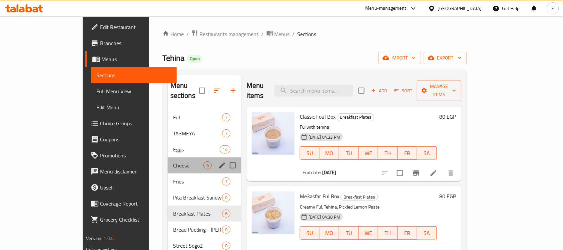
click at [168, 157] on div "Cheese 6" at bounding box center [204, 165] width 73 height 16
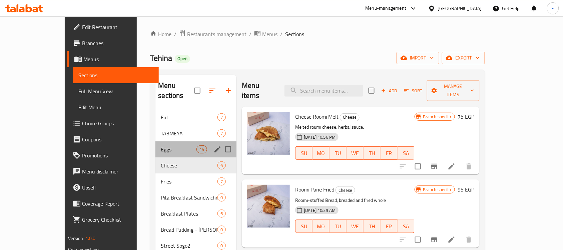
click at [156, 141] on div "Eggs 14" at bounding box center [196, 149] width 81 height 16
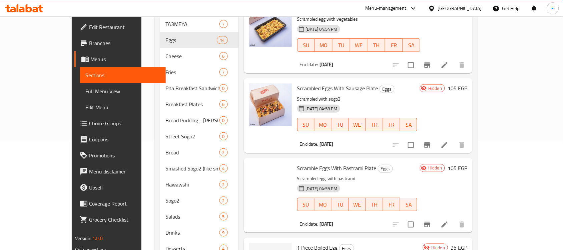
scroll to position [127, 0]
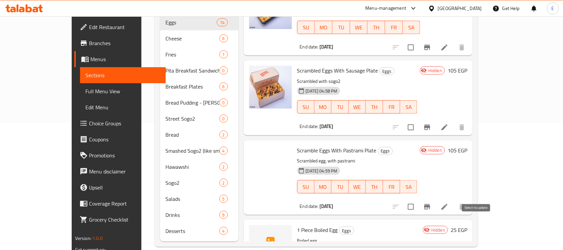
checkbox input "true"
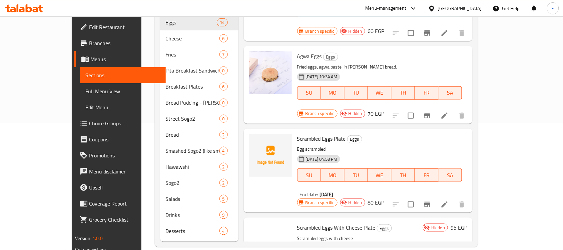
scroll to position [478, 0]
click at [418, 198] on input "checkbox" at bounding box center [411, 205] width 14 height 14
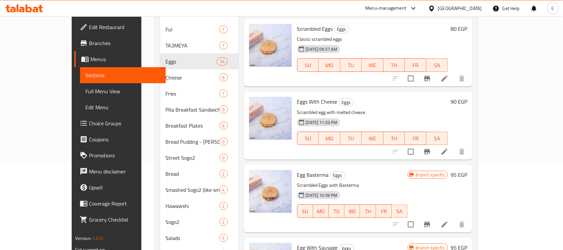
scroll to position [0, 0]
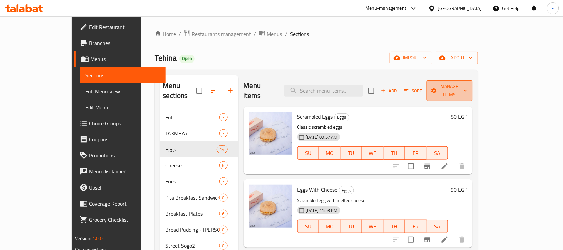
click at [438, 87] on icon "button" at bounding box center [434, 90] width 7 height 7
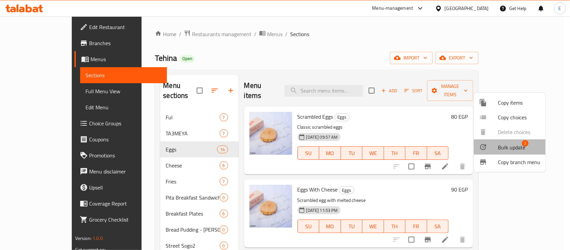
click at [493, 141] on li "Bulk update 2" at bounding box center [510, 146] width 72 height 15
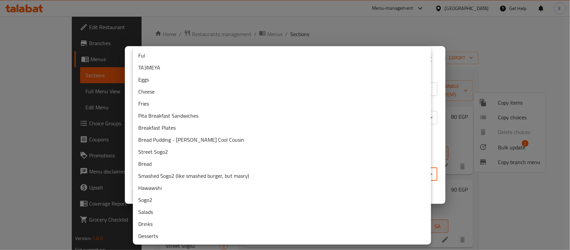
click at [310, 172] on body "​ Menu-management [GEOGRAPHIC_DATA] Get Help E Edit Restaurant Branches Menus S…" at bounding box center [285, 132] width 570 height 233
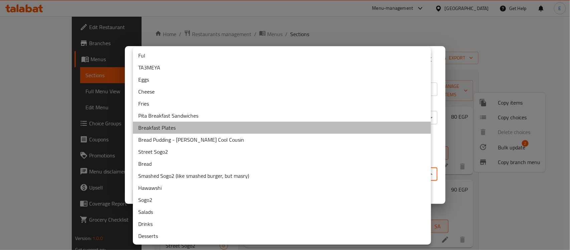
click at [177, 129] on li "Breakfast Plates" at bounding box center [282, 128] width 298 height 12
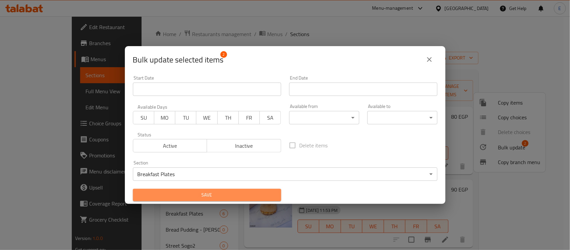
click at [241, 192] on span "Save" at bounding box center [207, 195] width 138 height 8
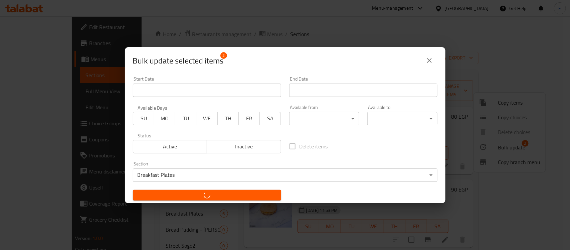
checkbox input "false"
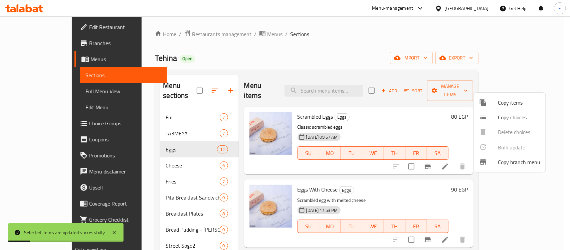
click at [167, 206] on div at bounding box center [285, 125] width 570 height 250
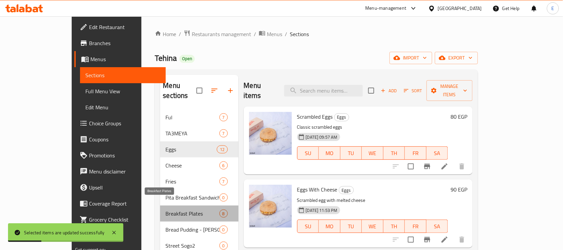
click at [166, 209] on span "Breakfast Plates" at bounding box center [193, 213] width 54 height 8
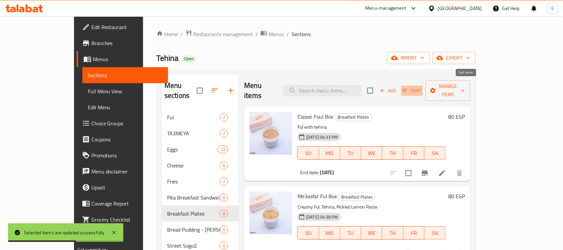
click at [422, 87] on span "Sort" at bounding box center [412, 91] width 18 height 8
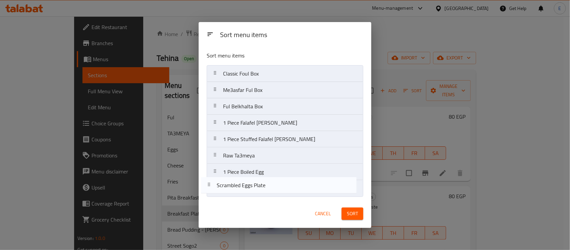
drag, startPoint x: 265, startPoint y: 178, endPoint x: 258, endPoint y: 193, distance: 16.9
click at [258, 193] on nav "Classic Foul Box Me3asfar Ful Box Ful Belkhalta Box 1 Piece Falafel [PERSON_NAM…" at bounding box center [285, 131] width 157 height 132
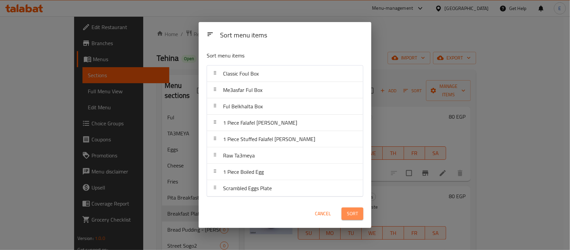
click at [349, 211] on span "Sort" at bounding box center [352, 213] width 11 height 8
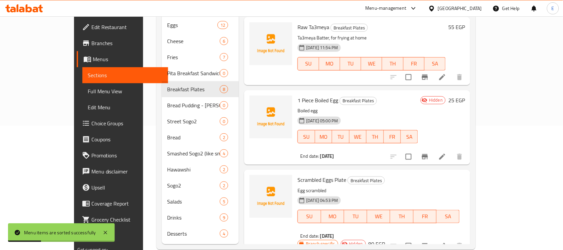
scroll to position [127, 0]
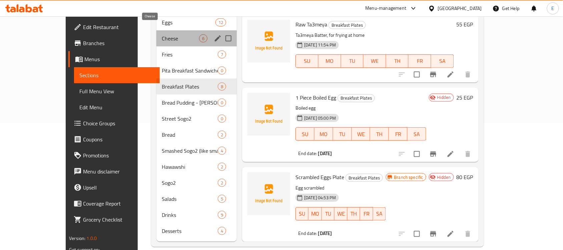
click at [162, 34] on span "Cheese" at bounding box center [180, 38] width 37 height 8
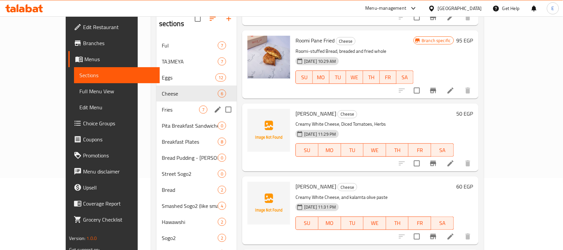
scroll to position [71, 0]
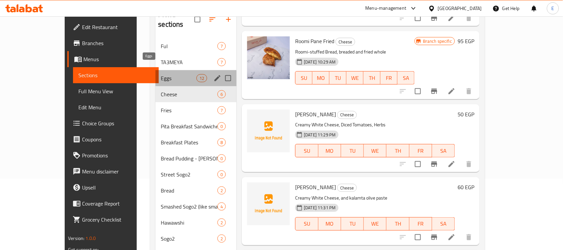
click at [161, 74] on span "Eggs" at bounding box center [179, 78] width 36 height 8
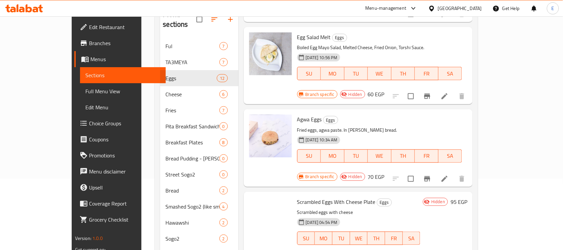
scroll to position [486, 0]
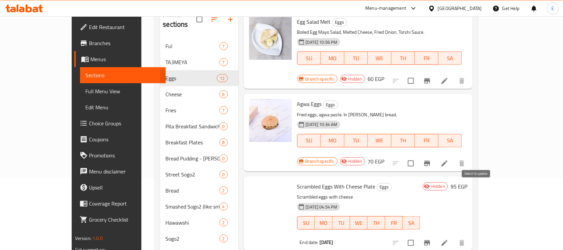
click at [418, 236] on input "checkbox" at bounding box center [411, 243] width 14 height 14
checkbox input "true"
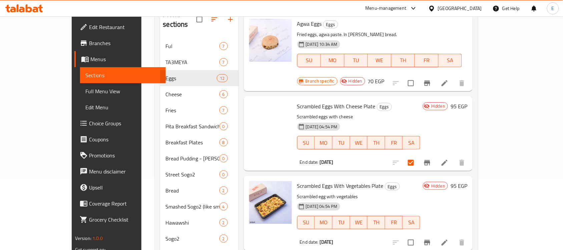
scroll to position [575, 0]
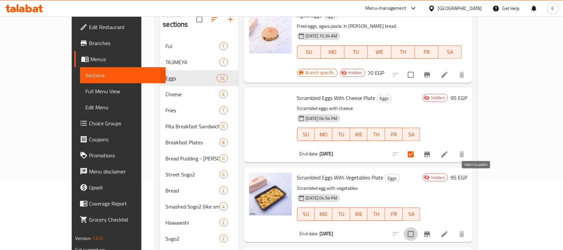
click at [418, 227] on input "checkbox" at bounding box center [411, 234] width 14 height 14
checkbox input "true"
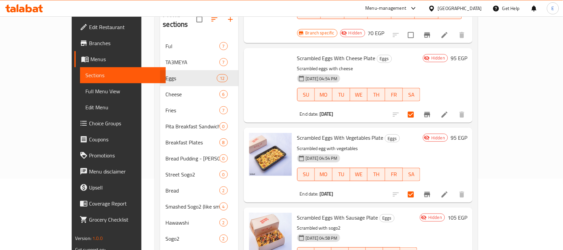
scroll to position [615, 0]
checkbox input "true"
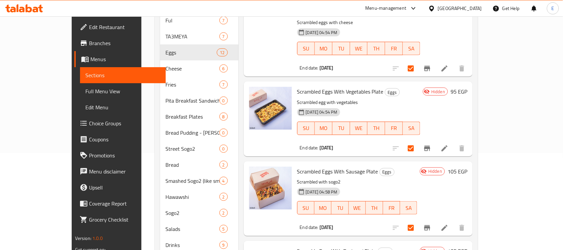
scroll to position [127, 0]
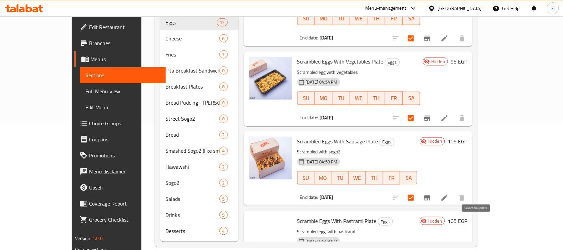
checkbox input "true"
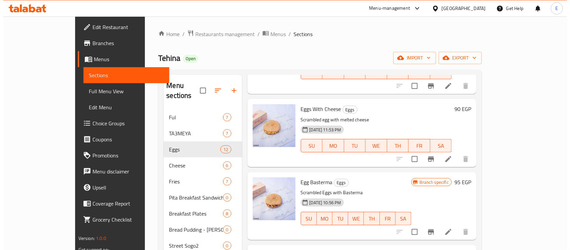
scroll to position [0, 0]
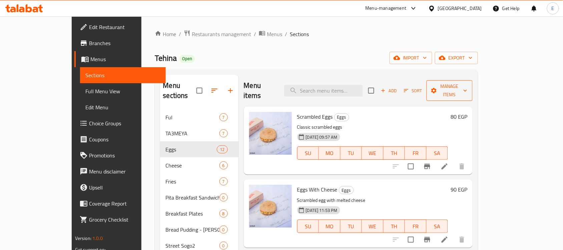
click at [468, 89] on span "Manage items" at bounding box center [449, 90] width 35 height 17
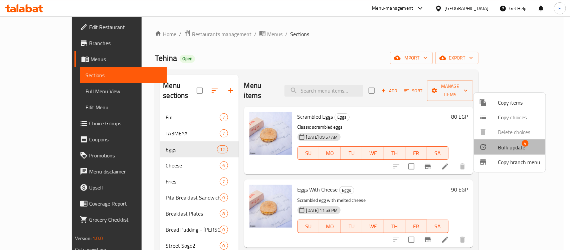
click at [498, 141] on li "Bulk update 4" at bounding box center [510, 146] width 72 height 15
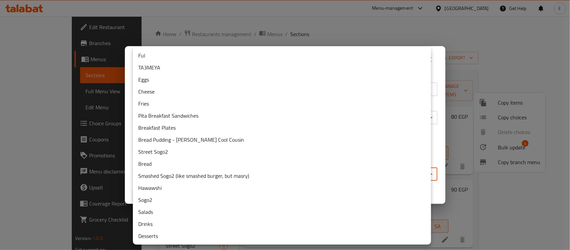
click at [208, 172] on body "​ Menu-management [GEOGRAPHIC_DATA] Get Help E Edit Restaurant Branches Menus S…" at bounding box center [285, 132] width 570 height 233
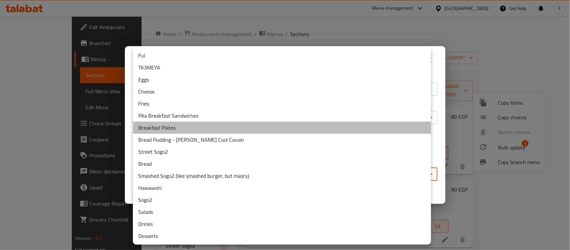
click at [176, 131] on li "Breakfast Plates" at bounding box center [282, 128] width 298 height 12
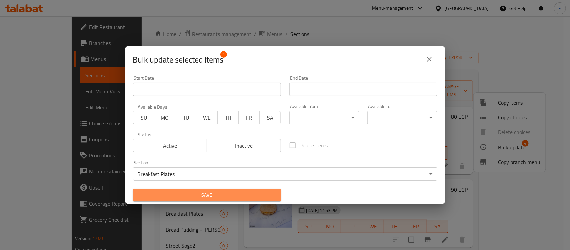
click at [212, 190] on button "Save" at bounding box center [207, 195] width 148 height 12
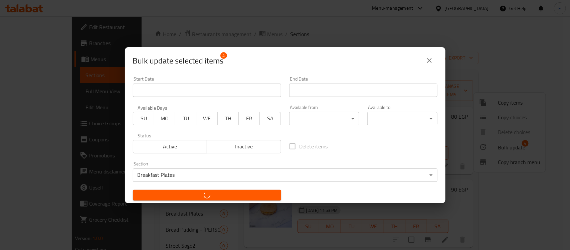
checkbox input "false"
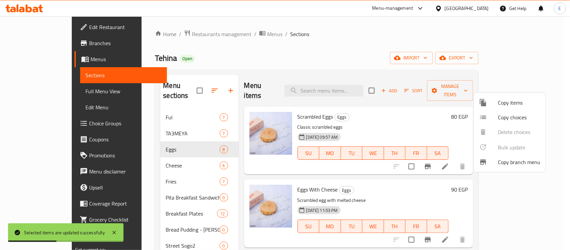
click at [159, 204] on div at bounding box center [285, 125] width 570 height 250
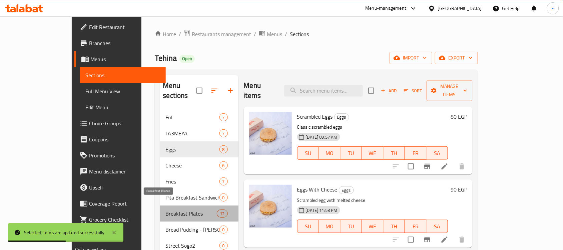
click at [166, 209] on span "Breakfast Plates" at bounding box center [191, 213] width 51 height 8
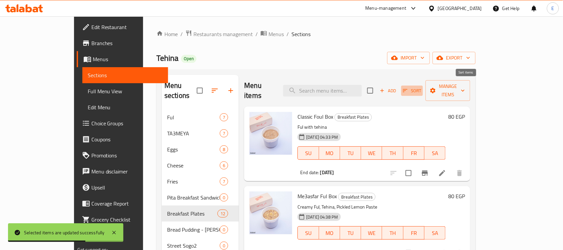
click at [422, 87] on span "Sort" at bounding box center [412, 91] width 18 height 8
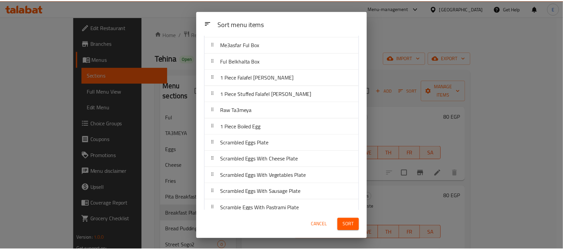
scroll to position [43, 0]
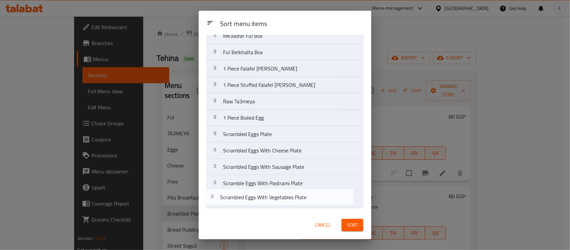
drag, startPoint x: 267, startPoint y: 165, endPoint x: 263, endPoint y: 201, distance: 35.9
click at [263, 201] on nav "Classic Foul Box Me3asfar Ful Box Ful Belkhalta Box 1 Piece Falafel [PERSON_NAM…" at bounding box center [285, 109] width 157 height 197
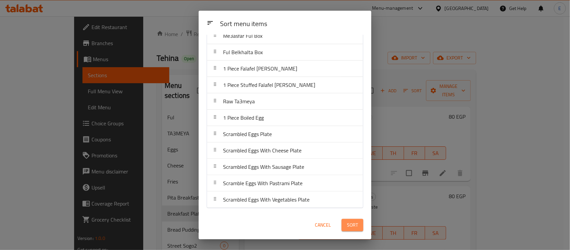
click at [347, 224] on span "Sort" at bounding box center [352, 225] width 11 height 8
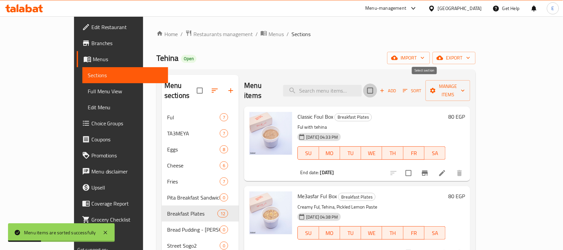
click at [378, 84] on input "checkbox" at bounding box center [371, 90] width 14 height 14
checkbox input "true"
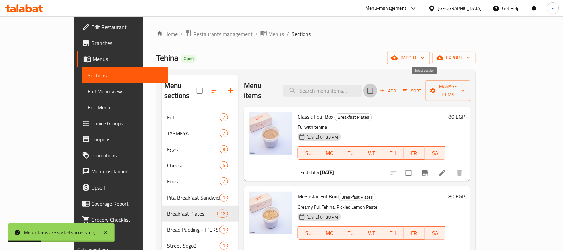
checkbox input "true"
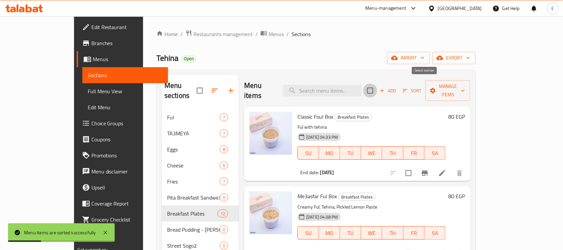
checkbox input "true"
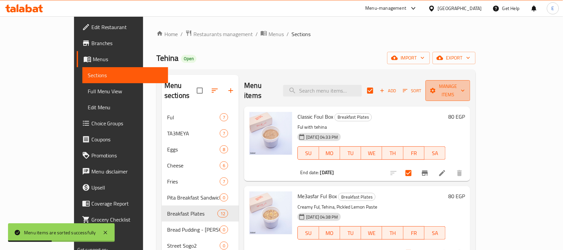
click at [465, 82] on span "Manage items" at bounding box center [448, 90] width 34 height 17
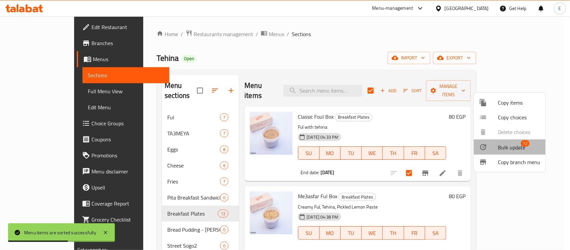
click at [493, 141] on li "Bulk update 12" at bounding box center [510, 146] width 72 height 15
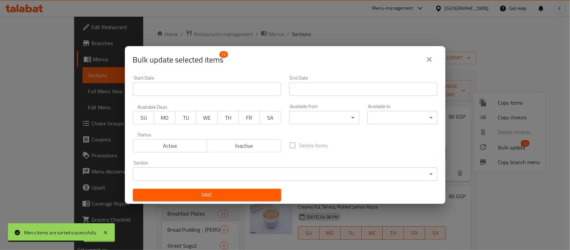
click at [184, 142] on span "Active" at bounding box center [170, 146] width 69 height 10
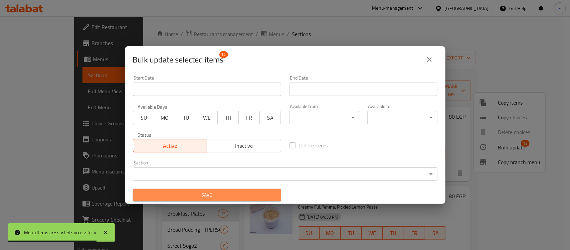
click at [209, 193] on span "Save" at bounding box center [207, 195] width 138 height 8
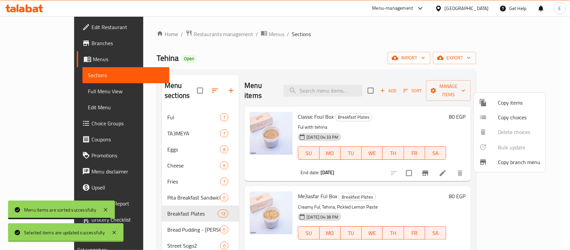
checkbox input "false"
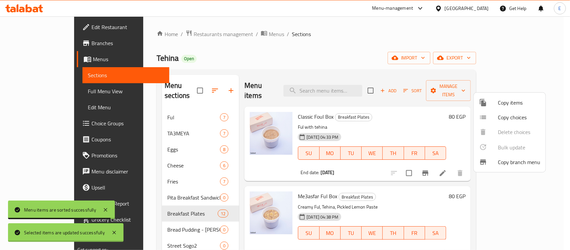
checkbox input "false"
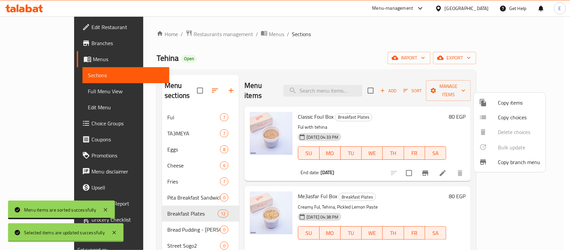
checkbox input "false"
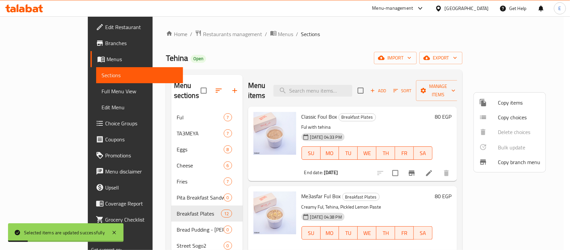
click at [384, 183] on div at bounding box center [285, 125] width 570 height 250
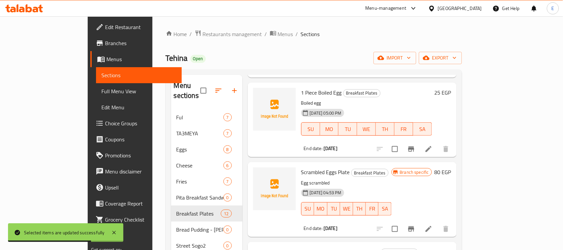
scroll to position [498, 0]
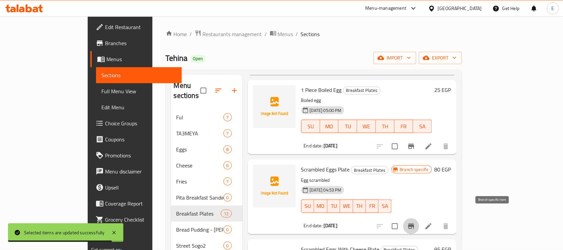
click at [416, 222] on icon "Branch-specific-item" at bounding box center [412, 226] width 8 height 8
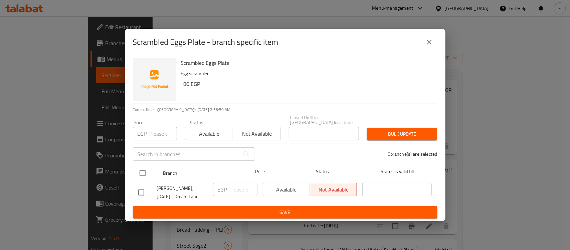
click at [143, 170] on input "checkbox" at bounding box center [143, 173] width 14 height 14
checkbox input "true"
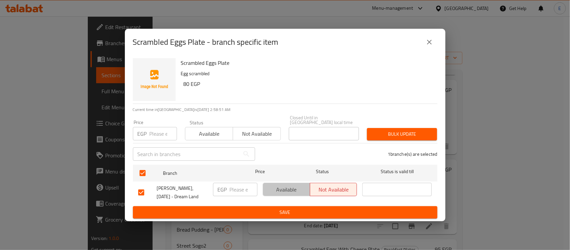
click at [279, 183] on button "Available" at bounding box center [286, 189] width 47 height 13
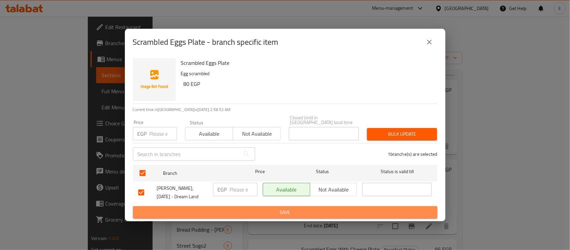
click at [286, 213] on span "Save" at bounding box center [285, 212] width 294 height 8
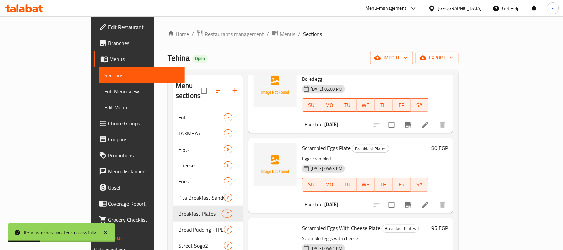
scroll to position [552, 0]
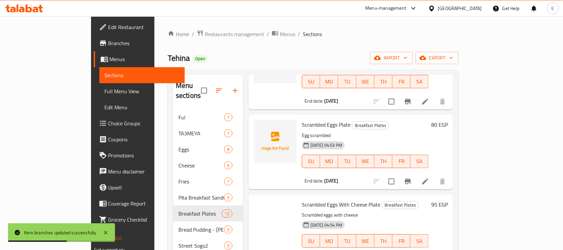
click at [448, 200] on h6 "95 EGP" at bounding box center [440, 204] width 17 height 9
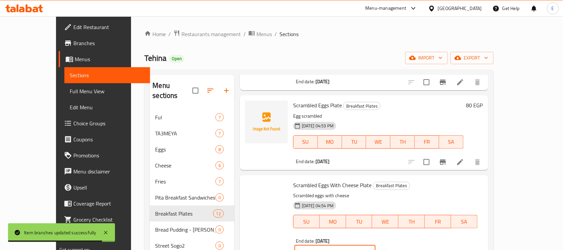
drag, startPoint x: 453, startPoint y: 182, endPoint x: 376, endPoint y: 181, distance: 76.8
click at [376, 181] on div "Scrambled Eggs With Cheese Plate Breakfast Plates Scrambled eggs with cheese [D…" at bounding box center [388, 220] width 195 height 84
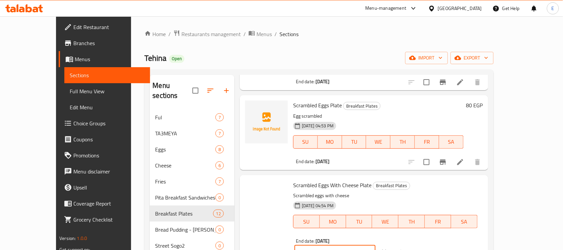
type input "100"
click at [402, 249] on icon "ok" at bounding box center [399, 252] width 5 height 4
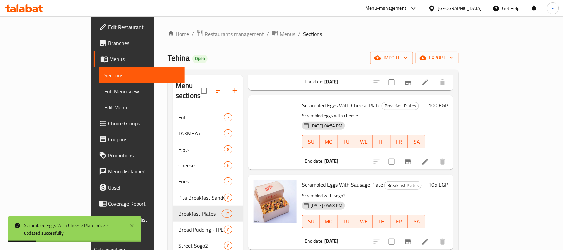
scroll to position [651, 0]
click at [448, 180] on h6 "105 EGP" at bounding box center [439, 184] width 20 height 9
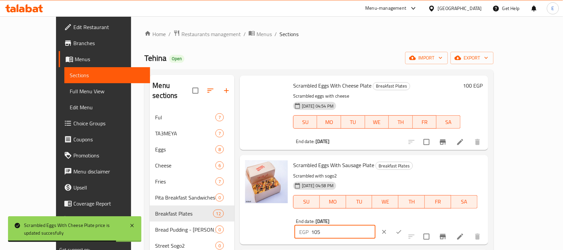
click at [376, 225] on input "105" at bounding box center [343, 231] width 64 height 13
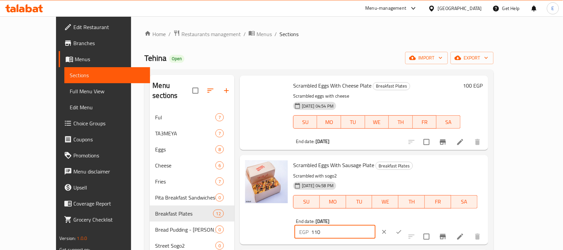
type input "110"
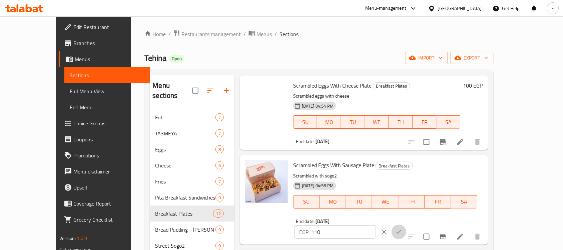
click at [403, 228] on icon "ok" at bounding box center [399, 231] width 7 height 7
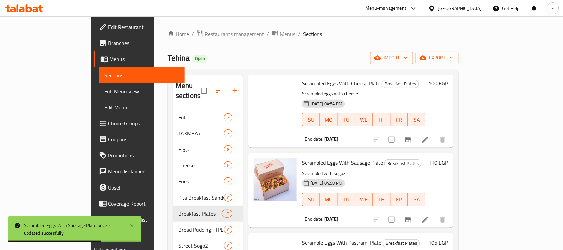
scroll to position [682, 0]
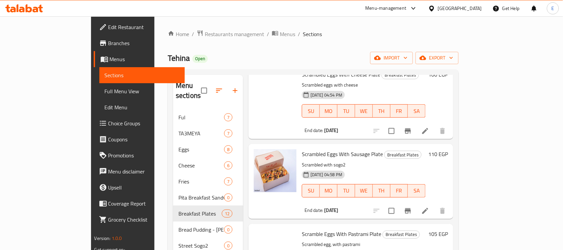
click at [448, 229] on h6 "105 EGP" at bounding box center [439, 233] width 20 height 9
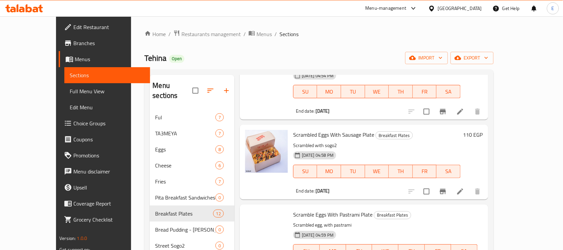
type input "110"
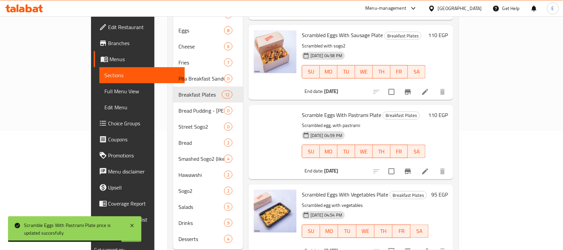
scroll to position [127, 0]
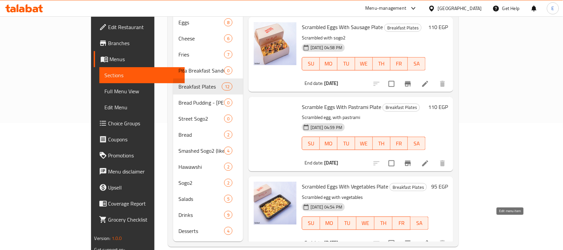
click at [430, 239] on icon at bounding box center [426, 243] width 8 height 8
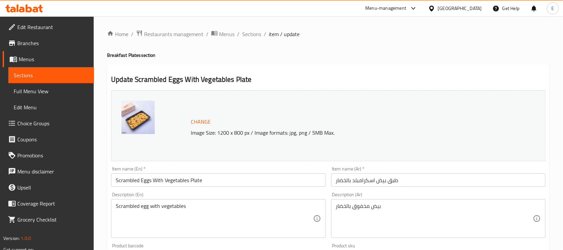
click at [189, 181] on input "Scrambled Eggs With Vegetables Plate" at bounding box center [218, 179] width 215 height 13
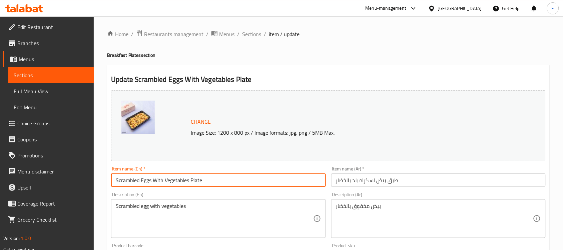
click at [143, 179] on input "Scrambled Eggs With Vegetables Plate" at bounding box center [218, 179] width 215 height 13
type input "Shakshuka Plate"
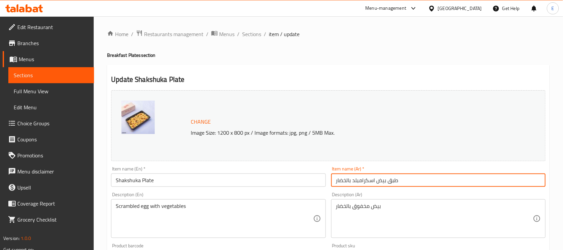
drag, startPoint x: 386, startPoint y: 181, endPoint x: 325, endPoint y: 183, distance: 61.1
click at [325, 183] on div "Change Image Size: 1200 x 800 px / Image formats: jpg, png / 5MB Max. Item name…" at bounding box center [328, 235] width 440 height 297
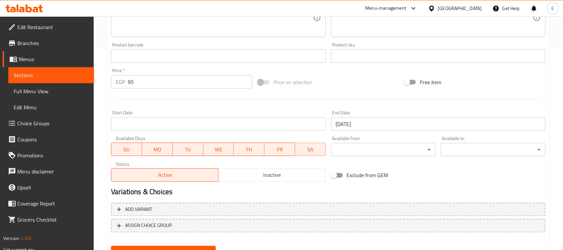
scroll to position [231, 0]
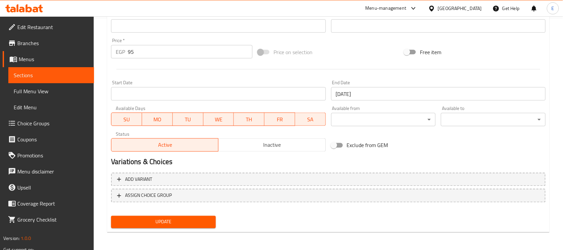
type input "طبق شكشوكة"
click at [191, 223] on span "Update" at bounding box center [163, 222] width 94 height 8
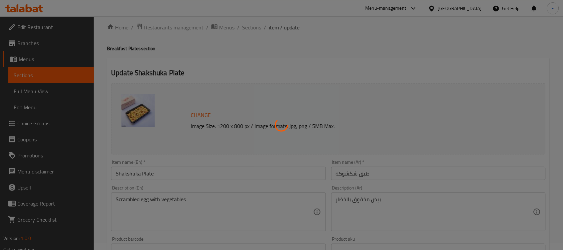
scroll to position [0, 0]
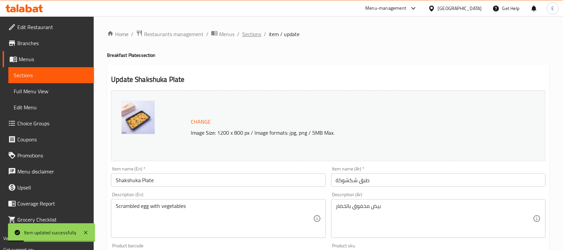
click at [253, 37] on span "Sections" at bounding box center [251, 34] width 19 height 8
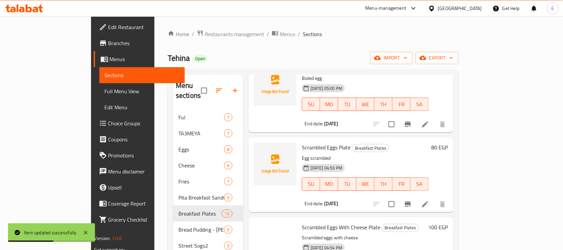
scroll to position [682, 0]
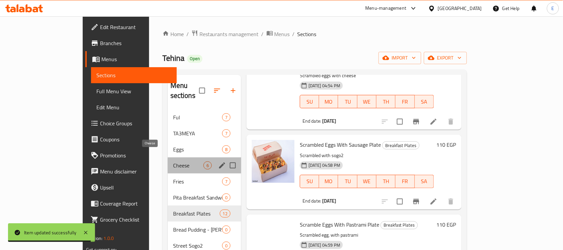
click at [173, 161] on span "Cheese" at bounding box center [188, 165] width 30 height 8
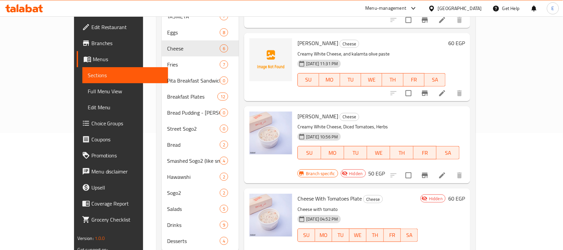
scroll to position [175, 0]
click at [416, 169] on input "checkbox" at bounding box center [409, 176] width 14 height 14
checkbox input "true"
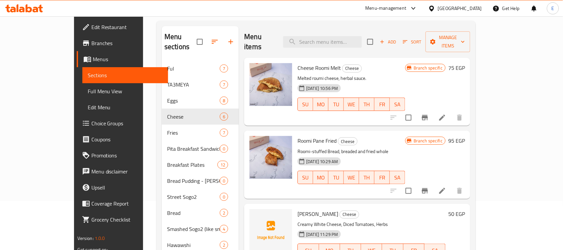
scroll to position [0, 0]
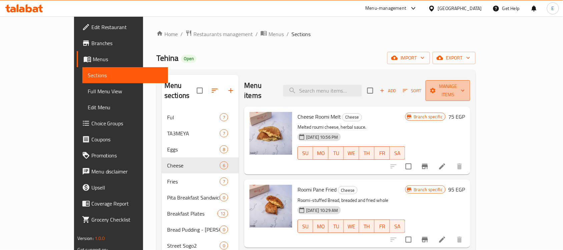
click at [465, 84] on span "Manage items" at bounding box center [448, 90] width 34 height 17
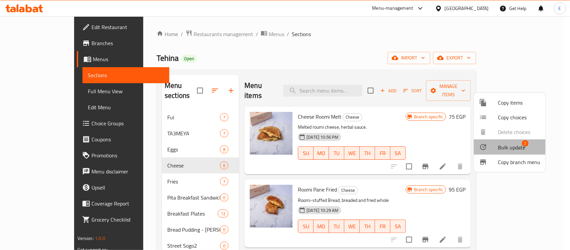
click at [506, 144] on span "Bulk update" at bounding box center [511, 147] width 27 height 8
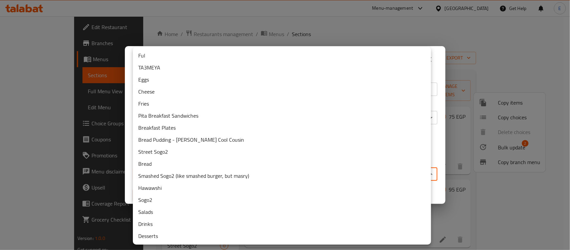
click at [363, 171] on body "​ Menu-management [GEOGRAPHIC_DATA] Get Help E Edit Restaurant Branches Menus S…" at bounding box center [285, 132] width 570 height 233
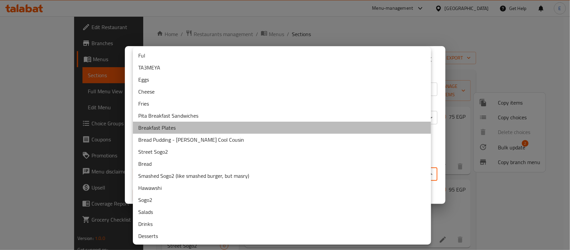
click at [196, 127] on li "Breakfast Plates" at bounding box center [282, 128] width 298 height 12
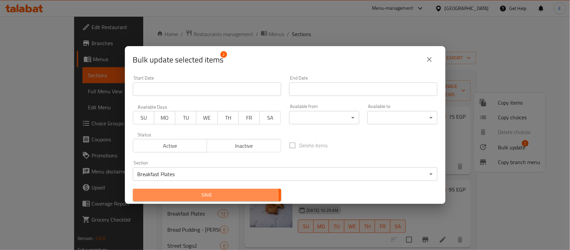
click at [201, 196] on span "Save" at bounding box center [207, 195] width 138 height 8
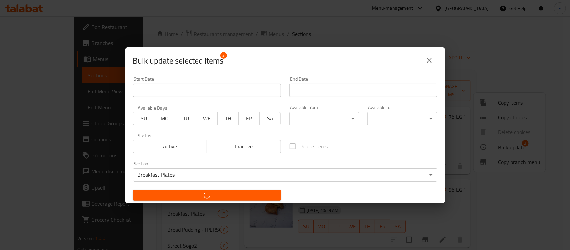
checkbox input "false"
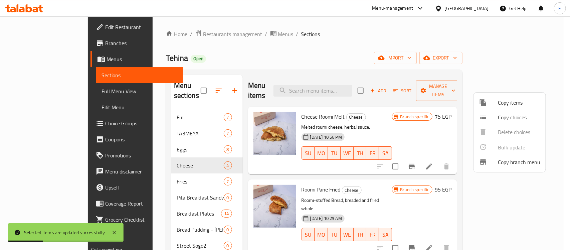
click at [146, 201] on div at bounding box center [285, 125] width 570 height 250
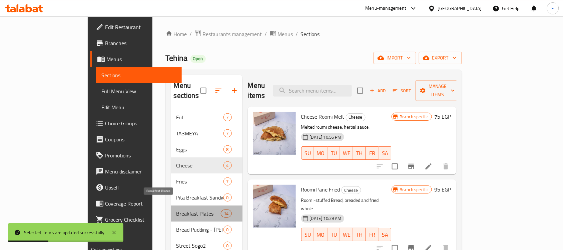
click at [177, 209] on span "Breakfast Plates" at bounding box center [199, 213] width 45 height 8
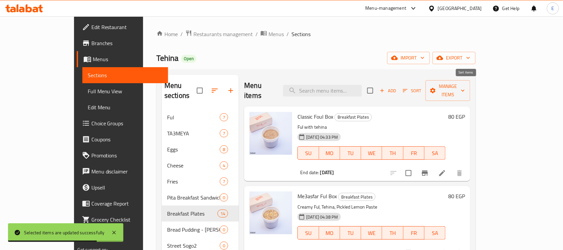
click at [423, 85] on button "Sort" at bounding box center [413, 90] width 22 height 10
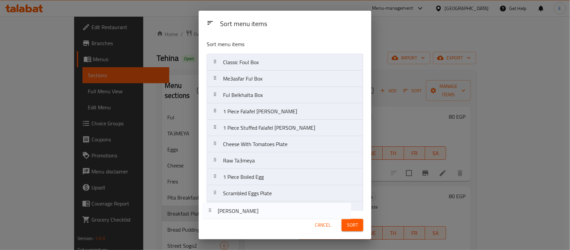
scroll to position [76, 0]
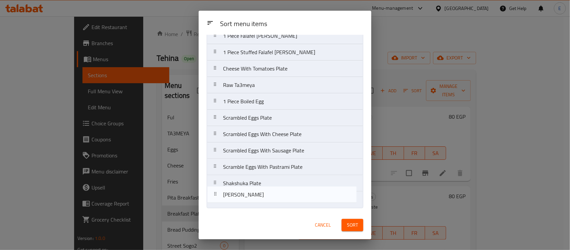
drag, startPoint x: 281, startPoint y: 131, endPoint x: 281, endPoint y: 199, distance: 68.1
click at [281, 199] on nav "Classic Foul Box Me3asfar Ful Box Ful Belkhalta Box 1 Piece Falafel [PERSON_NAM…" at bounding box center [285, 93] width 157 height 230
drag, startPoint x: 270, startPoint y: 111, endPoint x: 269, endPoint y: 207, distance: 96.5
click at [269, 207] on nav "Classic Foul Box Me3asfar Ful Box Ful Belkhalta Box 1 Piece Falafel [PERSON_NAM…" at bounding box center [285, 93] width 157 height 230
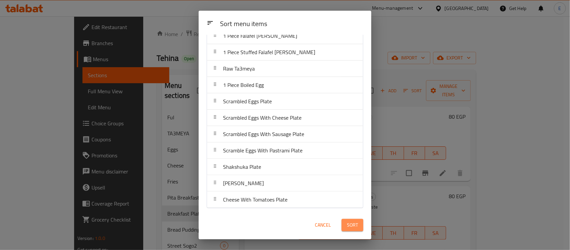
click at [348, 221] on span "Sort" at bounding box center [352, 225] width 11 height 8
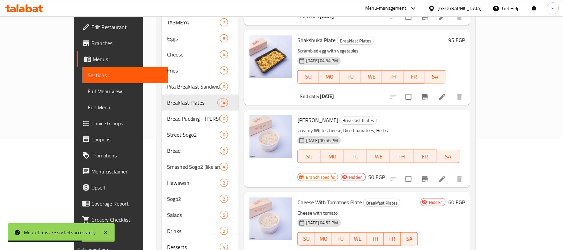
scroll to position [112, 0]
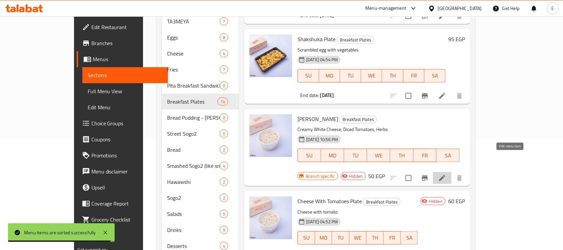
click at [447, 174] on icon at bounding box center [443, 178] width 8 height 8
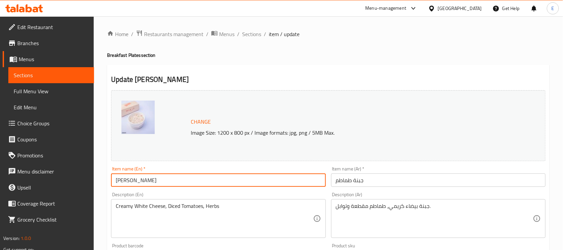
click at [171, 176] on input "[PERSON_NAME]" at bounding box center [218, 179] width 215 height 13
type input "Gebna Tomato Plate"
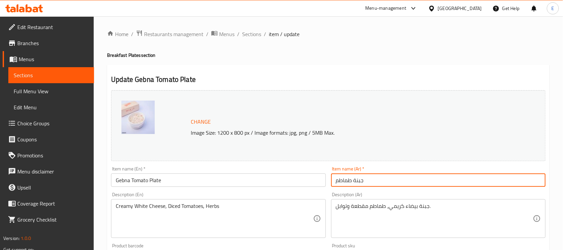
click at [377, 178] on input "جبنة طماطم" at bounding box center [438, 179] width 215 height 13
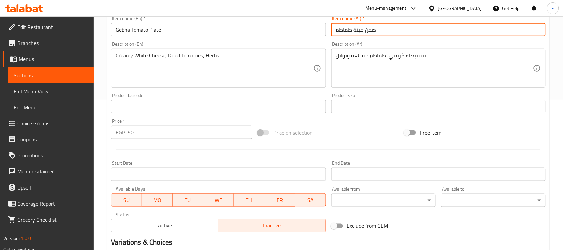
scroll to position [231, 0]
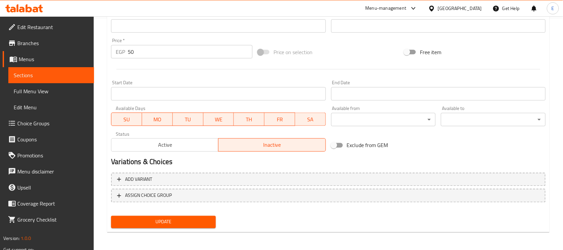
type input "صحن جبنة طماطم"
click at [169, 227] on button "Update" at bounding box center [163, 222] width 105 height 12
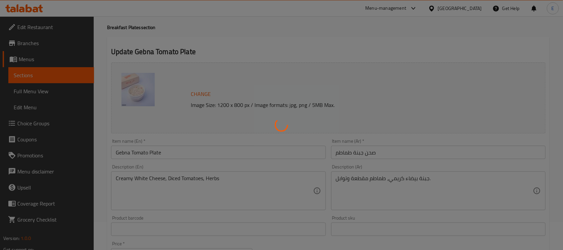
scroll to position [0, 0]
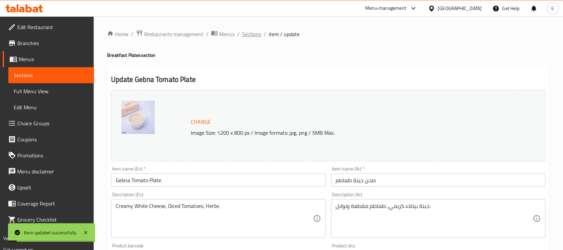
click at [252, 35] on span "Sections" at bounding box center [251, 34] width 19 height 8
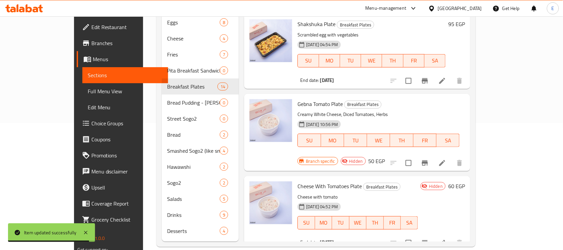
scroll to position [126, 0]
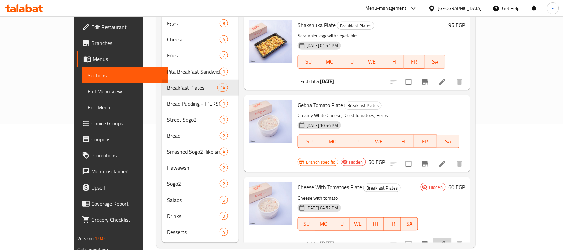
click at [452, 238] on li at bounding box center [442, 244] width 19 height 12
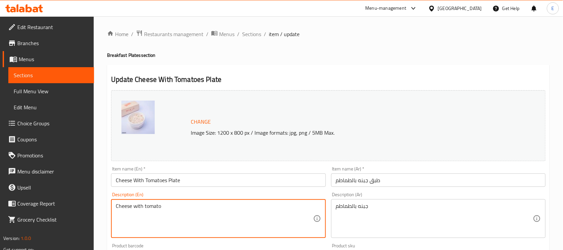
paste textarea "Kalamta Olive Paste"
paste textarea "Creamy White Cheese,"
click at [116, 213] on textarea "Creamy White Cheese, Kalamta Olive Paste" at bounding box center [214, 219] width 197 height 32
paste textarea "white cheese and kalamta olive p"
type textarea "Creamy white cheese and kalamta olive paste"
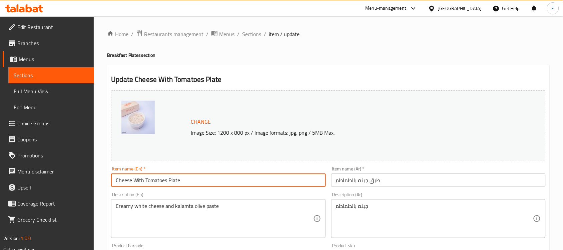
click at [159, 180] on input "Cheese With Tomatoes Plate" at bounding box center [218, 179] width 215 height 13
type input "Cheese With Olive Plate"
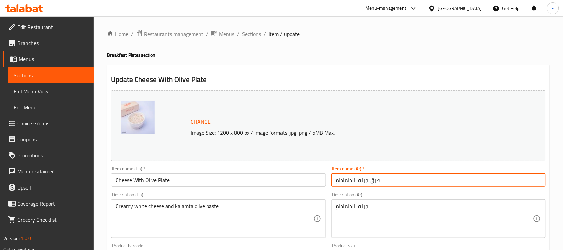
drag, startPoint x: 352, startPoint y: 181, endPoint x: 304, endPoint y: 179, distance: 48.4
click at [304, 179] on div "Change Image Size: 1200 x 800 px / Image formats: jpg, png / 5MB Max. Item name…" at bounding box center [328, 235] width 440 height 297
type input "طبق جبنه بالزيتون"
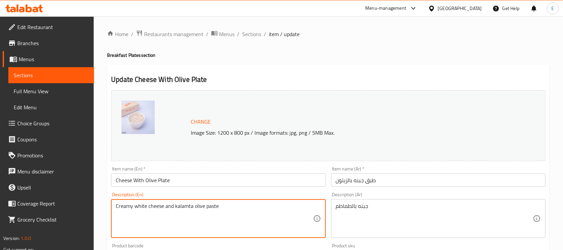
click at [260, 204] on textarea "Creamy white cheese and kalamta olive paste" at bounding box center [214, 219] width 197 height 32
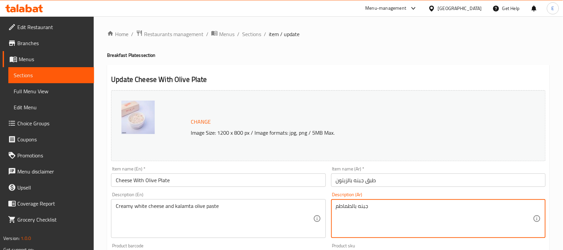
paste textarea "ة بيضاء كريمية ومعجون زيتون كالاماتا"
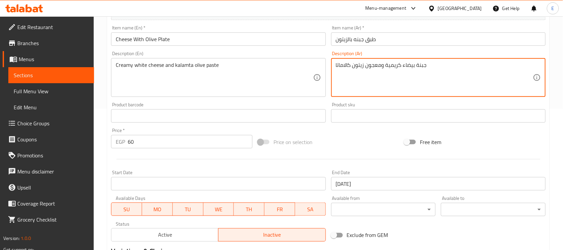
scroll to position [231, 0]
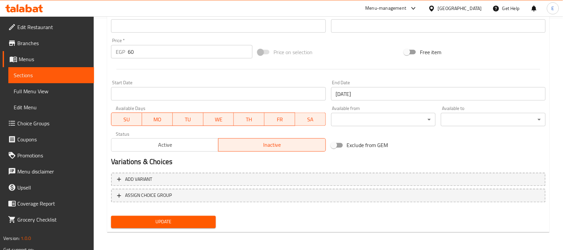
type textarea "جبنة بيضاء كريمية ومعجون زيتون كالاماتا"
click at [186, 223] on span "Update" at bounding box center [163, 222] width 94 height 8
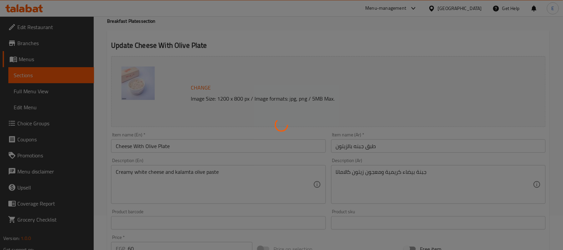
scroll to position [0, 0]
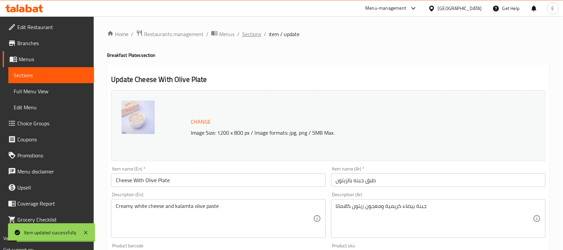
click at [251, 38] on span "Sections" at bounding box center [251, 34] width 19 height 8
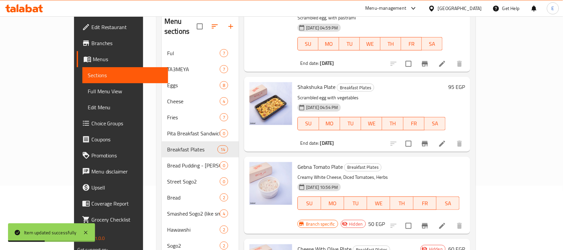
scroll to position [127, 0]
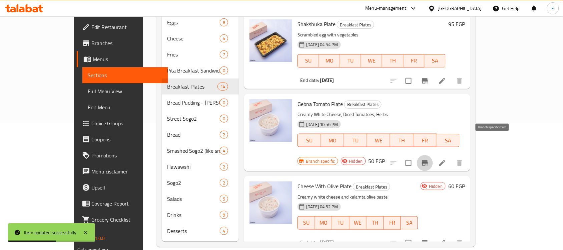
click at [429, 159] on icon "Branch-specific-item" at bounding box center [425, 163] width 8 height 8
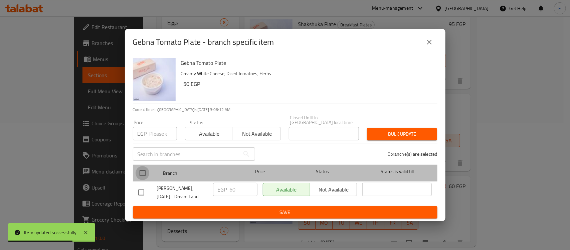
click at [140, 166] on input "checkbox" at bounding box center [143, 173] width 14 height 14
checkbox input "true"
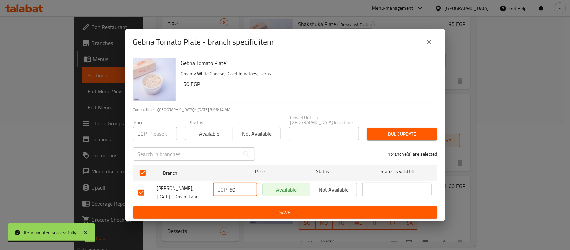
drag, startPoint x: 244, startPoint y: 187, endPoint x: 192, endPoint y: 180, distance: 51.9
click at [192, 180] on div "[PERSON_NAME], [DATE] - Dream Land EGP 60 ​ Available Not available ​" at bounding box center [285, 192] width 299 height 25
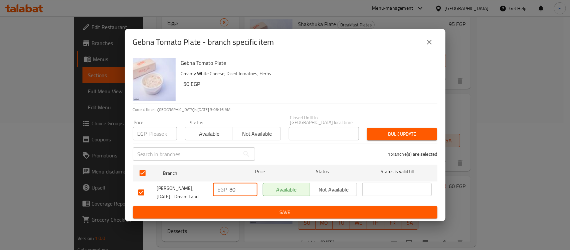
type input "80"
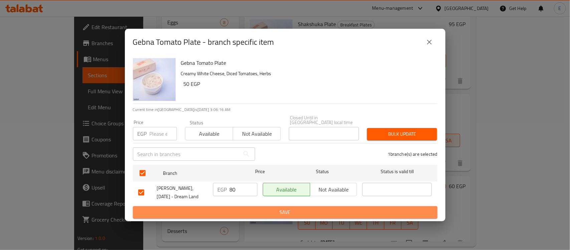
click at [256, 208] on span "Save" at bounding box center [285, 212] width 294 height 8
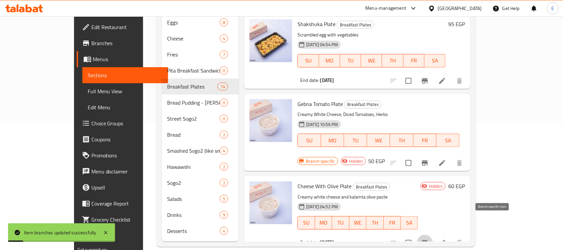
click at [428, 240] on icon "Branch-specific-item" at bounding box center [425, 242] width 6 height 5
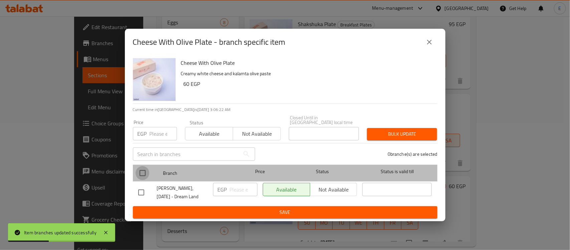
click at [141, 171] on input "checkbox" at bounding box center [143, 173] width 14 height 14
checkbox input "true"
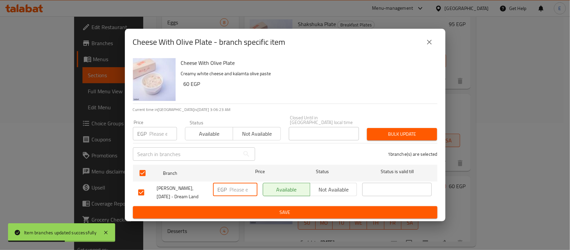
click at [241, 191] on input "number" at bounding box center [244, 189] width 28 height 13
type input "90"
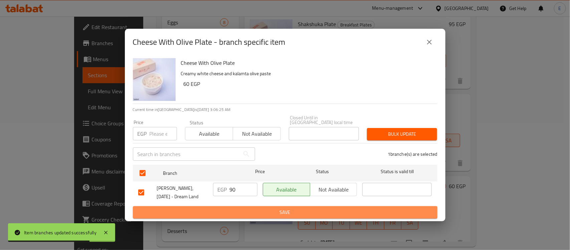
click at [277, 212] on span "Save" at bounding box center [285, 212] width 294 height 8
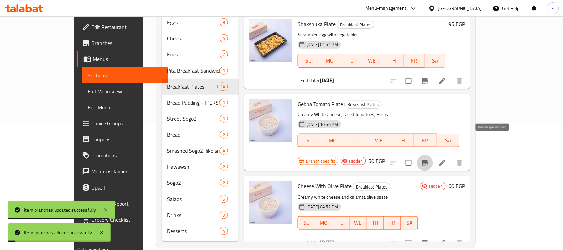
click at [428, 160] on icon "Branch-specific-item" at bounding box center [425, 162] width 6 height 5
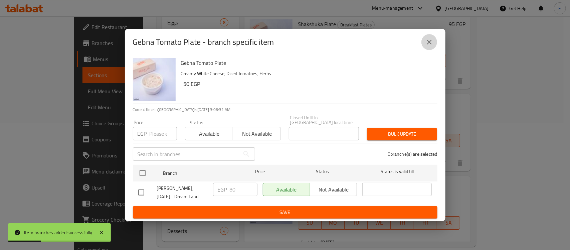
click at [428, 45] on icon "close" at bounding box center [429, 42] width 8 height 8
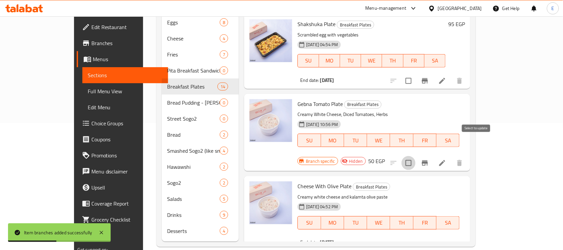
click at [416, 156] on input "checkbox" at bounding box center [409, 163] width 14 height 14
drag, startPoint x: 476, startPoint y: 219, endPoint x: 557, endPoint y: 139, distance: 114.0
click at [489, 139] on div "Home / Restaurants management / Menus / Sections Tehina Open import export Menu…" at bounding box center [316, 75] width 346 height 371
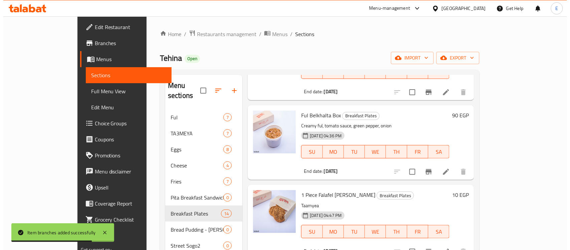
scroll to position [0, 0]
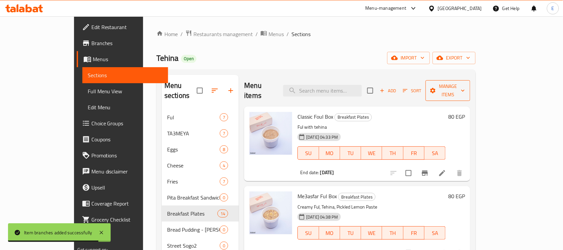
click at [437, 87] on icon "button" at bounding box center [433, 90] width 7 height 7
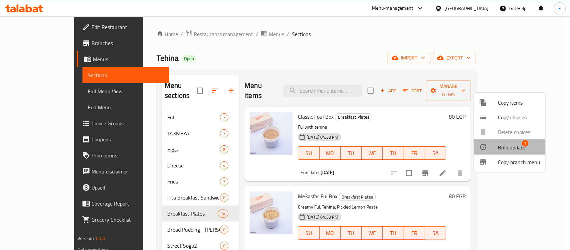
click at [492, 151] on li "Bulk update 1" at bounding box center [510, 146] width 72 height 15
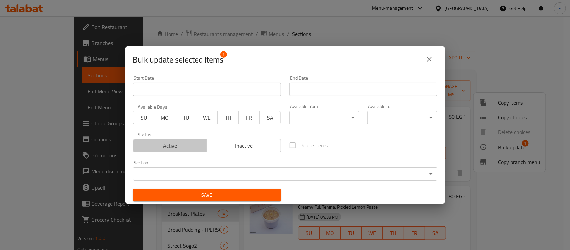
click at [183, 141] on span "Active" at bounding box center [170, 146] width 69 height 10
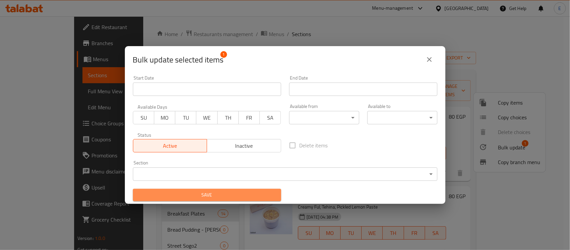
click at [218, 191] on span "Save" at bounding box center [207, 195] width 138 height 8
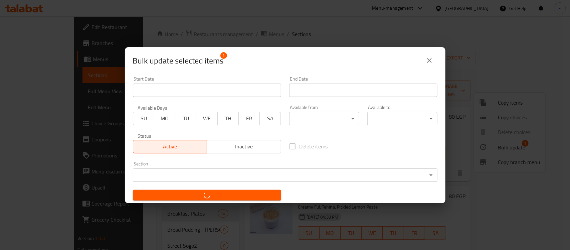
checkbox input "false"
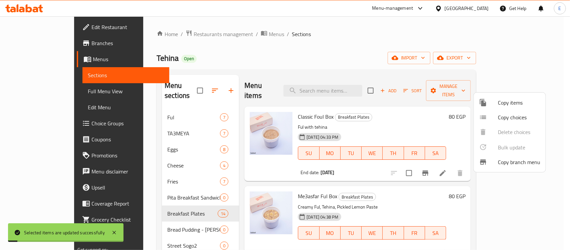
click at [523, 57] on div at bounding box center [285, 125] width 570 height 250
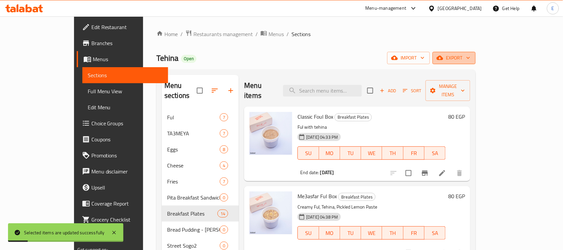
click at [471, 58] on span "export" at bounding box center [454, 58] width 32 height 8
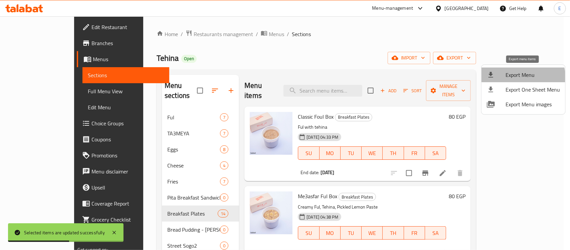
click at [519, 78] on span "Export Menu" at bounding box center [532, 75] width 54 height 8
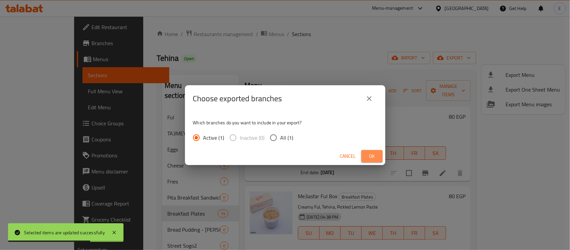
click at [370, 154] on span "Ok" at bounding box center [372, 156] width 11 height 8
